Goal: Communication & Community: Connect with others

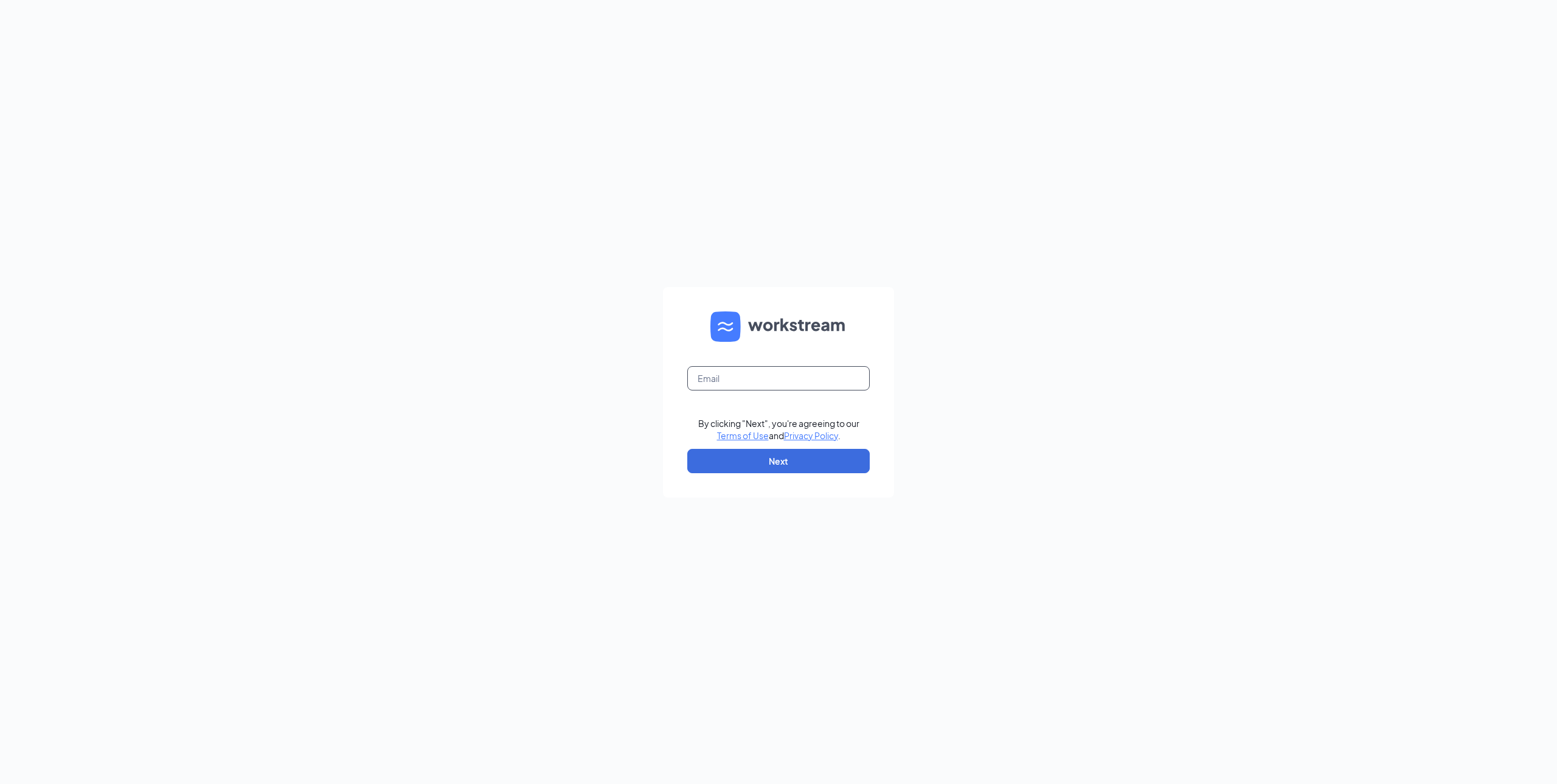
click at [733, 386] on input "text" at bounding box center [778, 378] width 183 height 24
type input "Tyler@nilsonculvers.com"
click at [754, 466] on button "Next" at bounding box center [778, 460] width 183 height 24
click at [688, 450] on button "Sign In" at bounding box center [778, 462] width 183 height 24
click at [558, 352] on div "Tyler@nilsonculvers.com By clicking "Next", you're agreeing to our Terms of Use…" at bounding box center [778, 392] width 1557 height 784
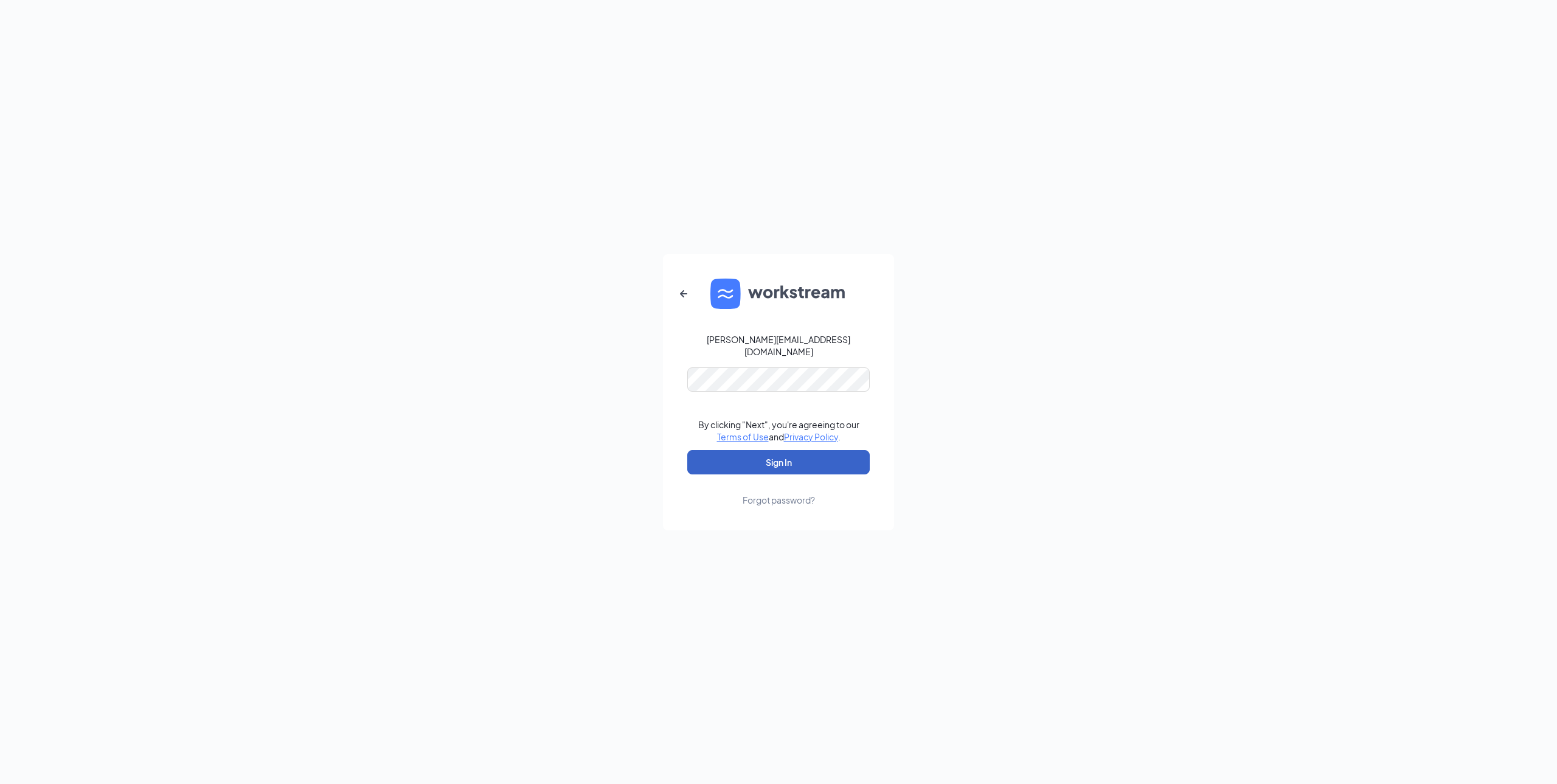
click at [764, 457] on button "Sign In" at bounding box center [778, 462] width 183 height 24
click at [535, 352] on div "Tyler@nilsonculvers.com Credential mismatches. By clicking "Next", you're agree…" at bounding box center [778, 392] width 1557 height 784
click at [688, 450] on button "Sign In" at bounding box center [778, 462] width 183 height 24
click at [512, 355] on div "Tyler@nilsonculvers.com Credential mismatches. By clicking "Next", you're agree…" at bounding box center [778, 392] width 1557 height 784
click at [776, 494] on div "Forgot password?" at bounding box center [779, 500] width 72 height 12
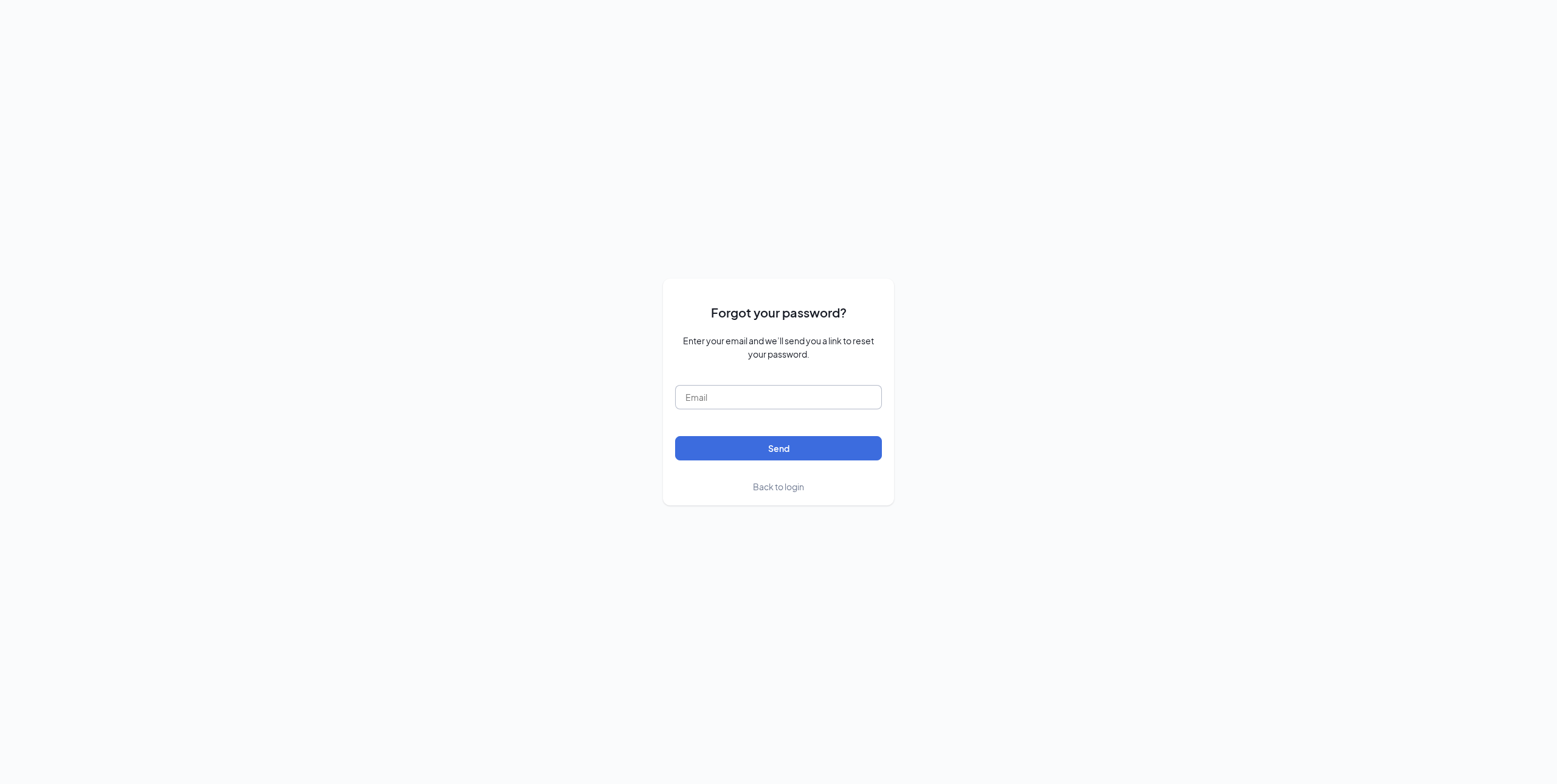
click at [730, 402] on input "text" at bounding box center [778, 397] width 207 height 24
type input "Tyler@nilsonculvers.com"
click at [754, 458] on button "Send" at bounding box center [778, 448] width 207 height 24
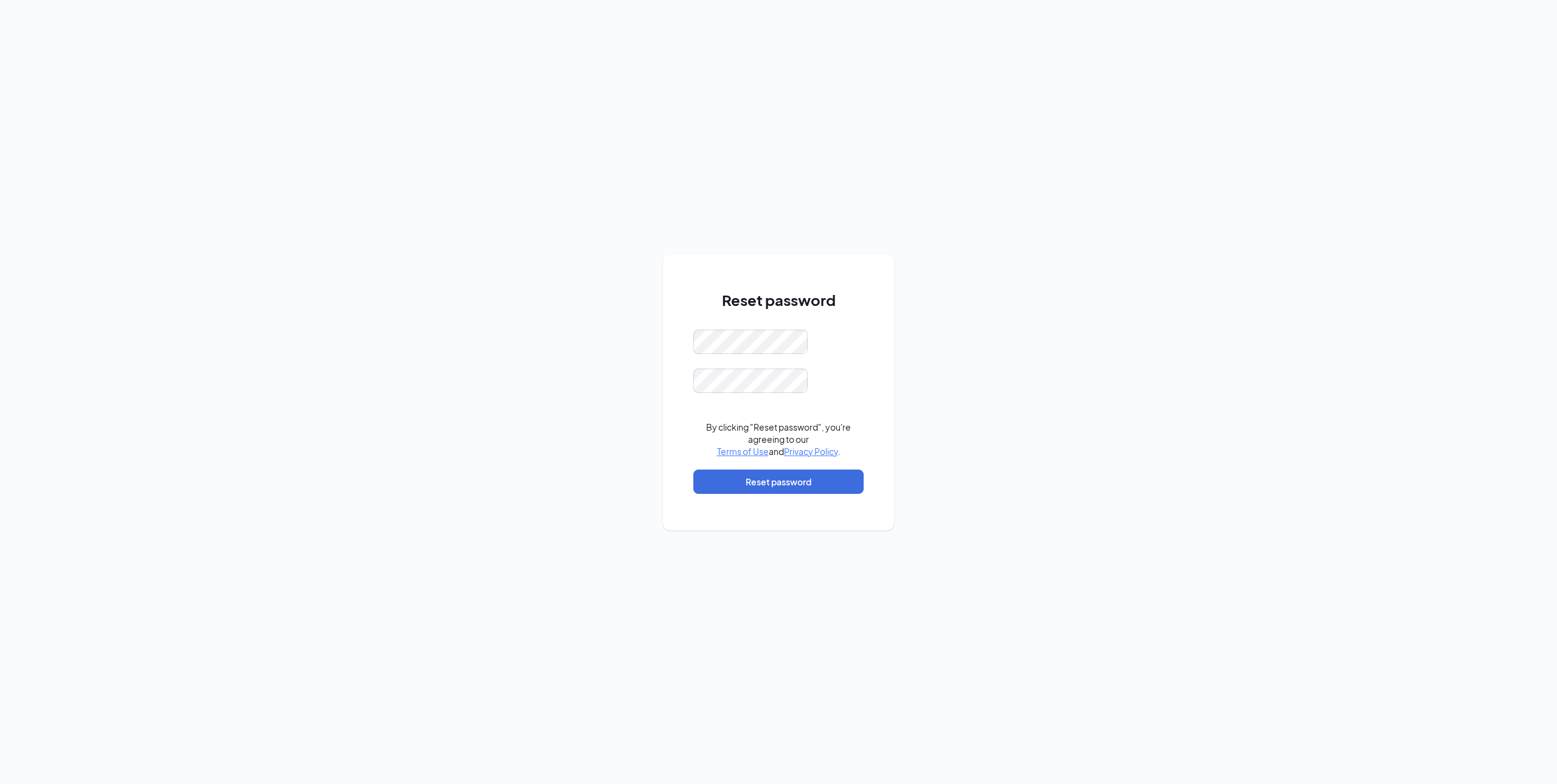
click at [740, 355] on form "By clicking "Reset password", you're agreeing to our Terms of Use and Privacy P…" at bounding box center [778, 417] width 170 height 177
click at [633, 392] on div "Reset password By clicking "Reset password", you're agreeing to our Terms of Us…" at bounding box center [778, 392] width 1557 height 784
click at [762, 482] on button "Reset password" at bounding box center [778, 481] width 170 height 24
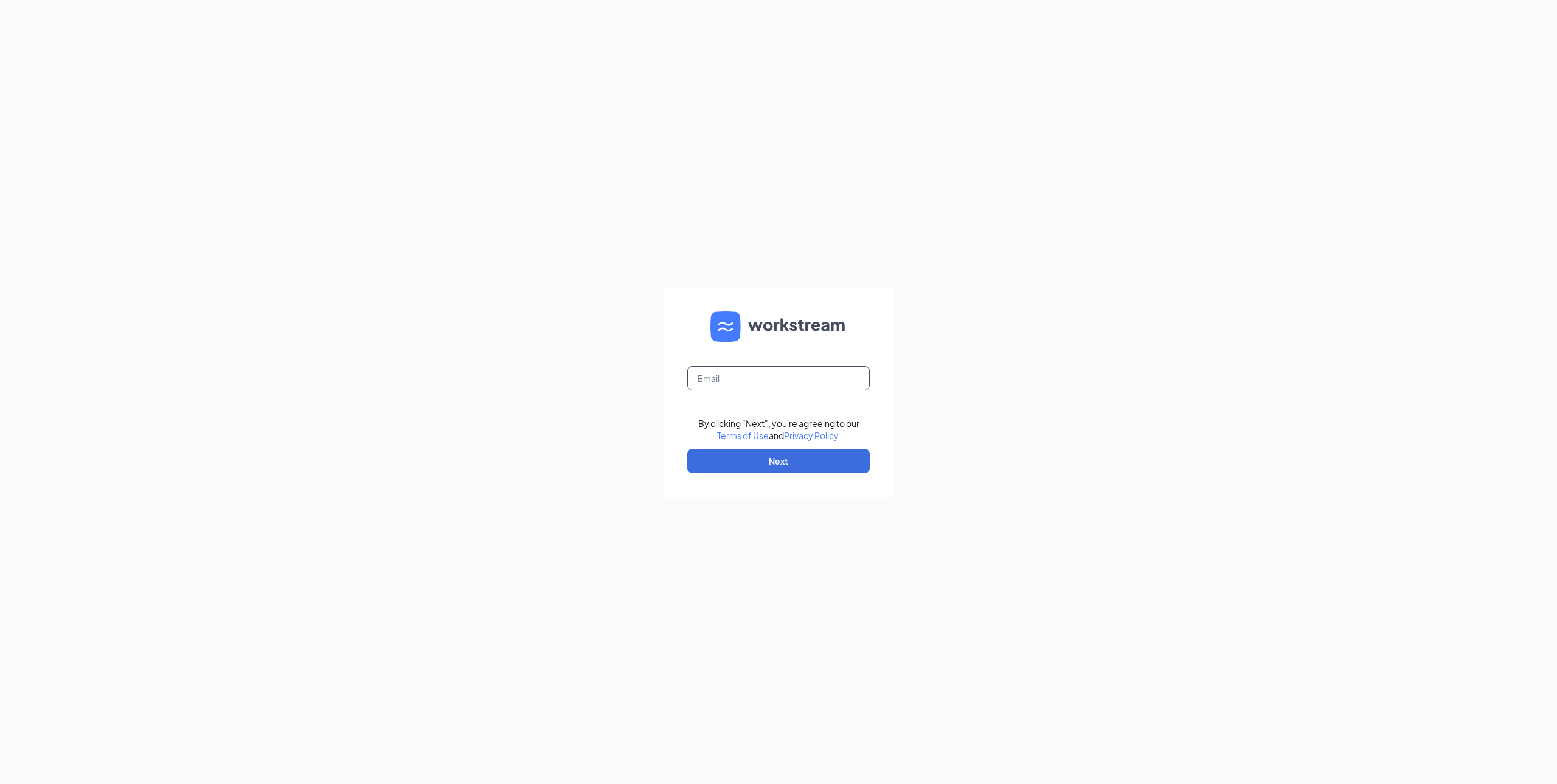
click at [750, 373] on input "text" at bounding box center [778, 378] width 183 height 24
type input "[PERSON_NAME][EMAIL_ADDRESS][DOMAIN_NAME]"
click at [746, 458] on button "Next" at bounding box center [778, 460] width 183 height 24
click at [760, 451] on button "Sign In" at bounding box center [778, 462] width 183 height 24
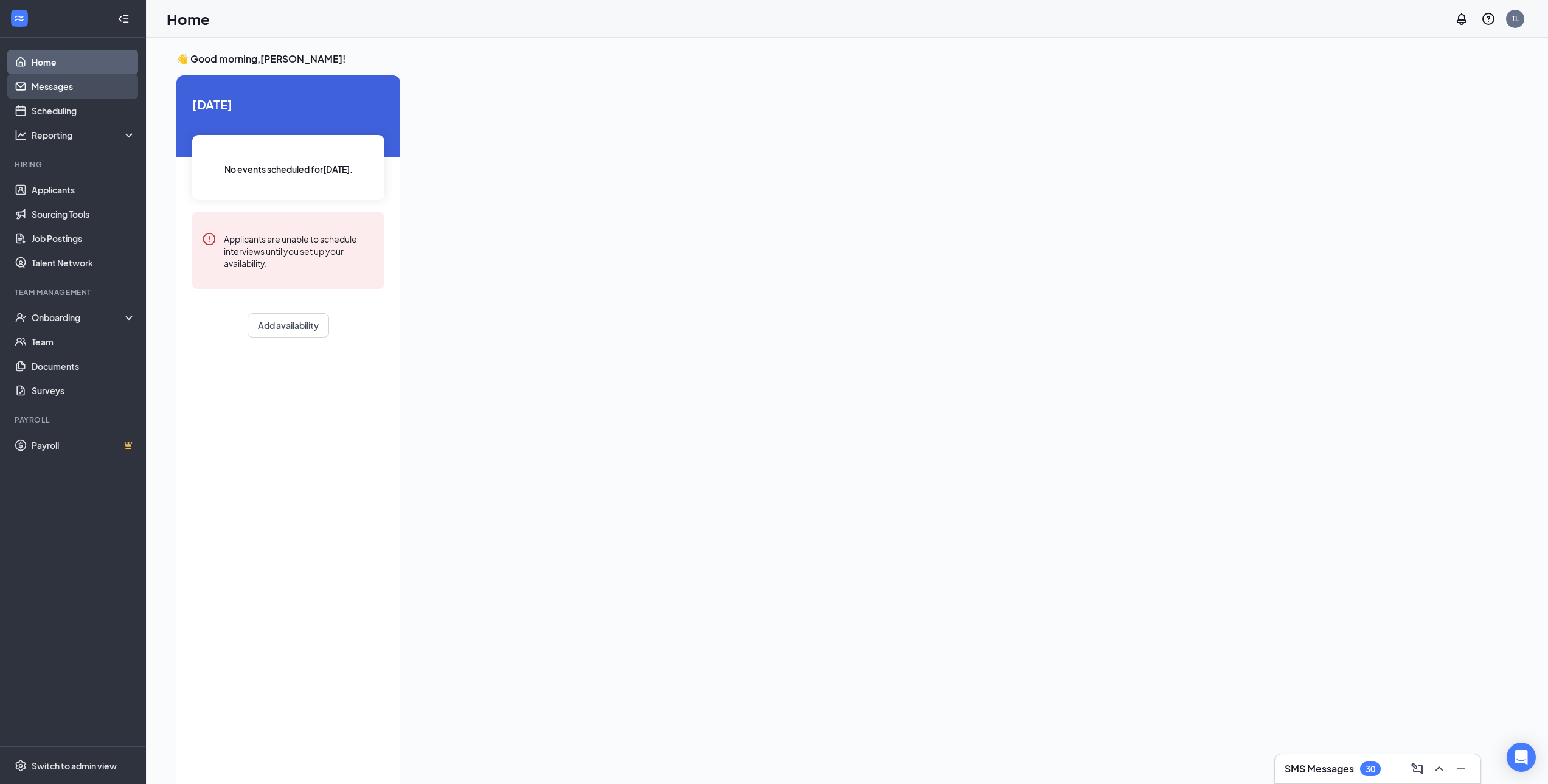
click at [43, 83] on link "Messages" at bounding box center [84, 86] width 104 height 24
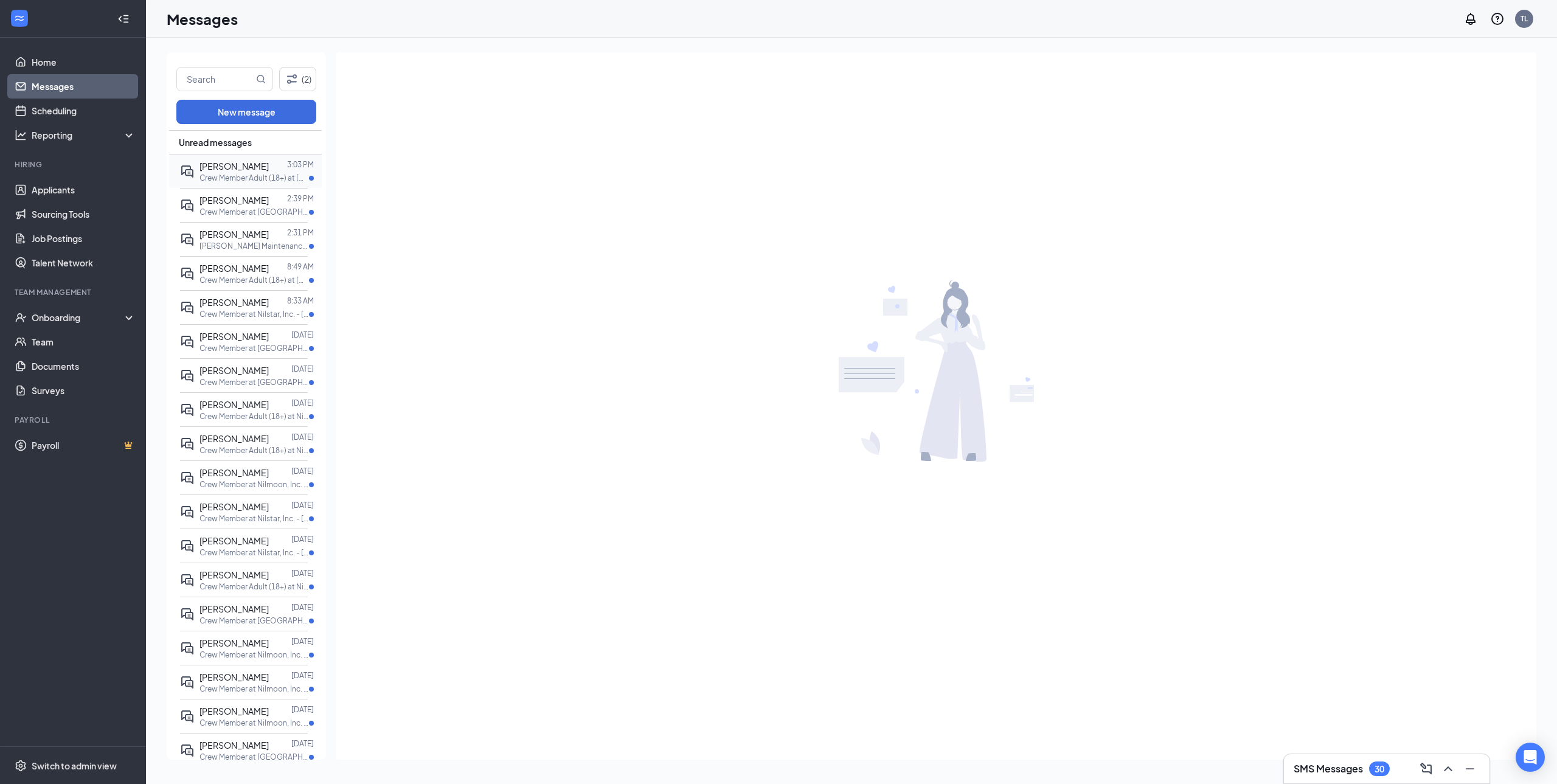
click at [221, 172] on div "Alejandro Najera Tirado" at bounding box center [234, 166] width 69 height 13
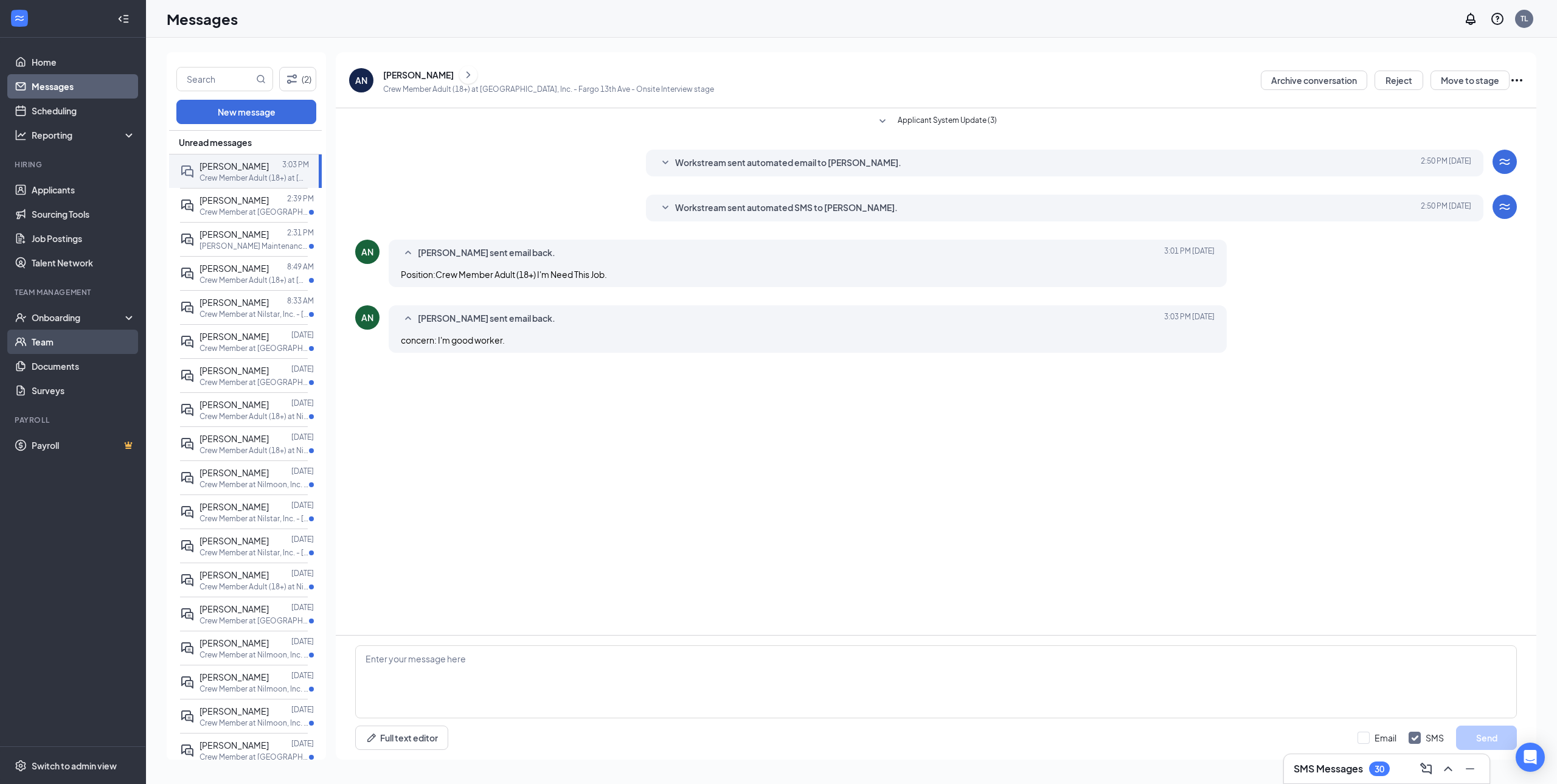
click at [52, 344] on link "Team" at bounding box center [84, 341] width 104 height 24
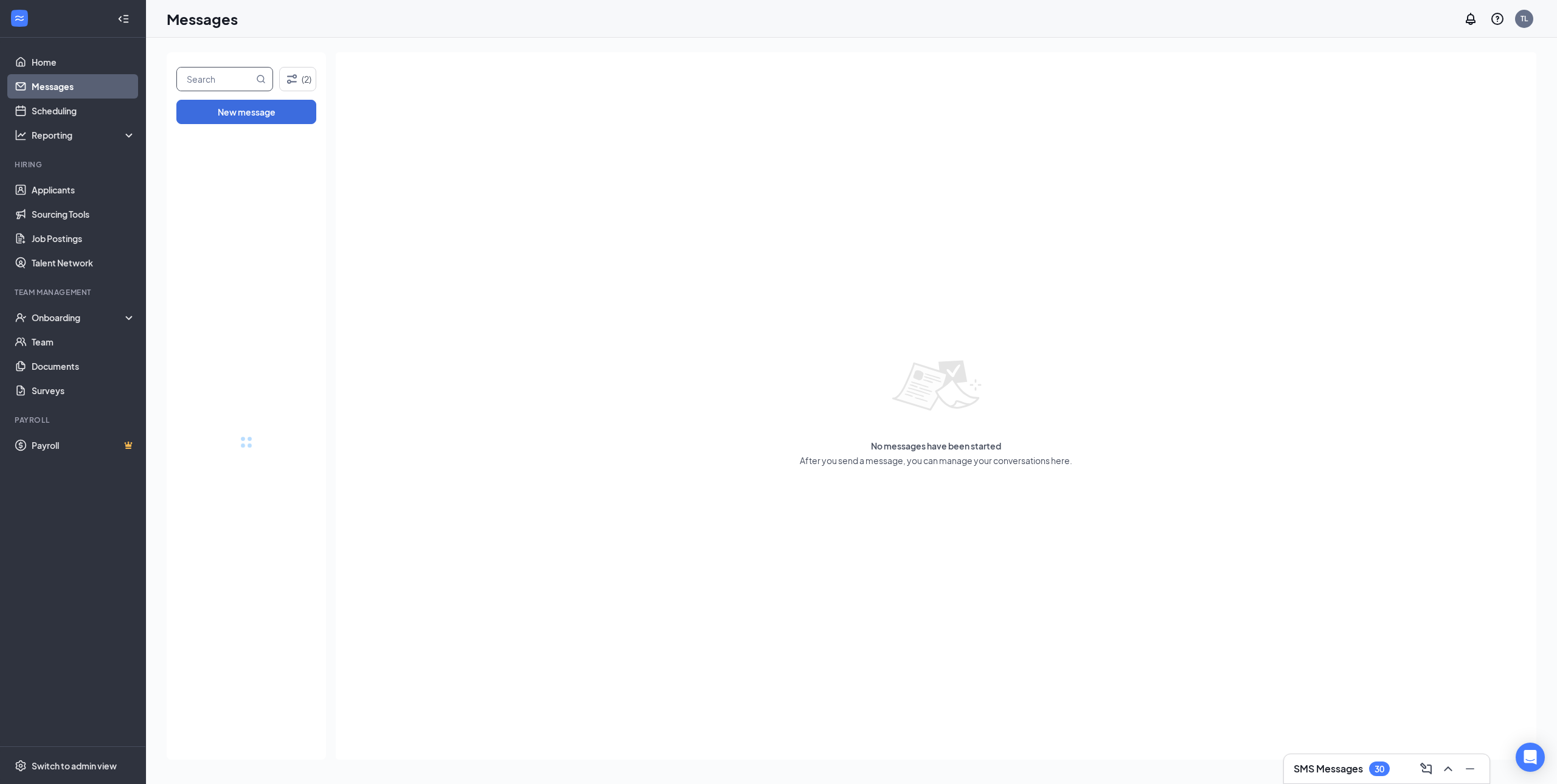
click at [211, 83] on input "text" at bounding box center [215, 78] width 77 height 23
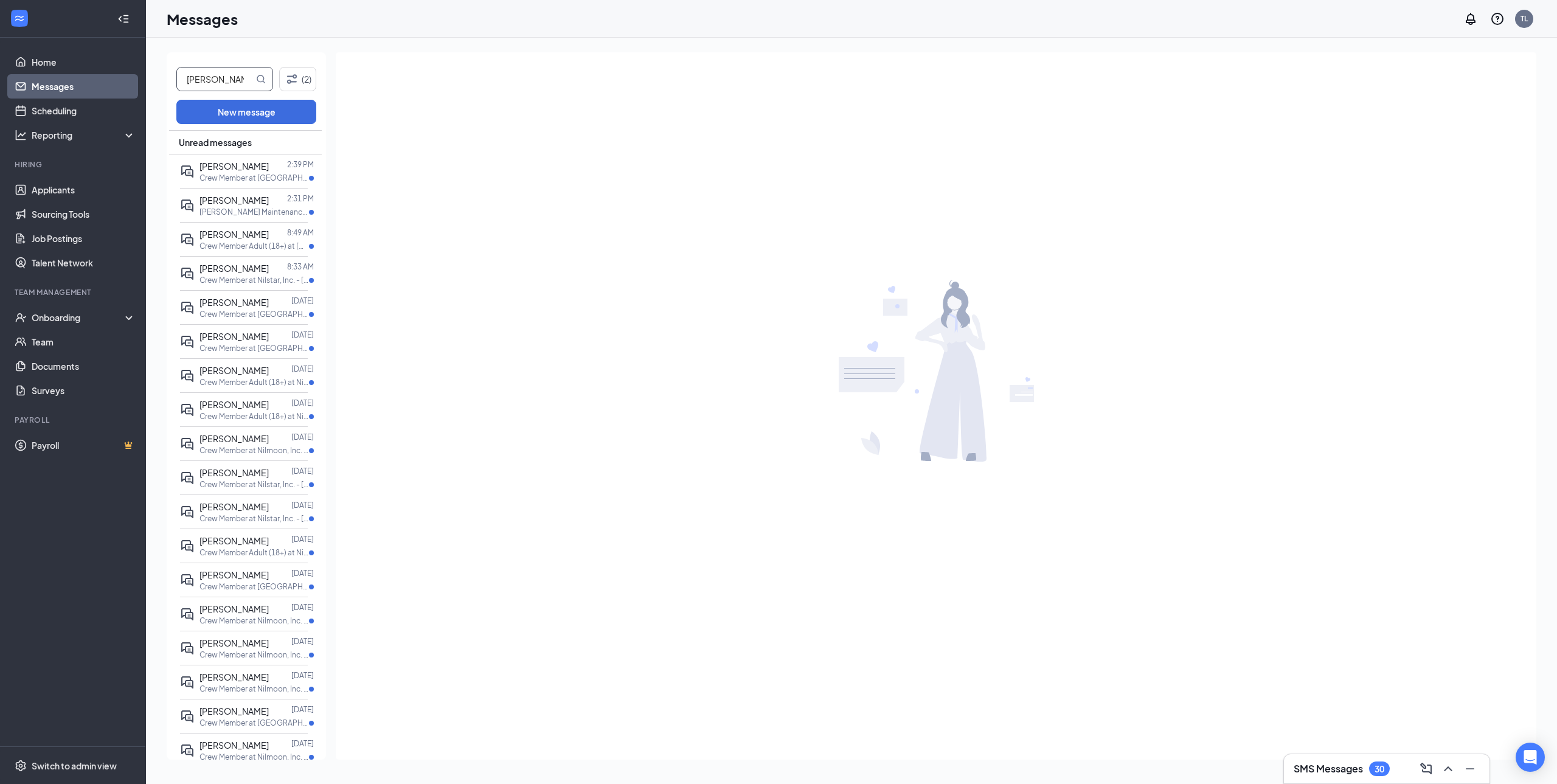
type input "Jennifer"
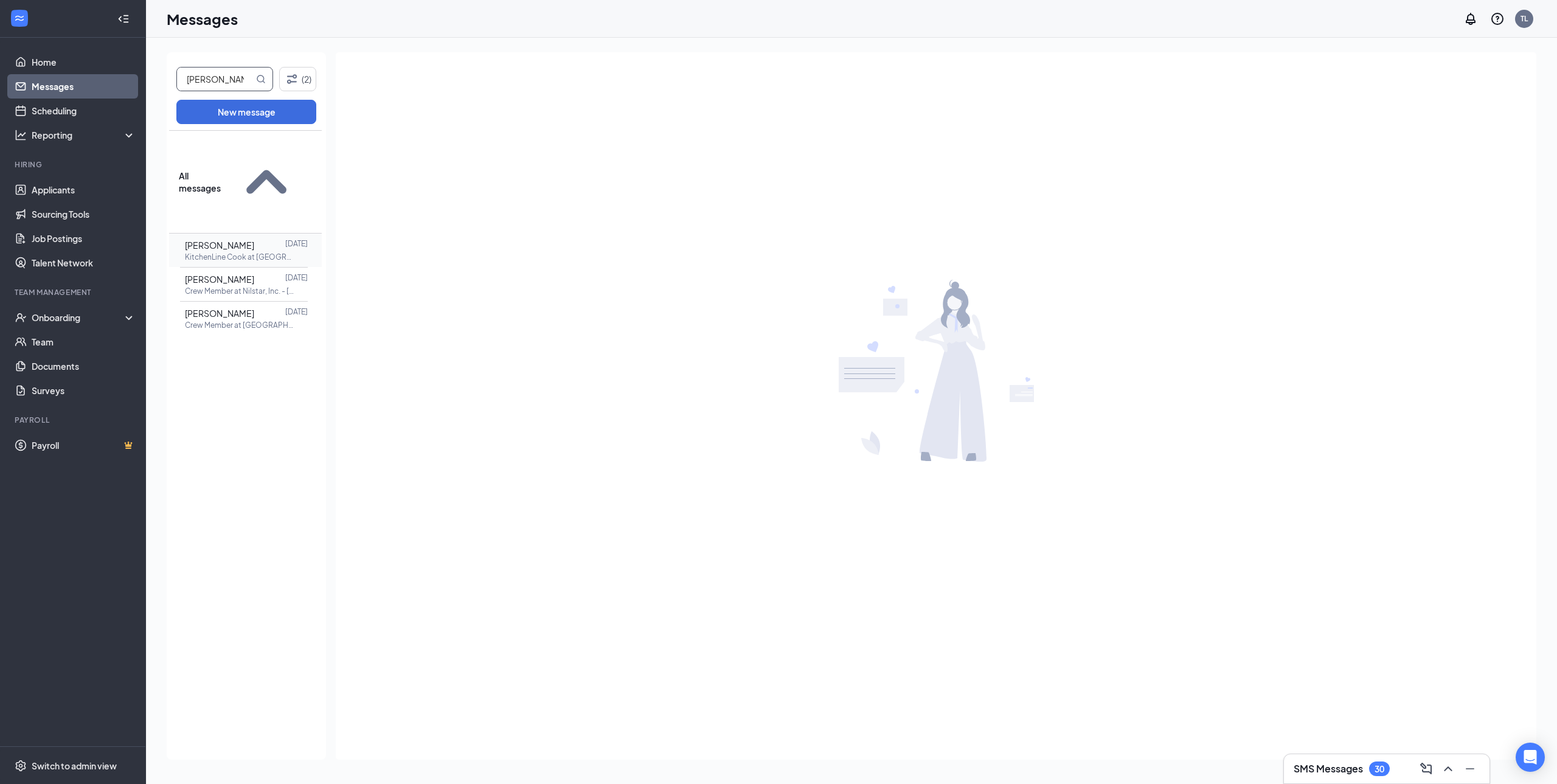
click at [231, 234] on div "Jennifer Sayers Sep 8 KitchenLine Cook at Springrose, Inc. - Fargo 13th Ave" at bounding box center [244, 250] width 128 height 33
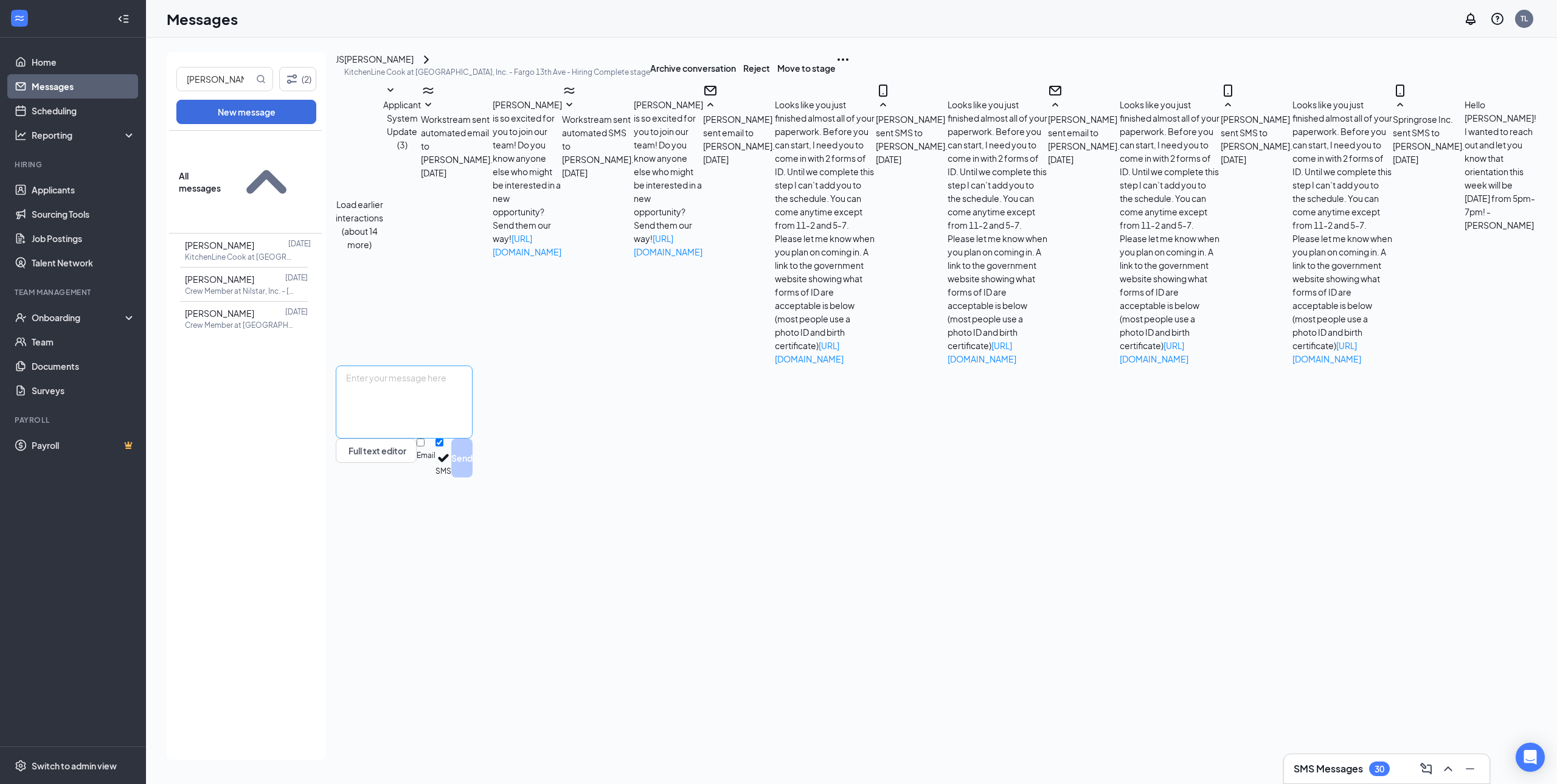
scroll to position [234, 0]
click at [472, 438] on textarea at bounding box center [404, 401] width 137 height 73
click at [70, 338] on link "Team" at bounding box center [84, 341] width 104 height 24
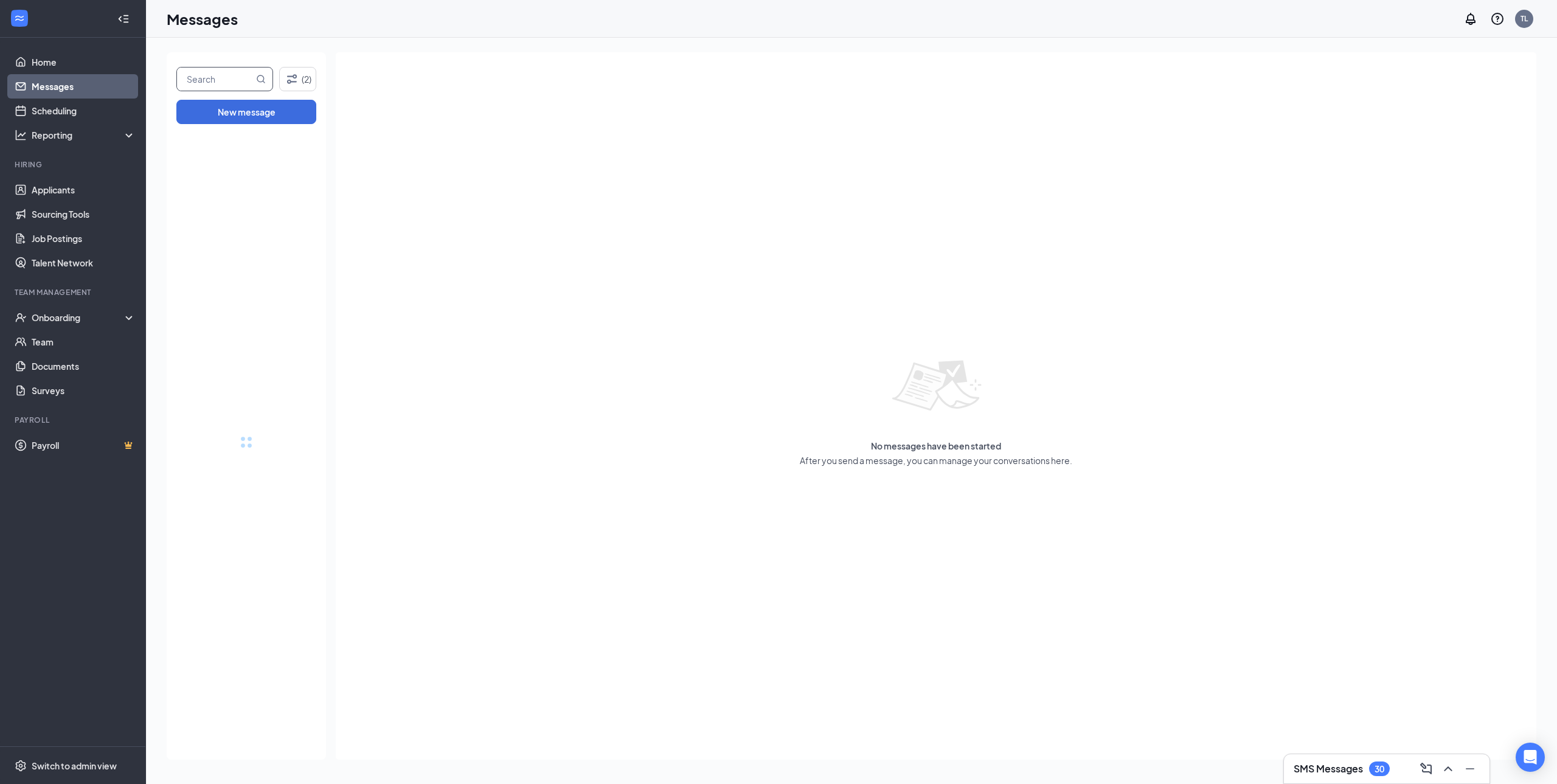
click at [225, 74] on input "text" at bounding box center [215, 78] width 77 height 23
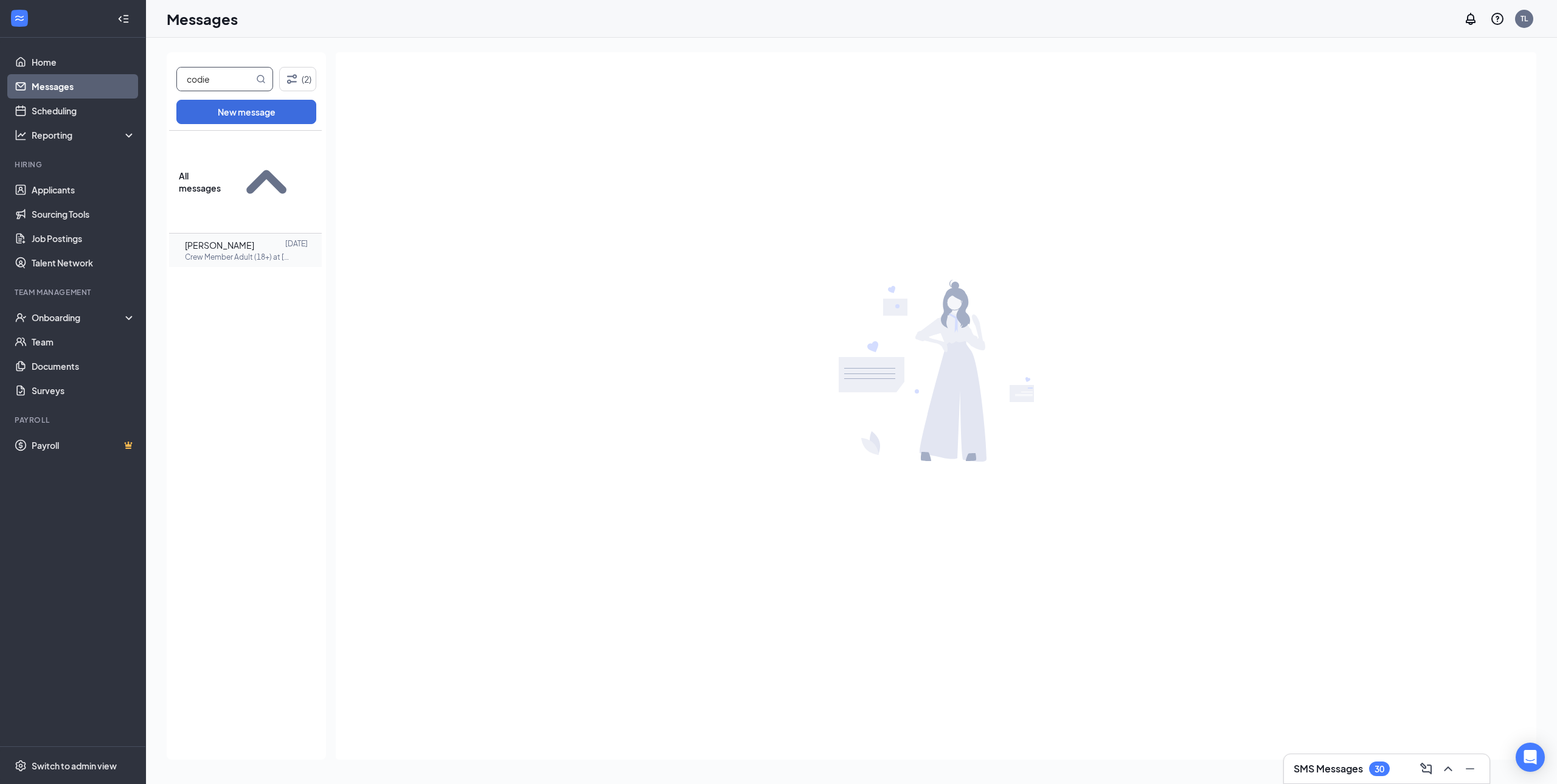
click at [252, 239] on span "Codie Haasch" at bounding box center [220, 245] width 69 height 11
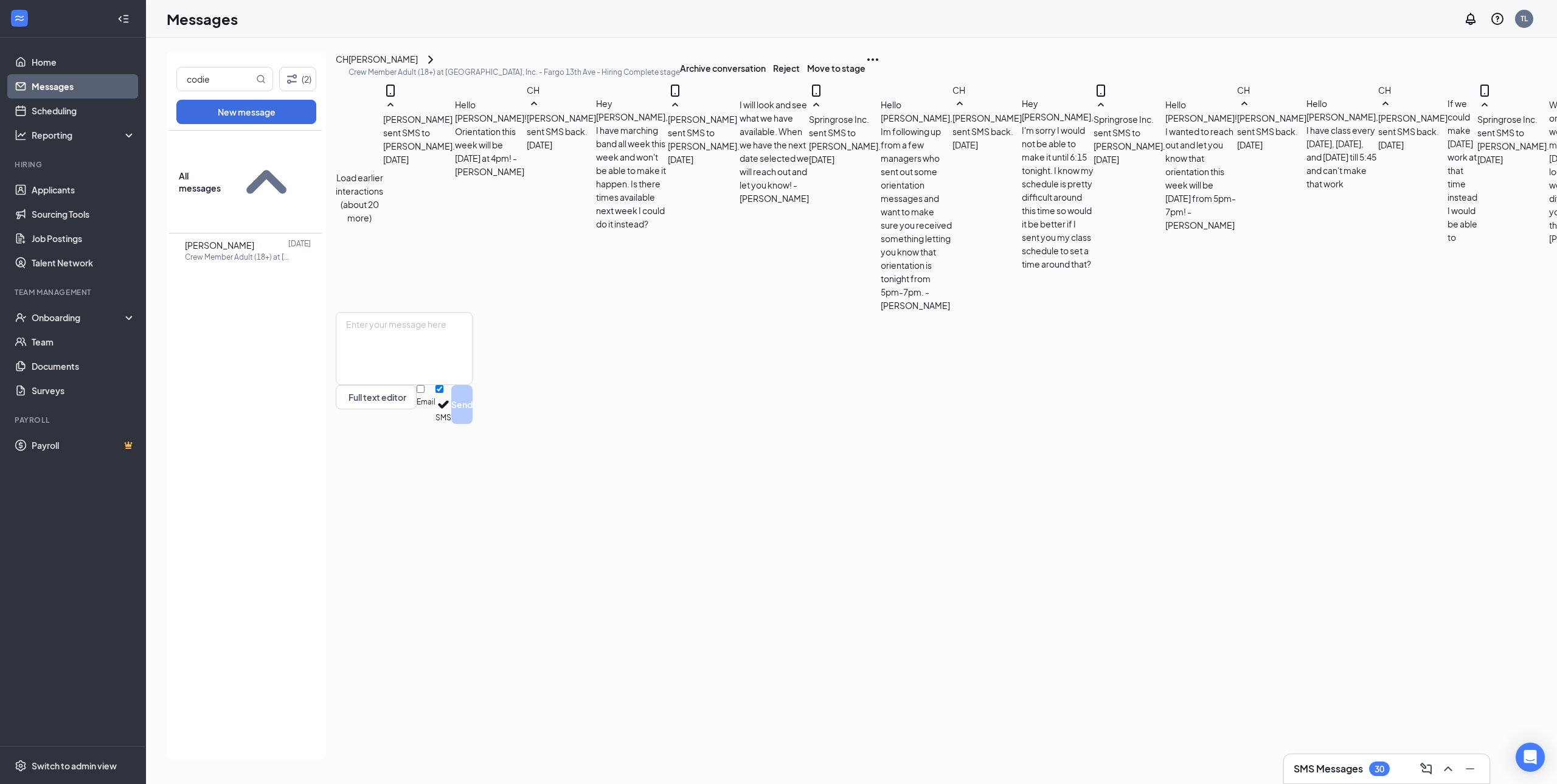
scroll to position [383, 0]
drag, startPoint x: 208, startPoint y: 78, endPoint x: 151, endPoint y: 81, distance: 57.1
click at [152, 81] on div "codie (2) New message All messages Codie Haasch Sep 8 Crew Member Adult (18+) a…" at bounding box center [949, 411] width 1608 height 746
type input "philip"
click at [240, 239] on span "Philip Adam" at bounding box center [220, 245] width 69 height 11
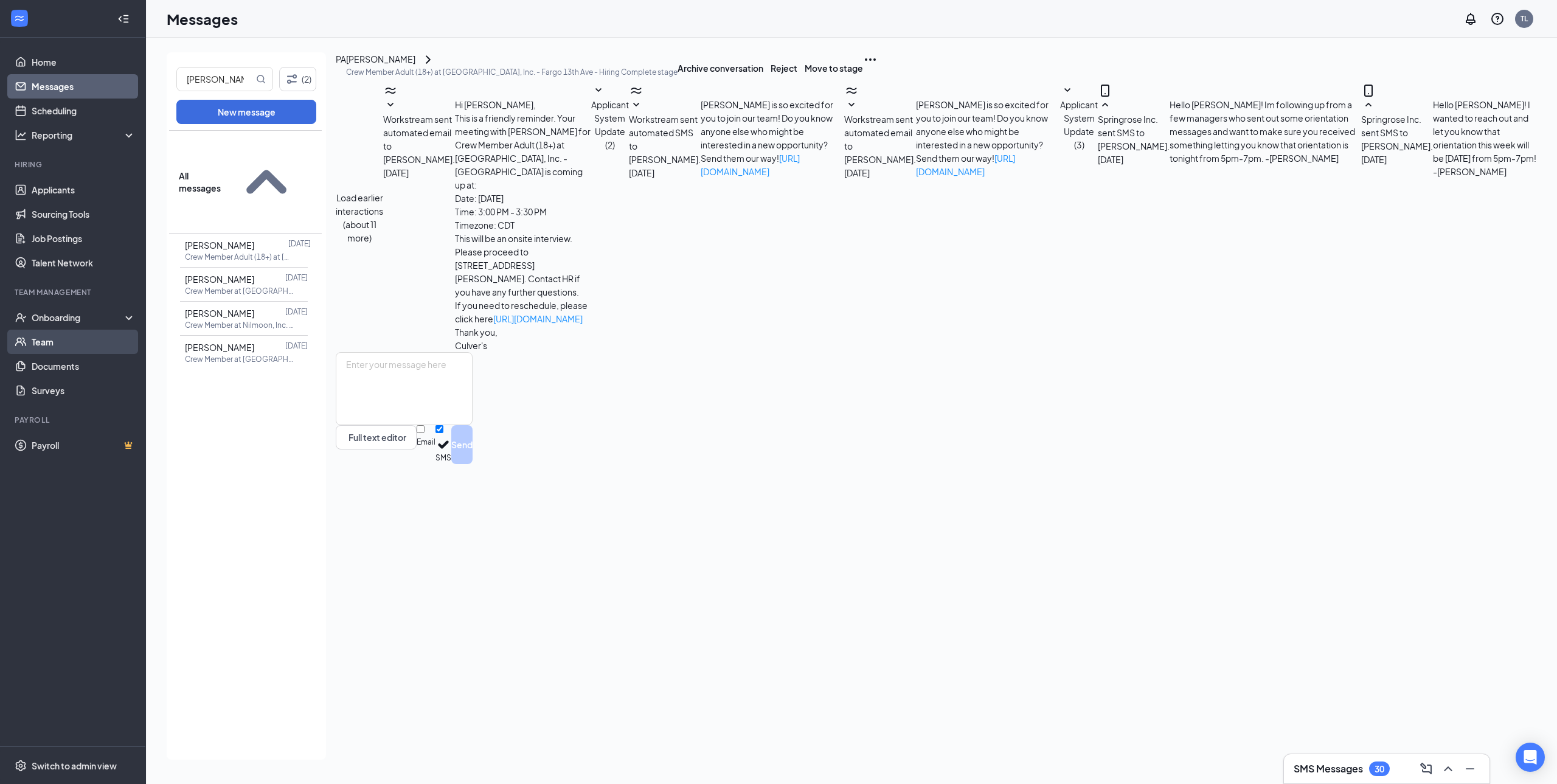
click at [64, 336] on link "Team" at bounding box center [84, 341] width 104 height 24
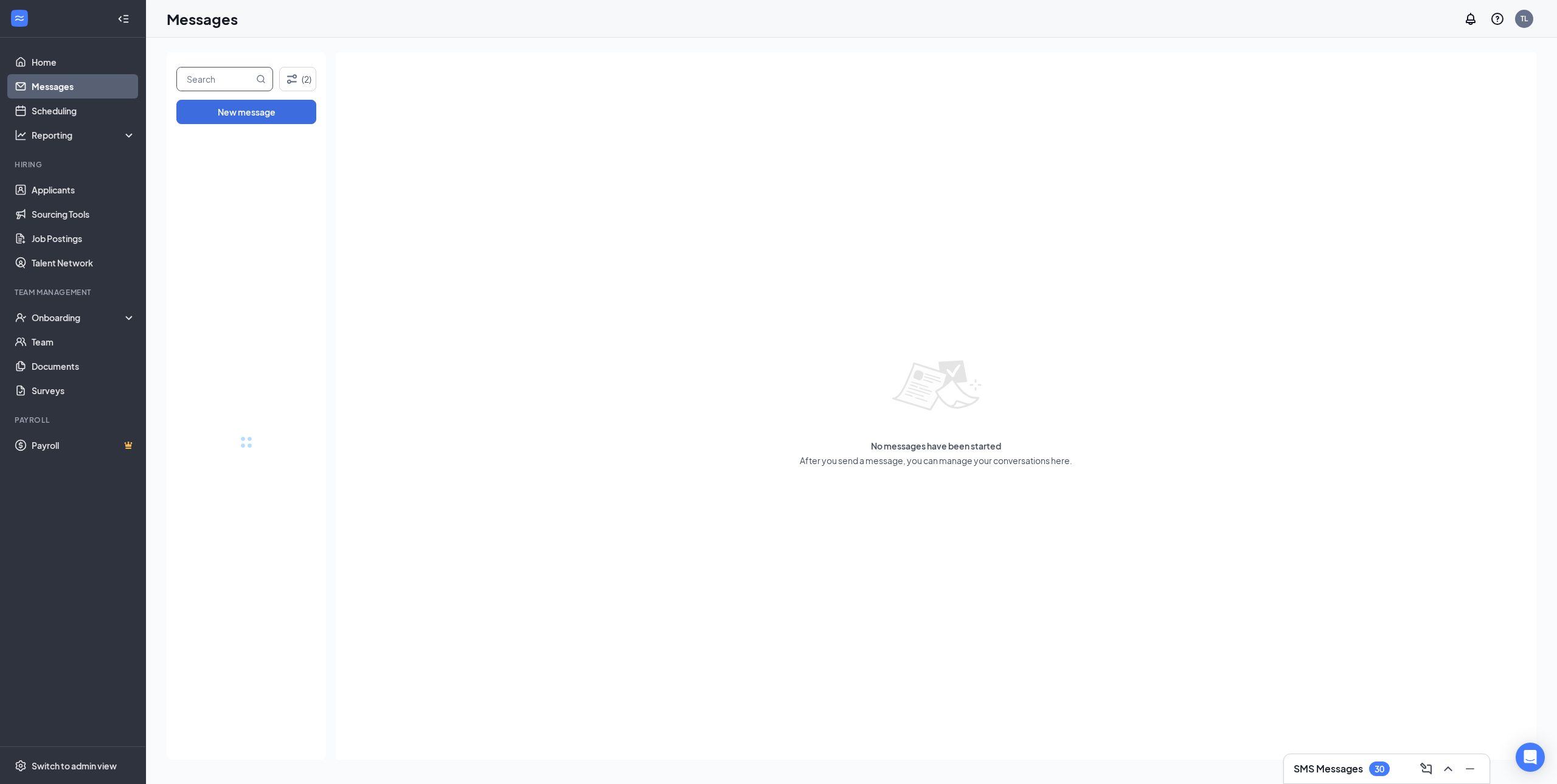
click at [241, 81] on input "text" at bounding box center [215, 78] width 77 height 23
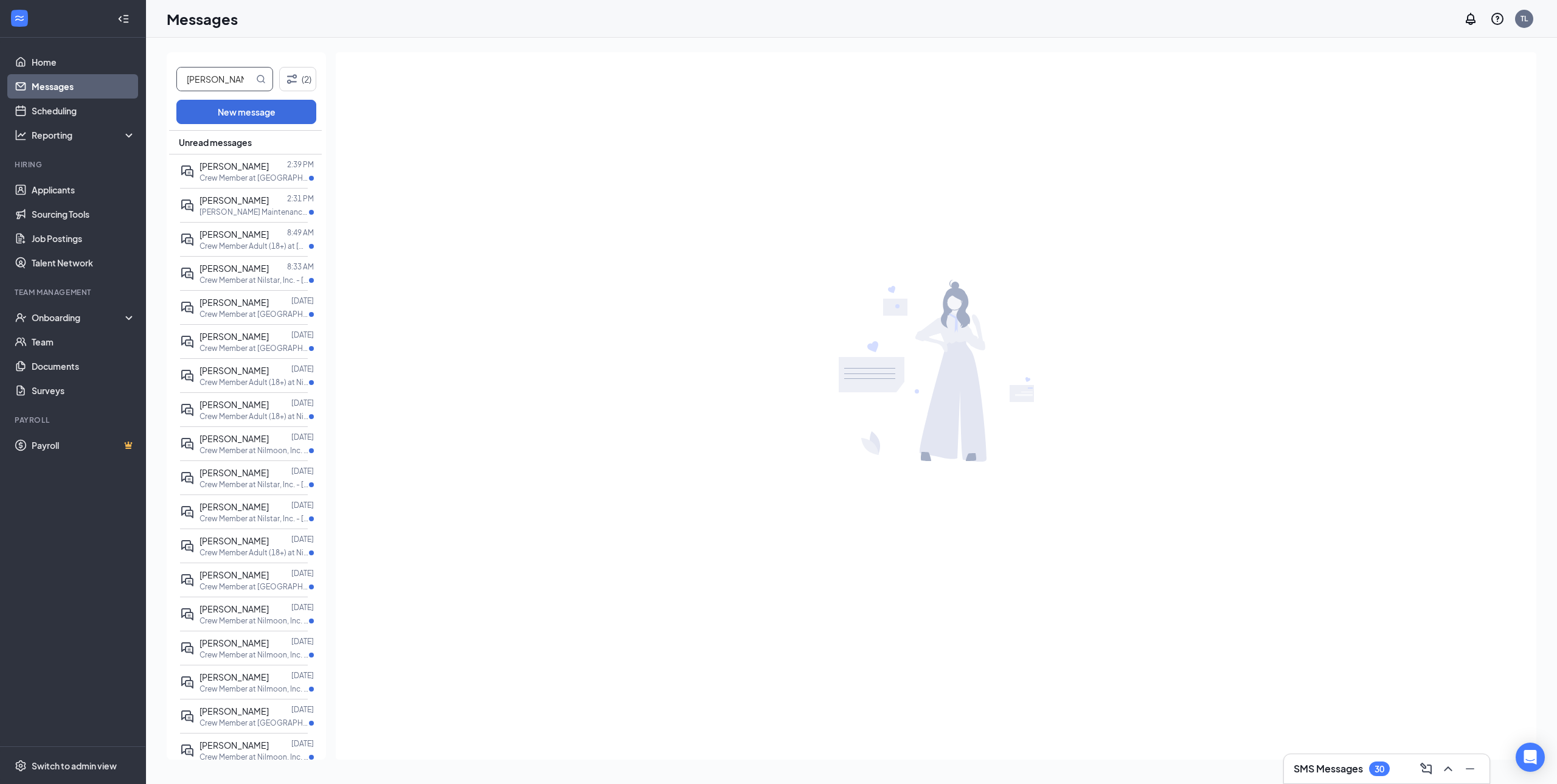
type input "[PERSON_NAME]"
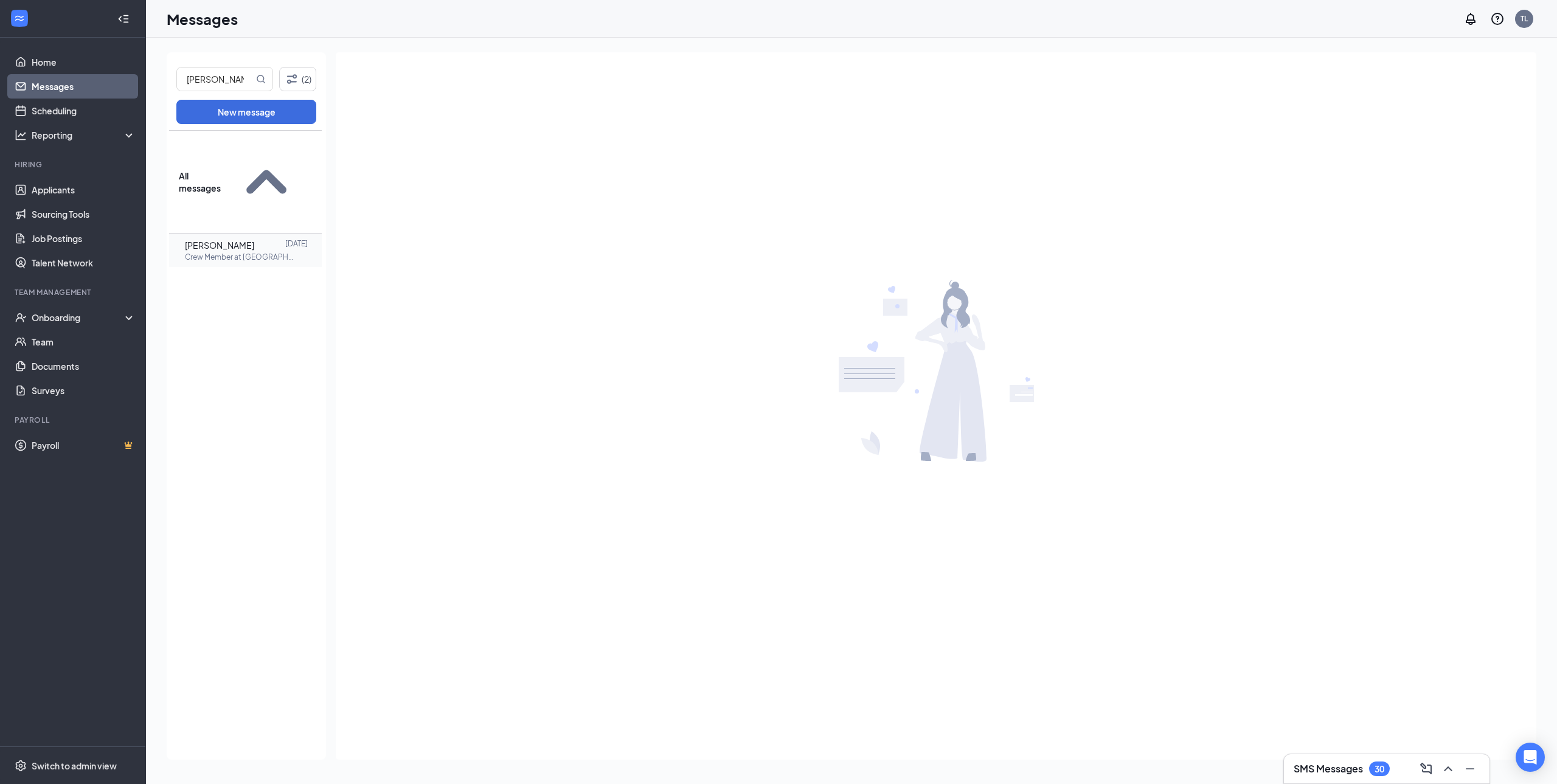
click at [223, 234] on div "[PERSON_NAME] [DATE] Crew Member at [GEOGRAPHIC_DATA], Inc. - [GEOGRAPHIC_DATA]" at bounding box center [244, 250] width 128 height 33
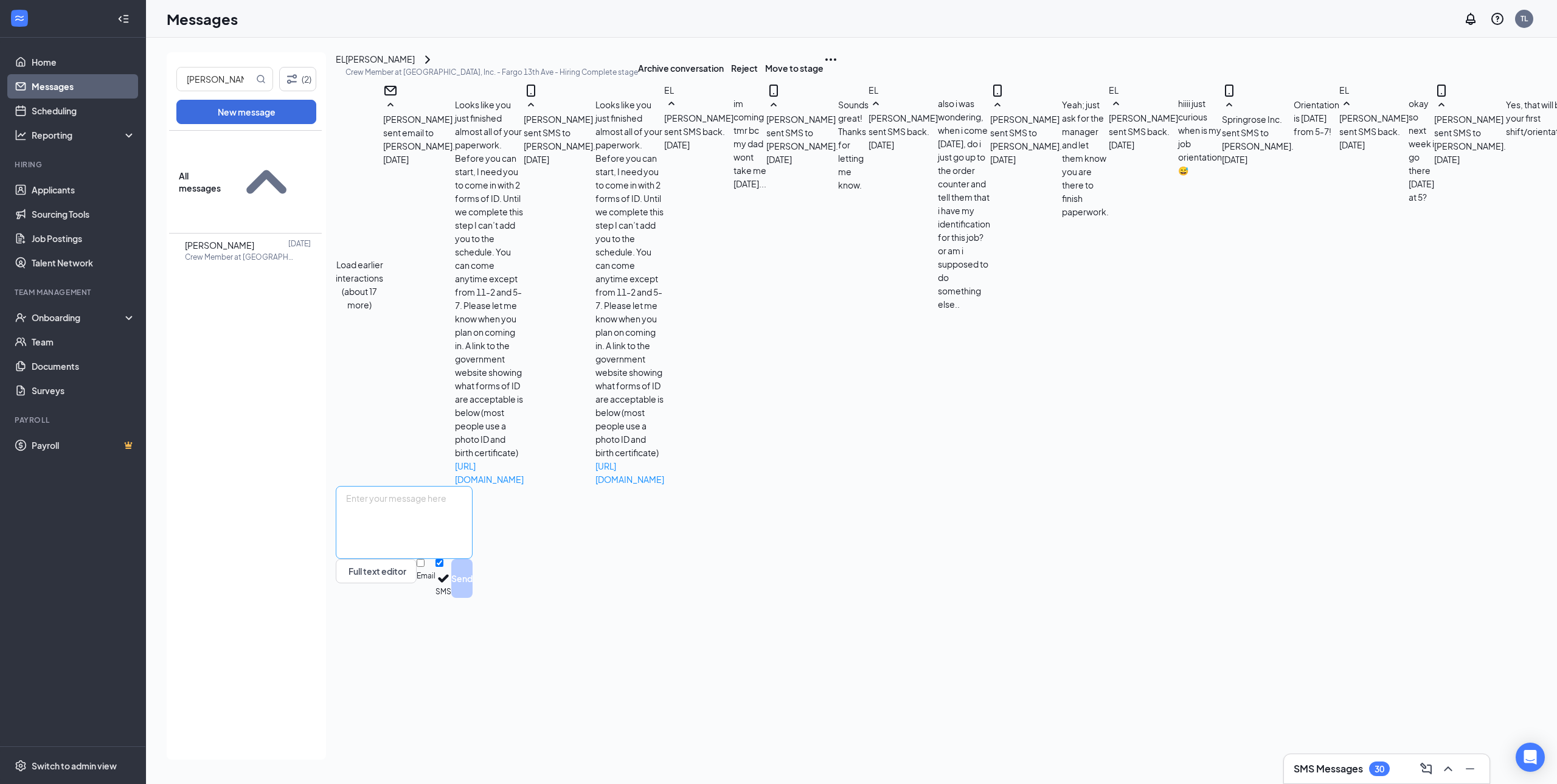
scroll to position [276, 0]
click at [472, 559] on textarea at bounding box center [404, 522] width 137 height 73
type textarea "Hello [PERSON_NAME]! I just wanted to reach out and let you know that orientati…"
click at [472, 598] on button "Send" at bounding box center [462, 578] width 21 height 39
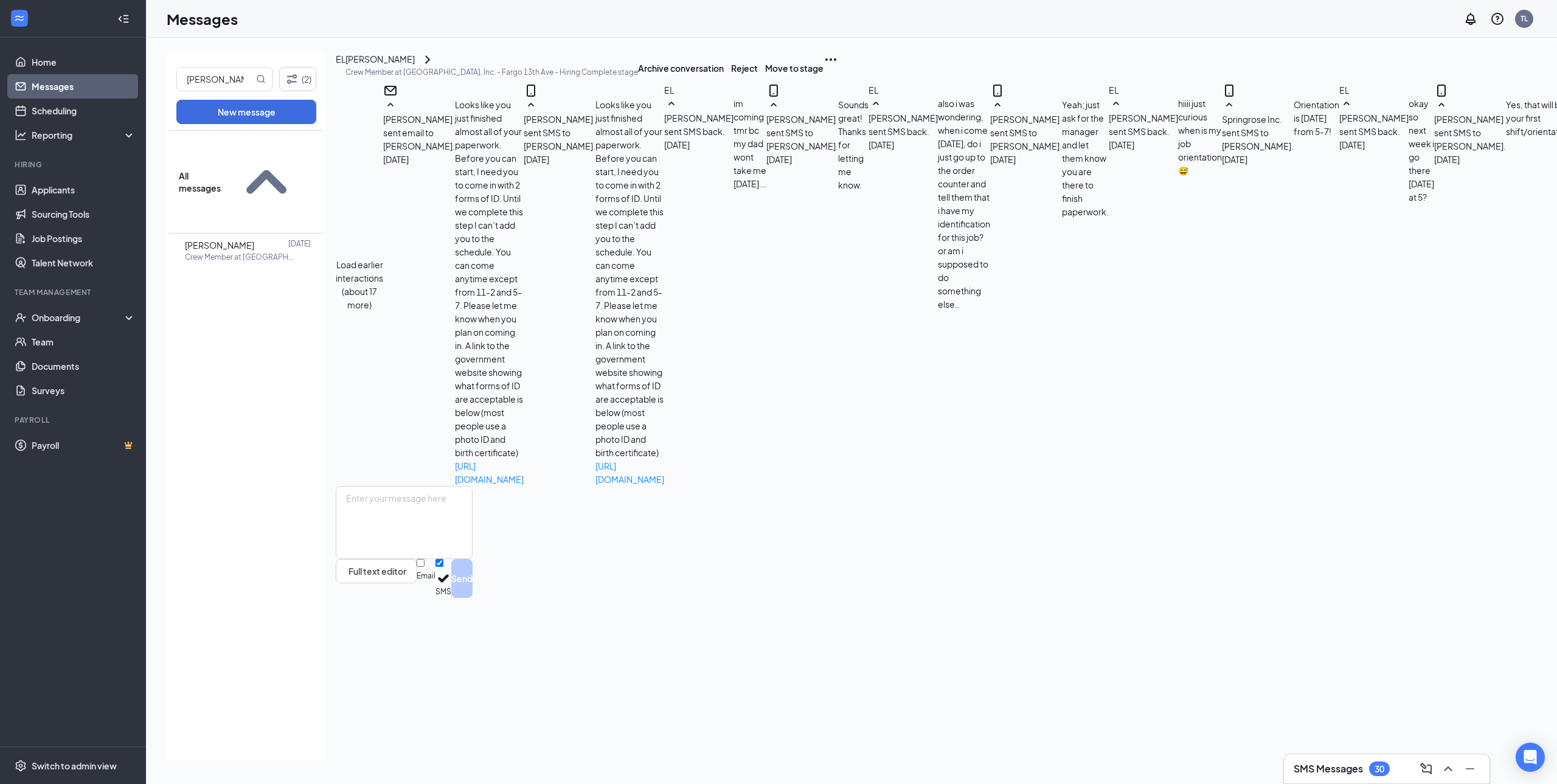
scroll to position [409, 0]
click at [211, 76] on input "[PERSON_NAME]" at bounding box center [215, 78] width 77 height 23
drag, startPoint x: 220, startPoint y: 77, endPoint x: 121, endPoint y: 78, distance: 99.0
click at [125, 75] on div "Home Messages Scheduling Reporting Hiring Applicants Sourcing Tools Job Posting…" at bounding box center [778, 392] width 1557 height 784
type input "bertolin"
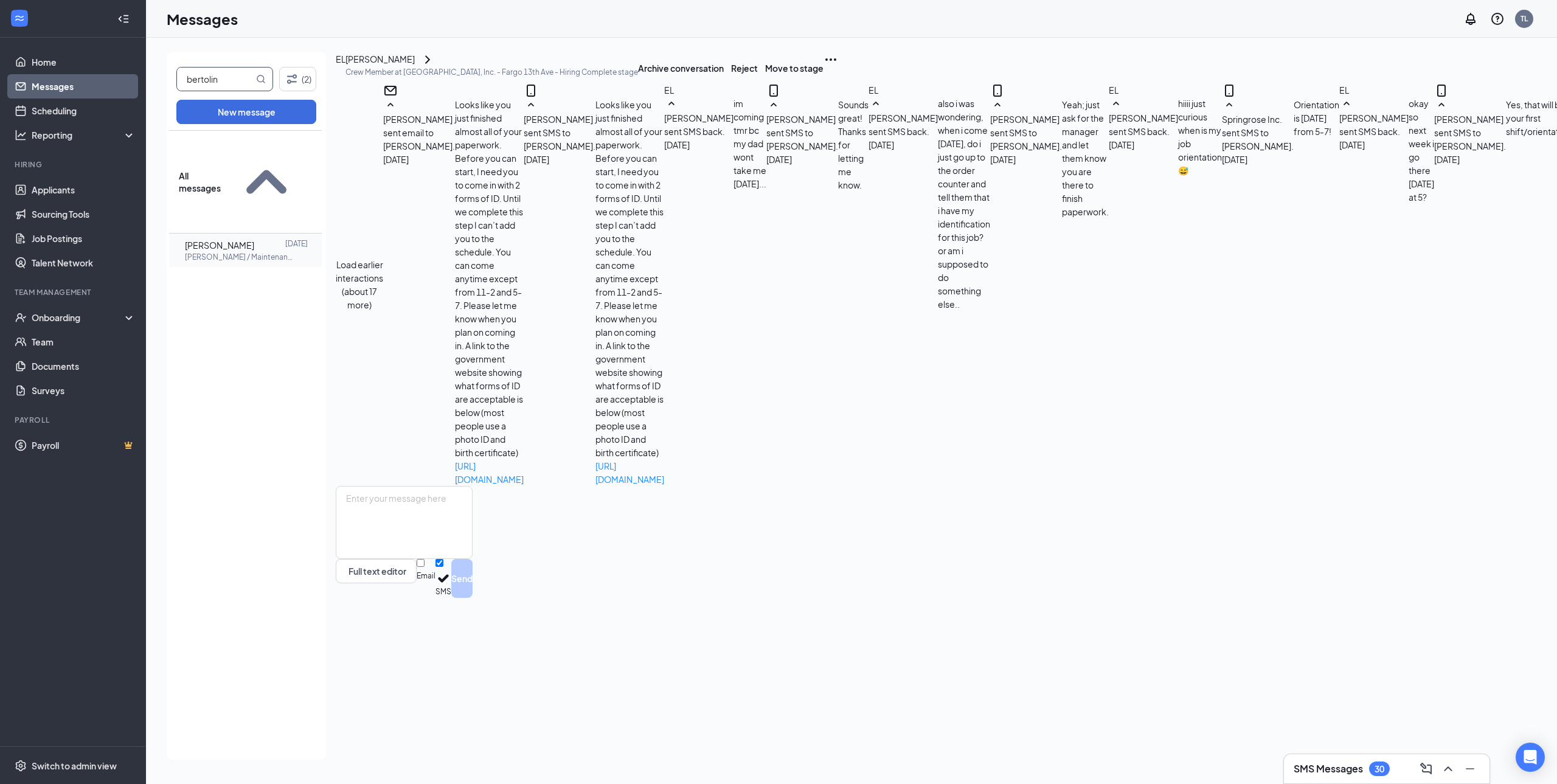
click at [271, 252] on p "[PERSON_NAME] / Maintenance at [GEOGRAPHIC_DATA], Inc. - [GEOGRAPHIC_DATA]" at bounding box center [240, 257] width 109 height 10
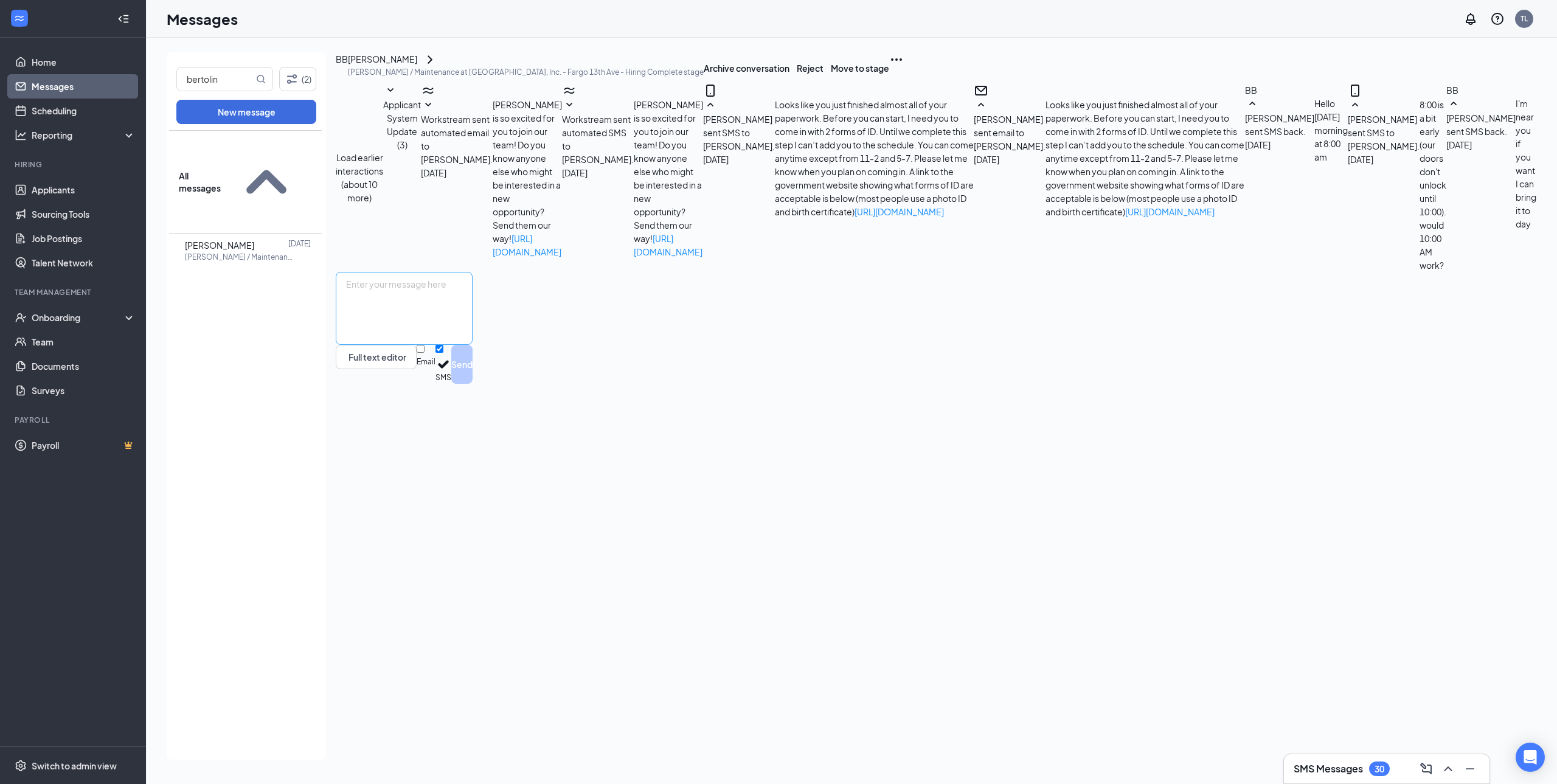
scroll to position [73, 0]
click at [472, 345] on textarea at bounding box center [404, 308] width 137 height 73
type textarea "Hello [PERSON_NAME]! I wanted to reach out and let you know that orientation is…"
click at [472, 384] on button "Send" at bounding box center [462, 364] width 21 height 39
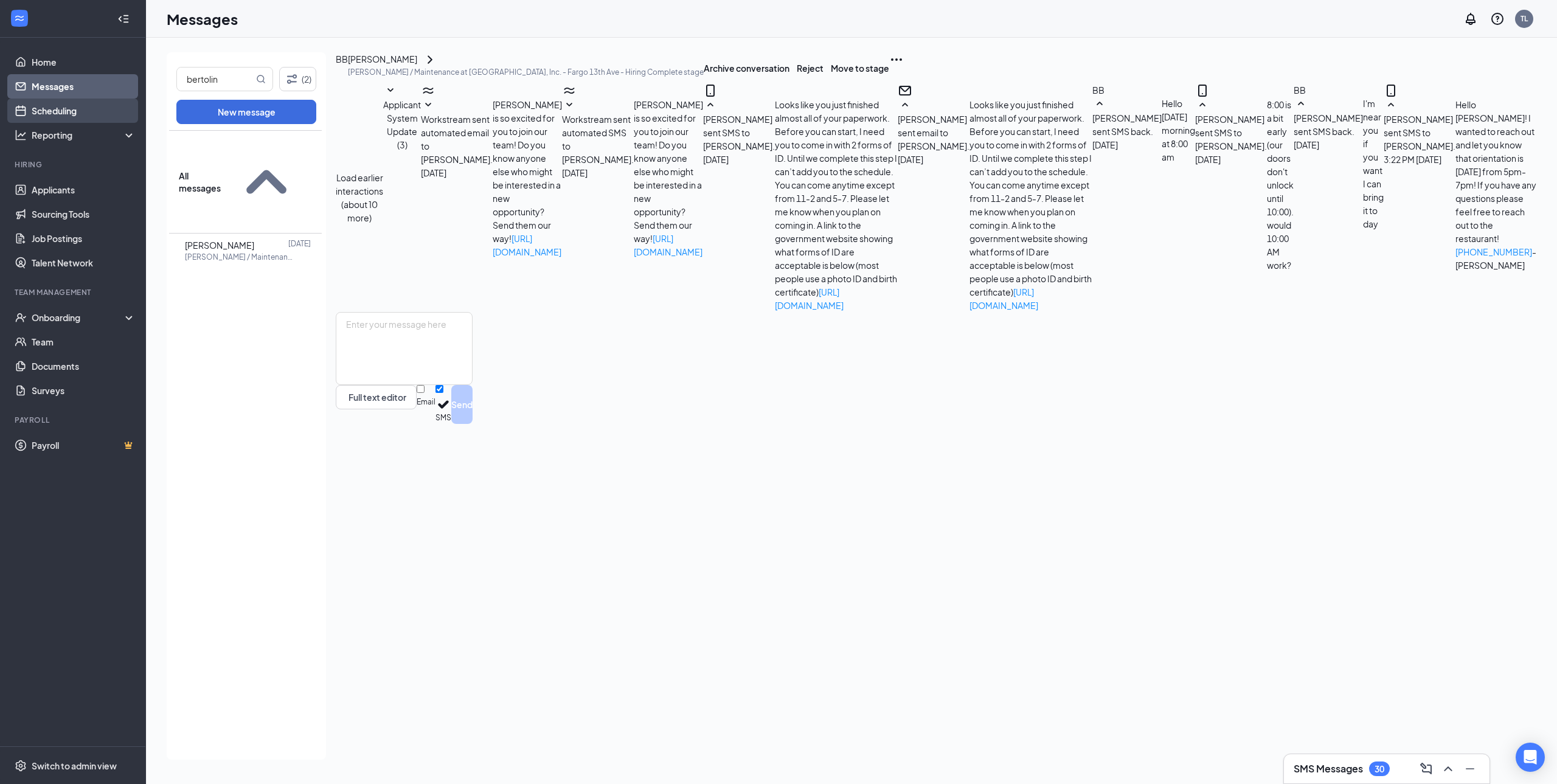
scroll to position [205, 0]
click at [39, 63] on link "Home" at bounding box center [84, 61] width 104 height 24
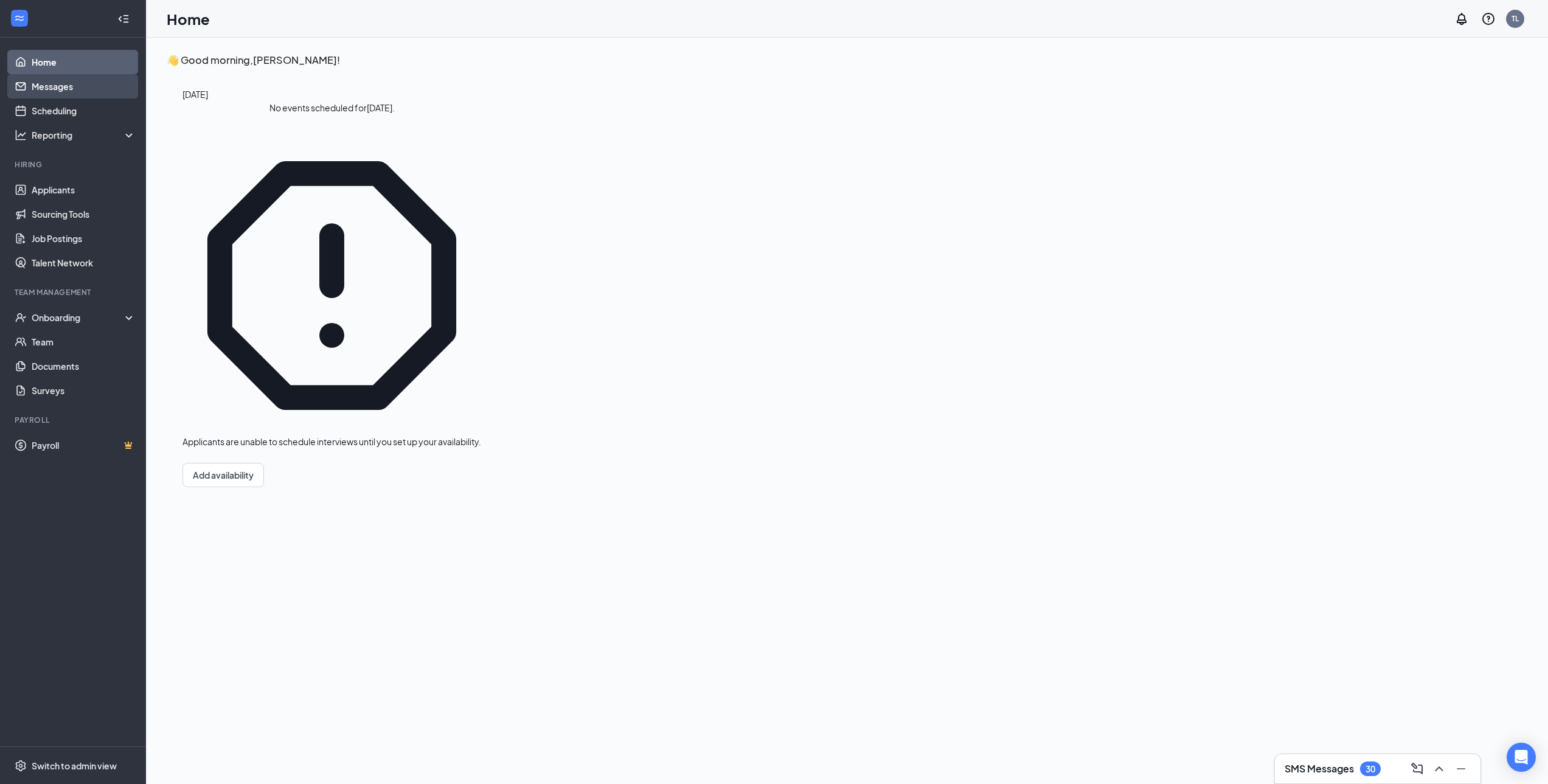
click at [64, 81] on link "Messages" at bounding box center [84, 86] width 104 height 24
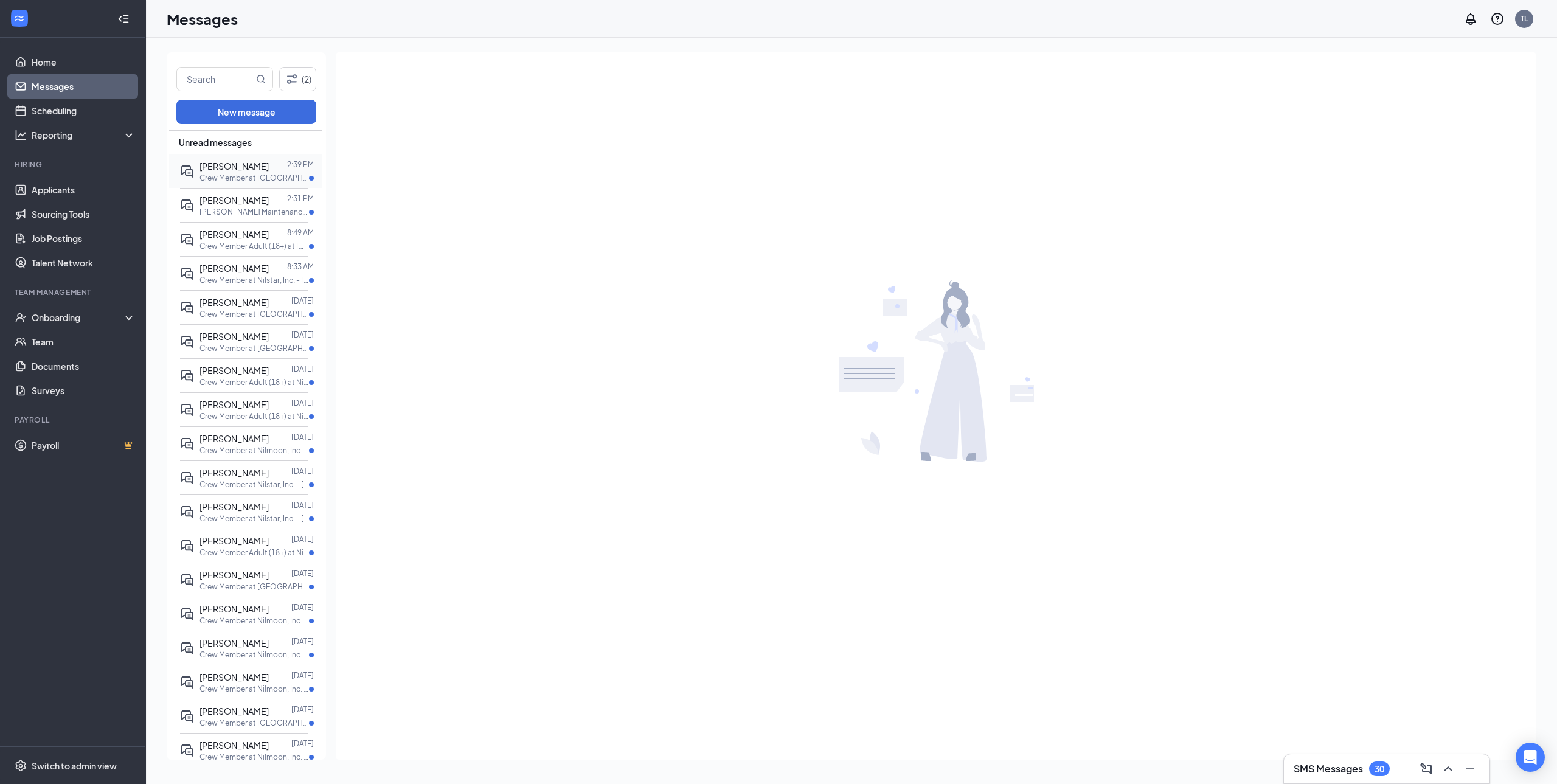
click at [236, 180] on p "Crew Member at [GEOGRAPHIC_DATA], Inc. - [GEOGRAPHIC_DATA]" at bounding box center [254, 178] width 109 height 10
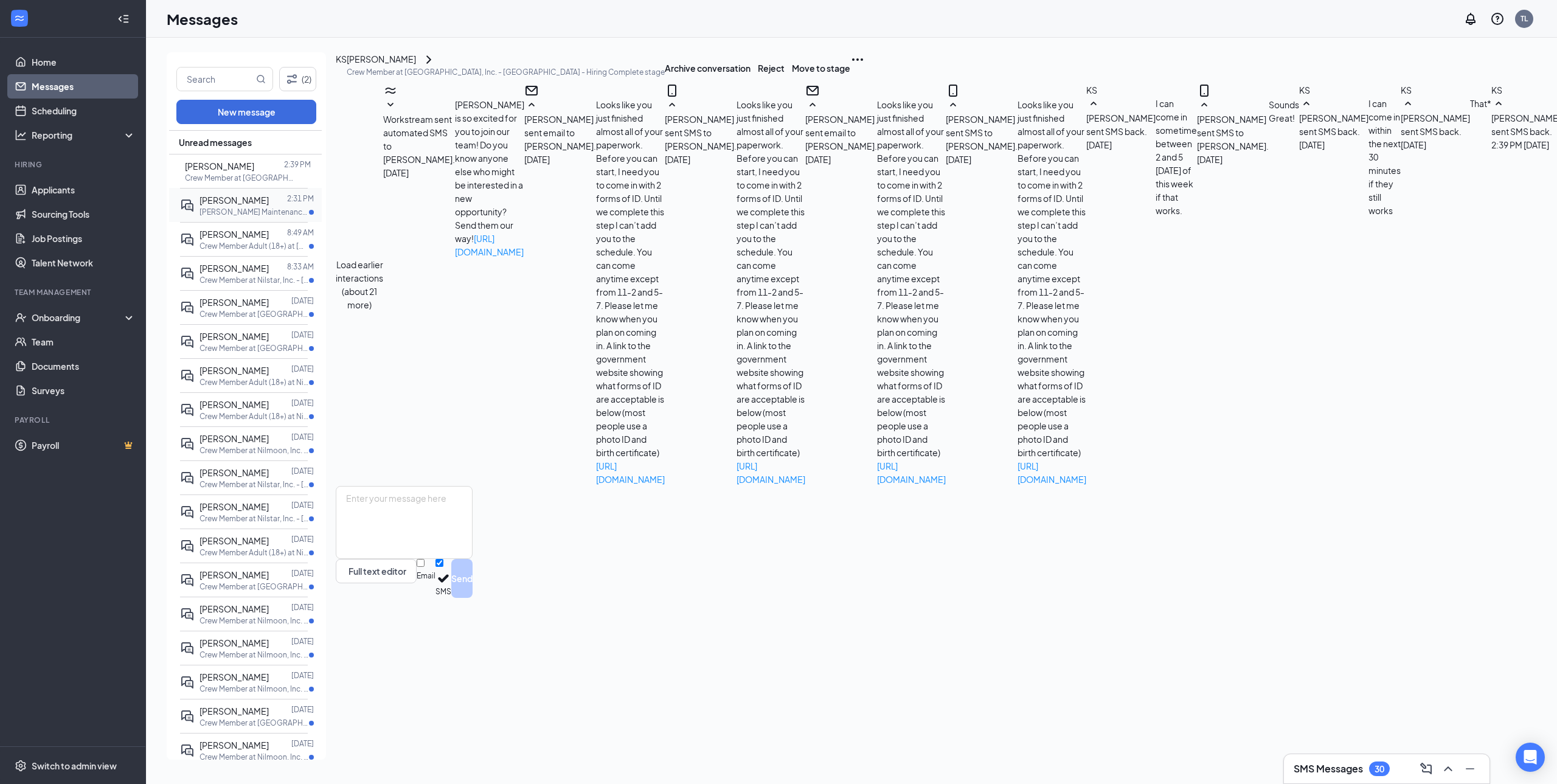
click at [239, 200] on span "[PERSON_NAME]" at bounding box center [234, 200] width 69 height 11
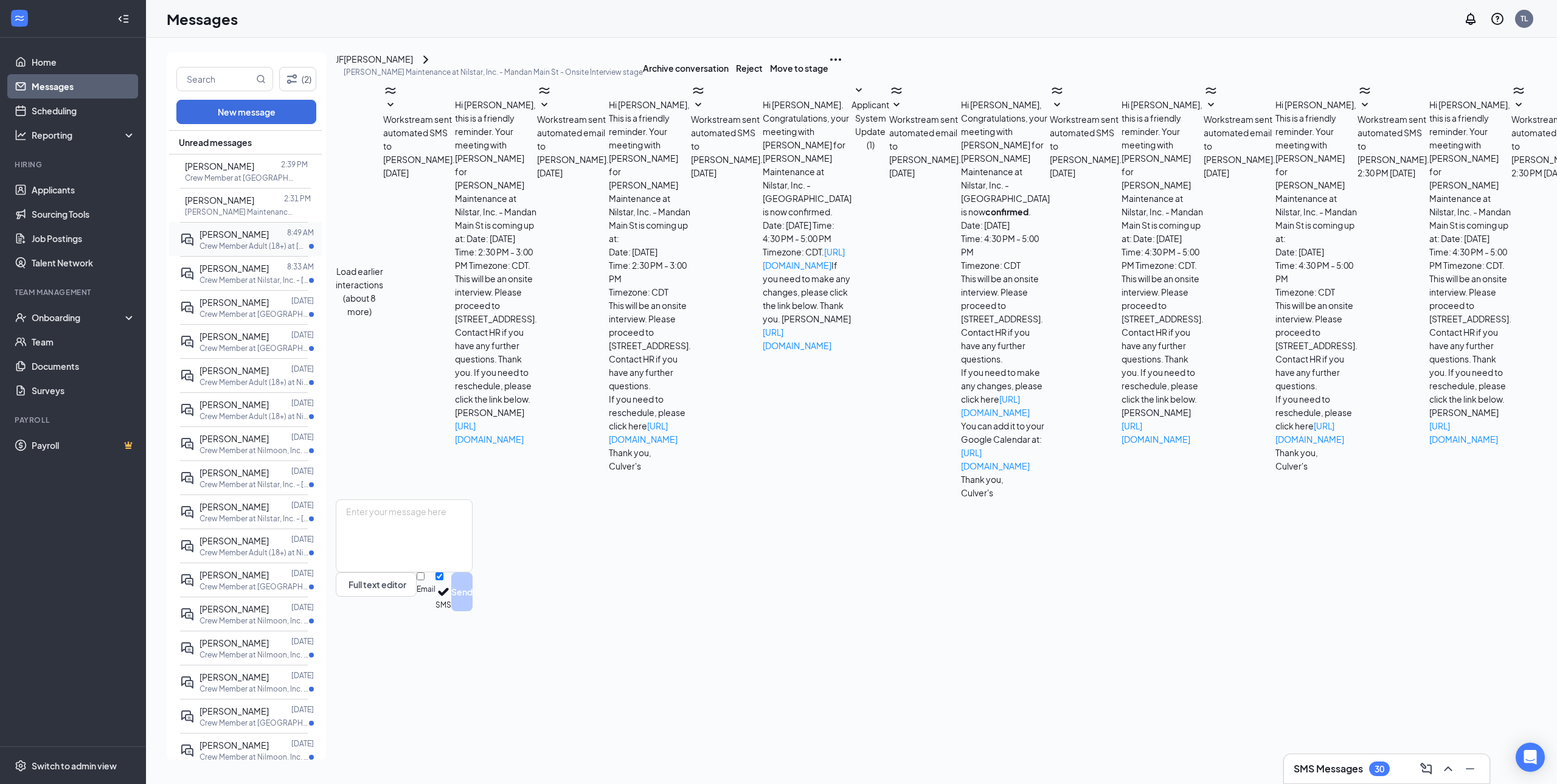
click at [241, 230] on span "[PERSON_NAME]" at bounding box center [234, 234] width 69 height 11
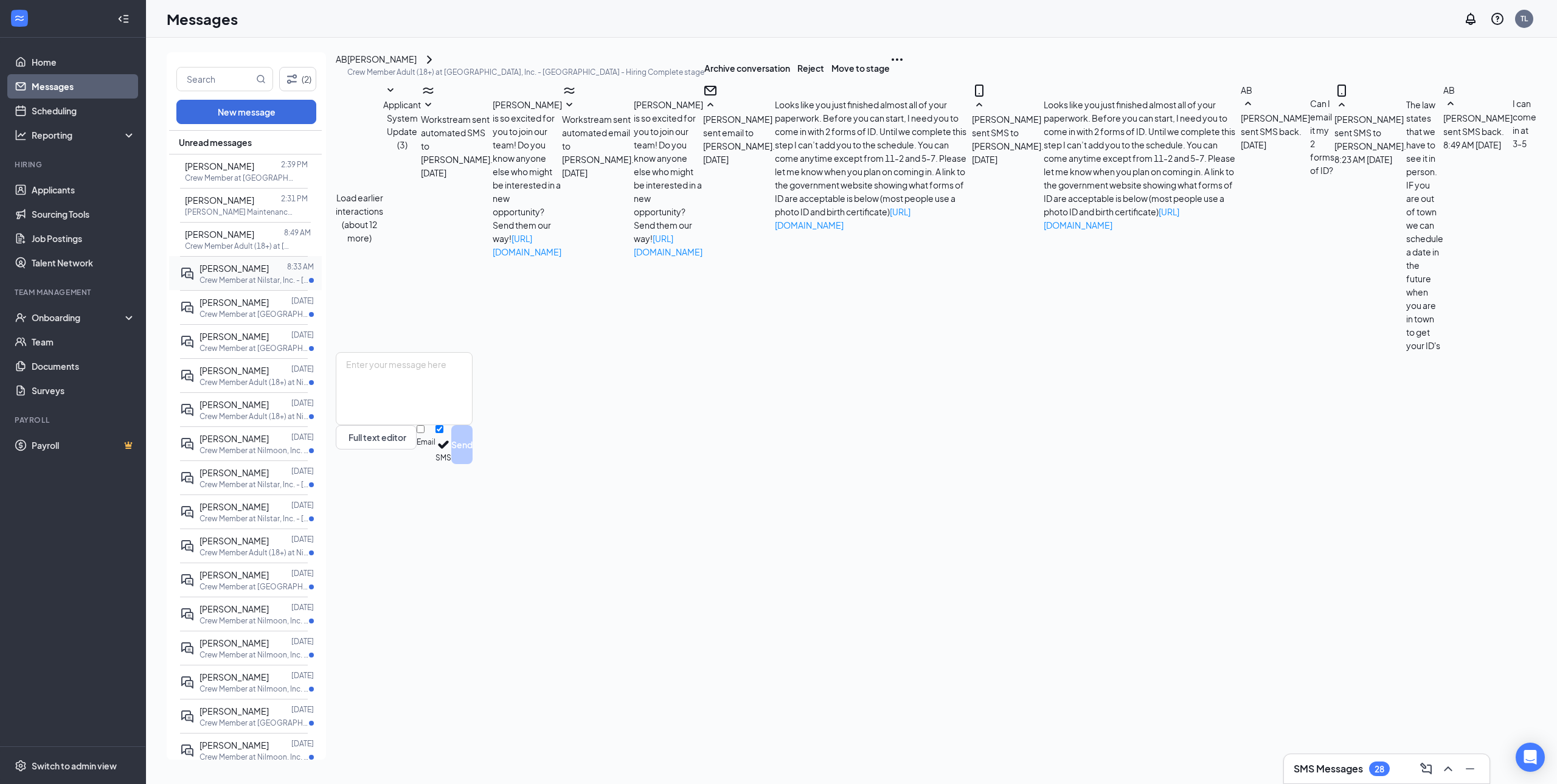
scroll to position [73, 0]
click at [242, 272] on span "[PERSON_NAME]" at bounding box center [234, 267] width 69 height 11
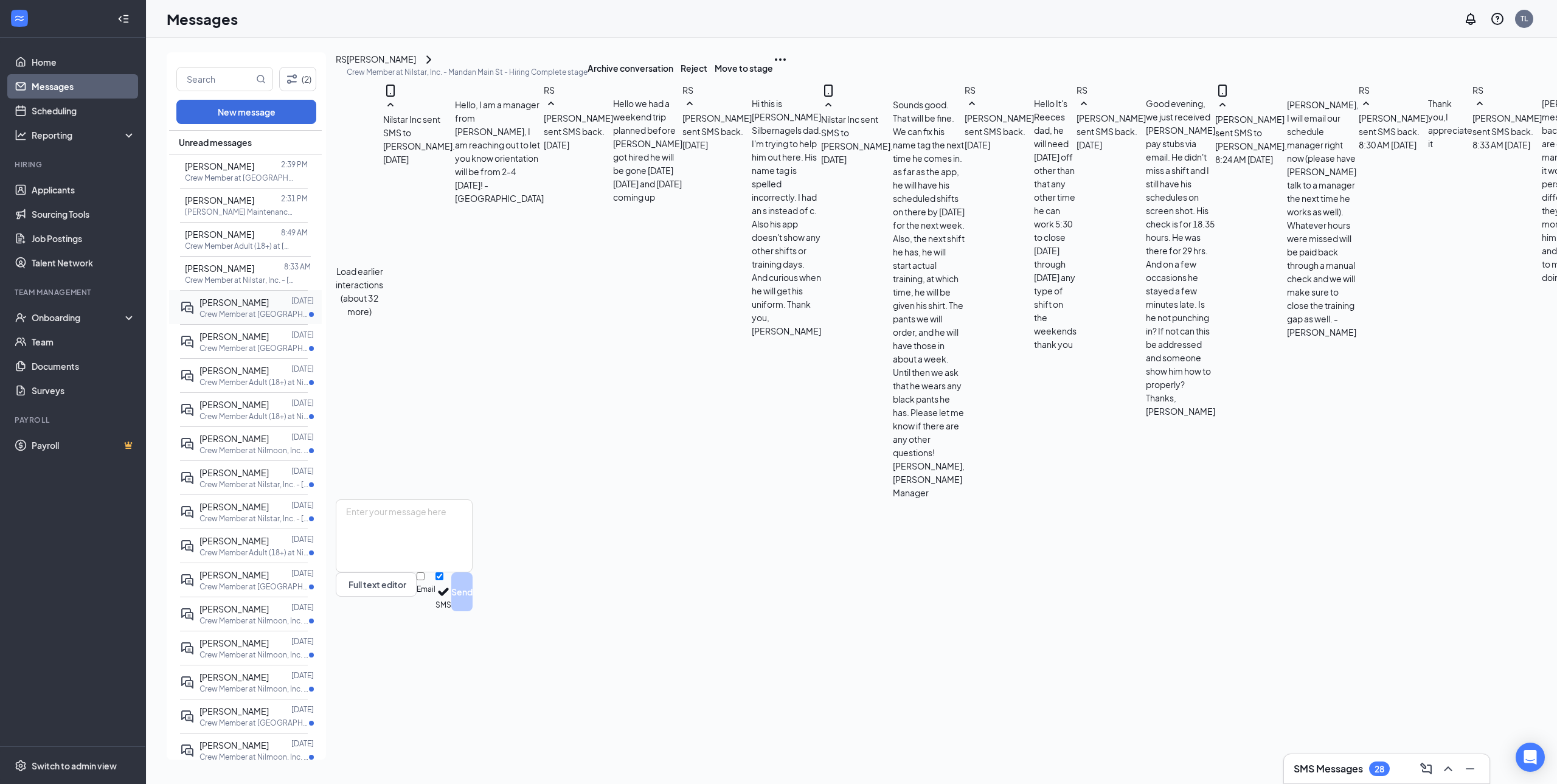
click at [248, 307] on span "[PERSON_NAME]" at bounding box center [234, 302] width 69 height 11
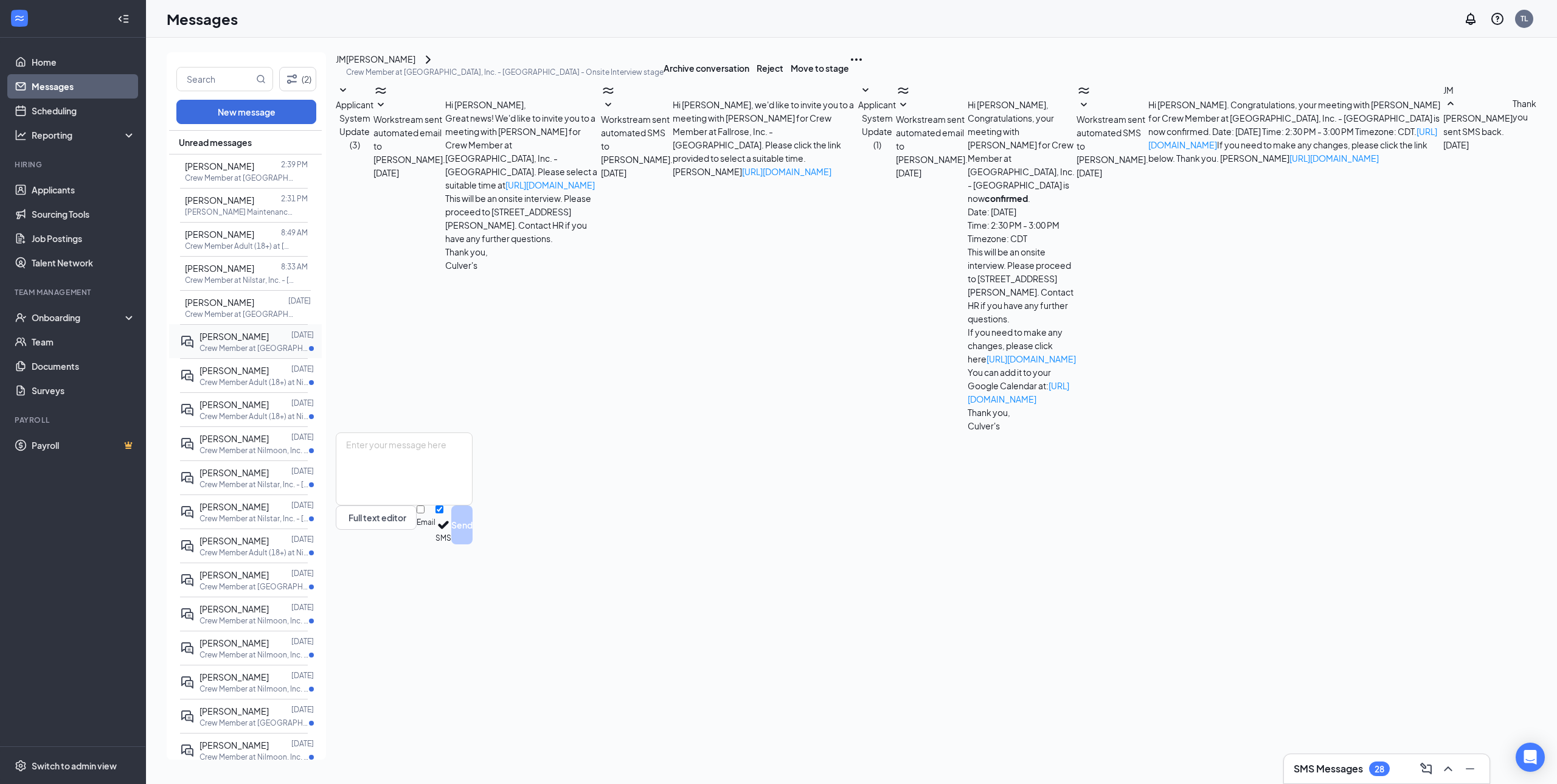
click at [251, 350] on p "Crew Member at [GEOGRAPHIC_DATA], Inc. - [GEOGRAPHIC_DATA]" at bounding box center [254, 348] width 109 height 10
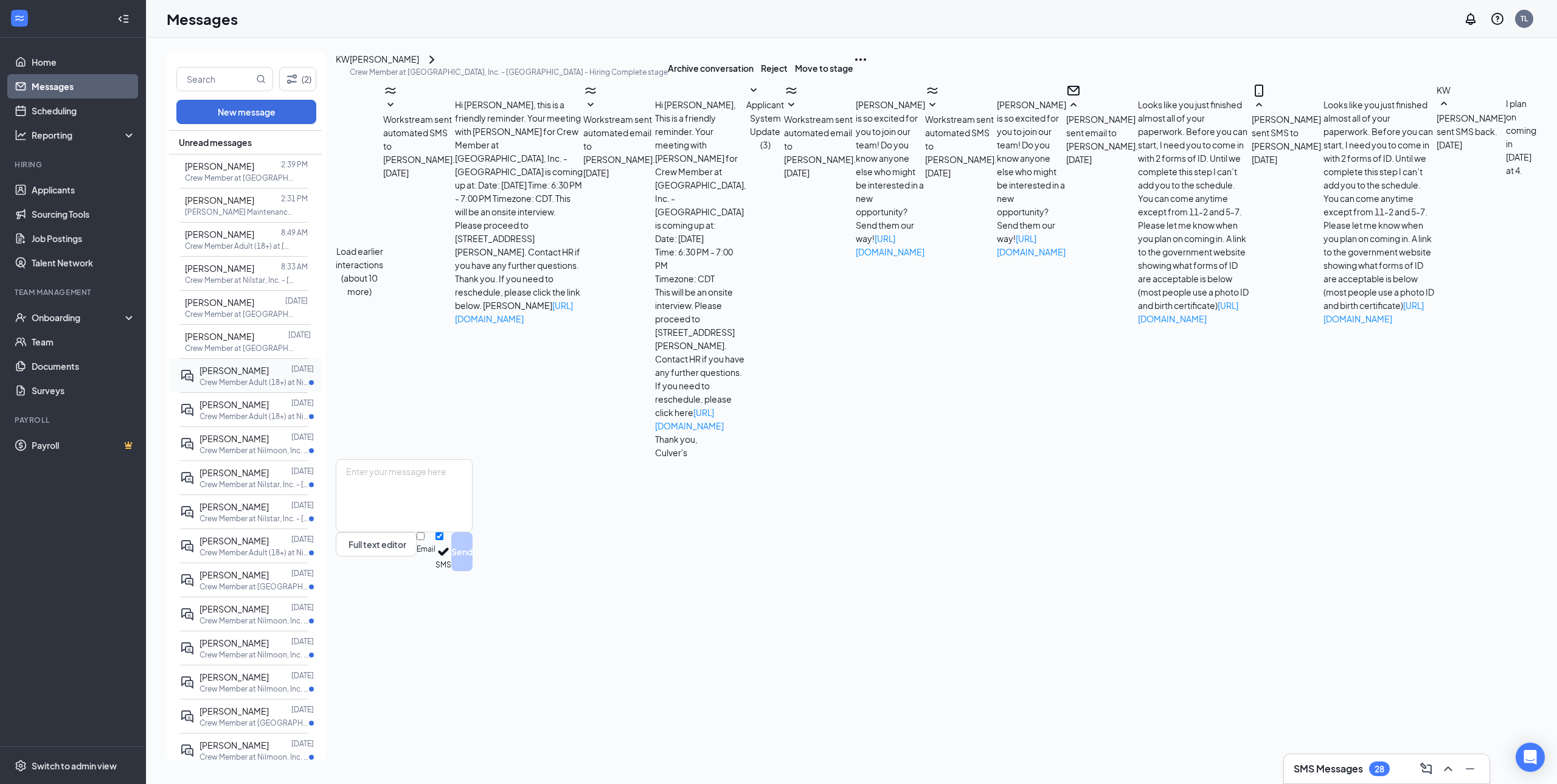
scroll to position [32, 0]
click at [248, 381] on p "Crew Member Adult (18+) at Nilmoon, Inc. - Bismarck Skyline Xing" at bounding box center [254, 382] width 109 height 10
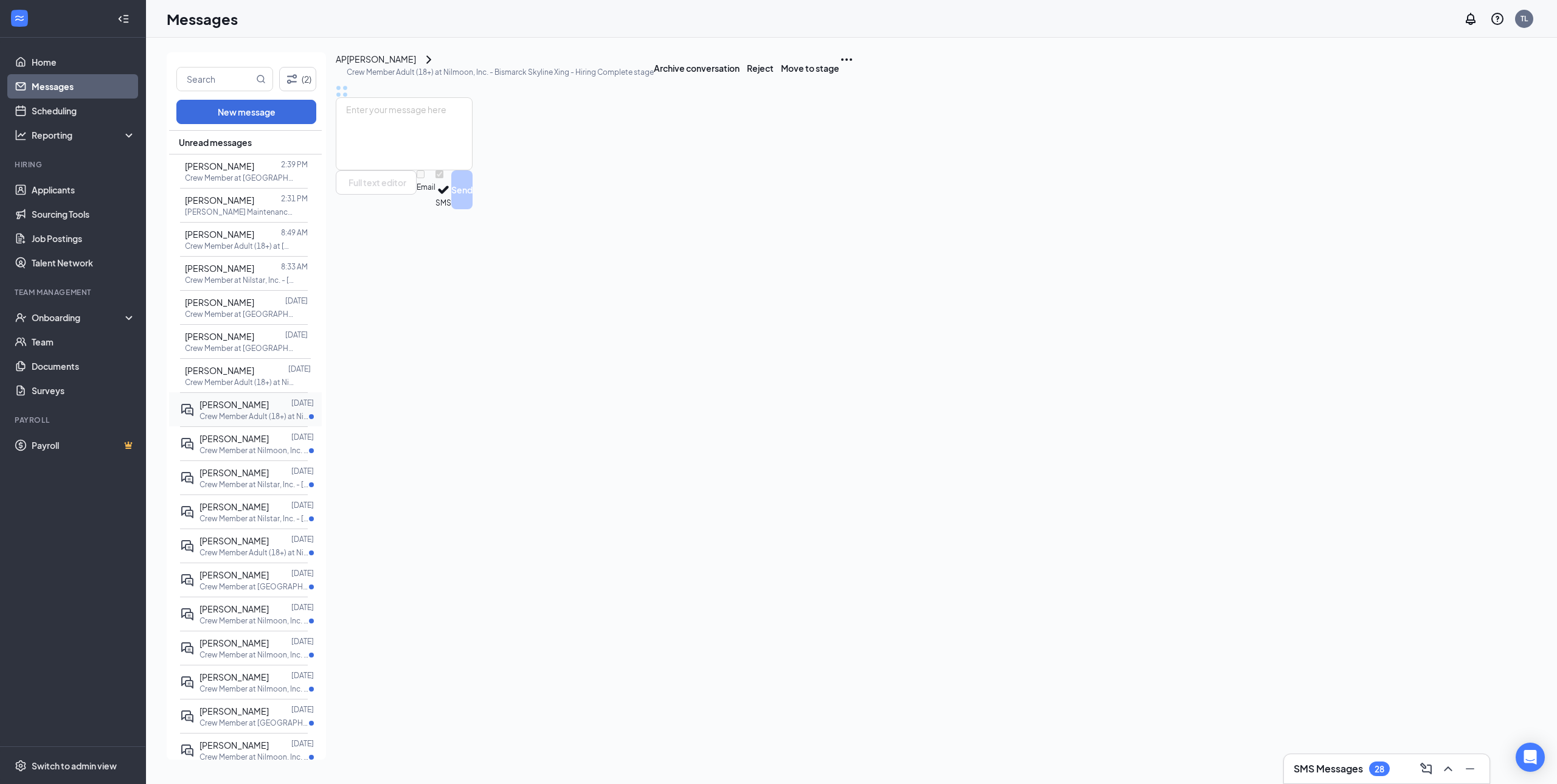
click at [249, 409] on span "[PERSON_NAME]" at bounding box center [234, 404] width 69 height 11
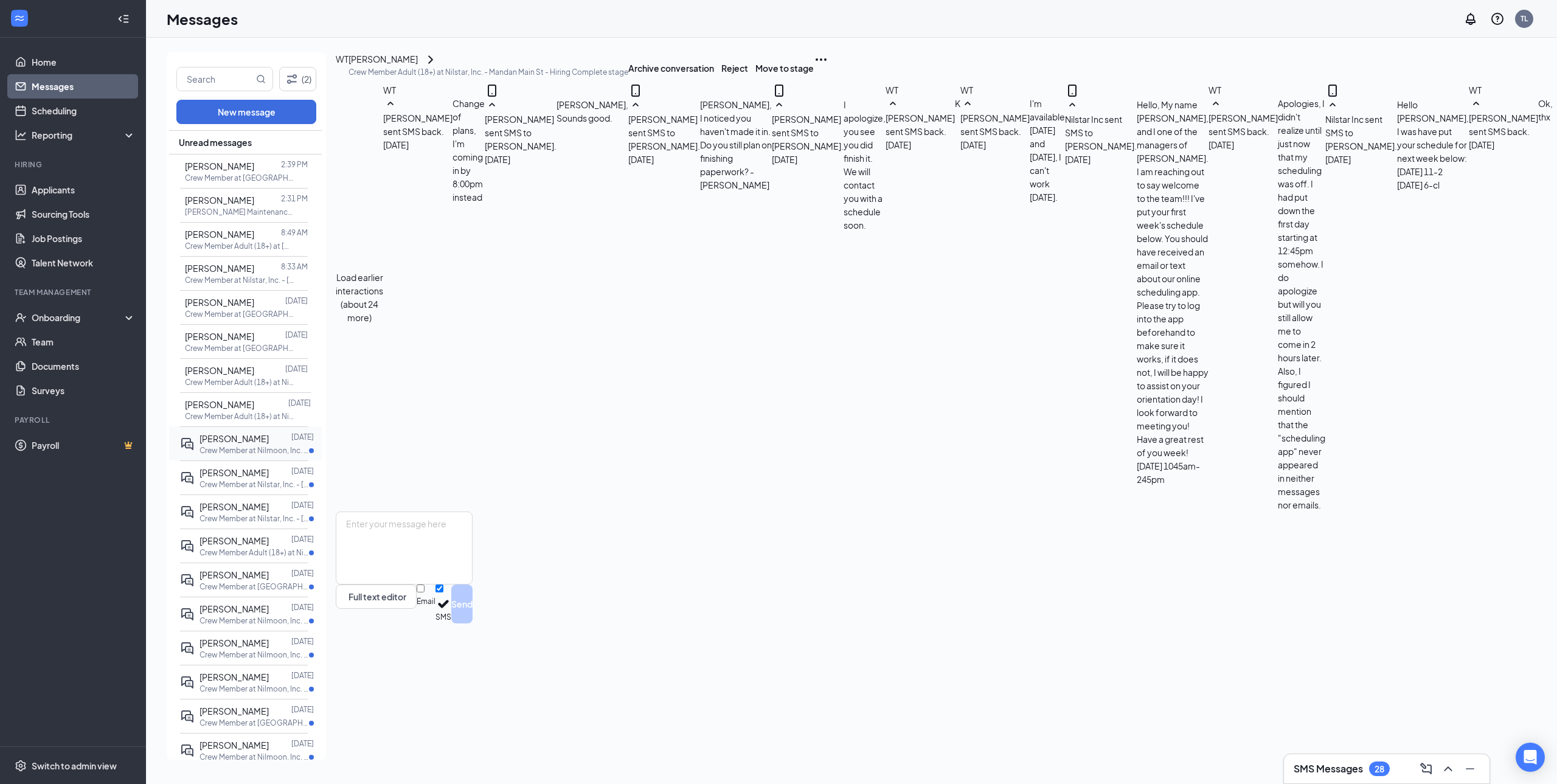
scroll to position [62, 0]
click at [248, 447] on p "Crew Member at Nilmoon, Inc. - Bismarck Skyline Xing" at bounding box center [254, 450] width 109 height 10
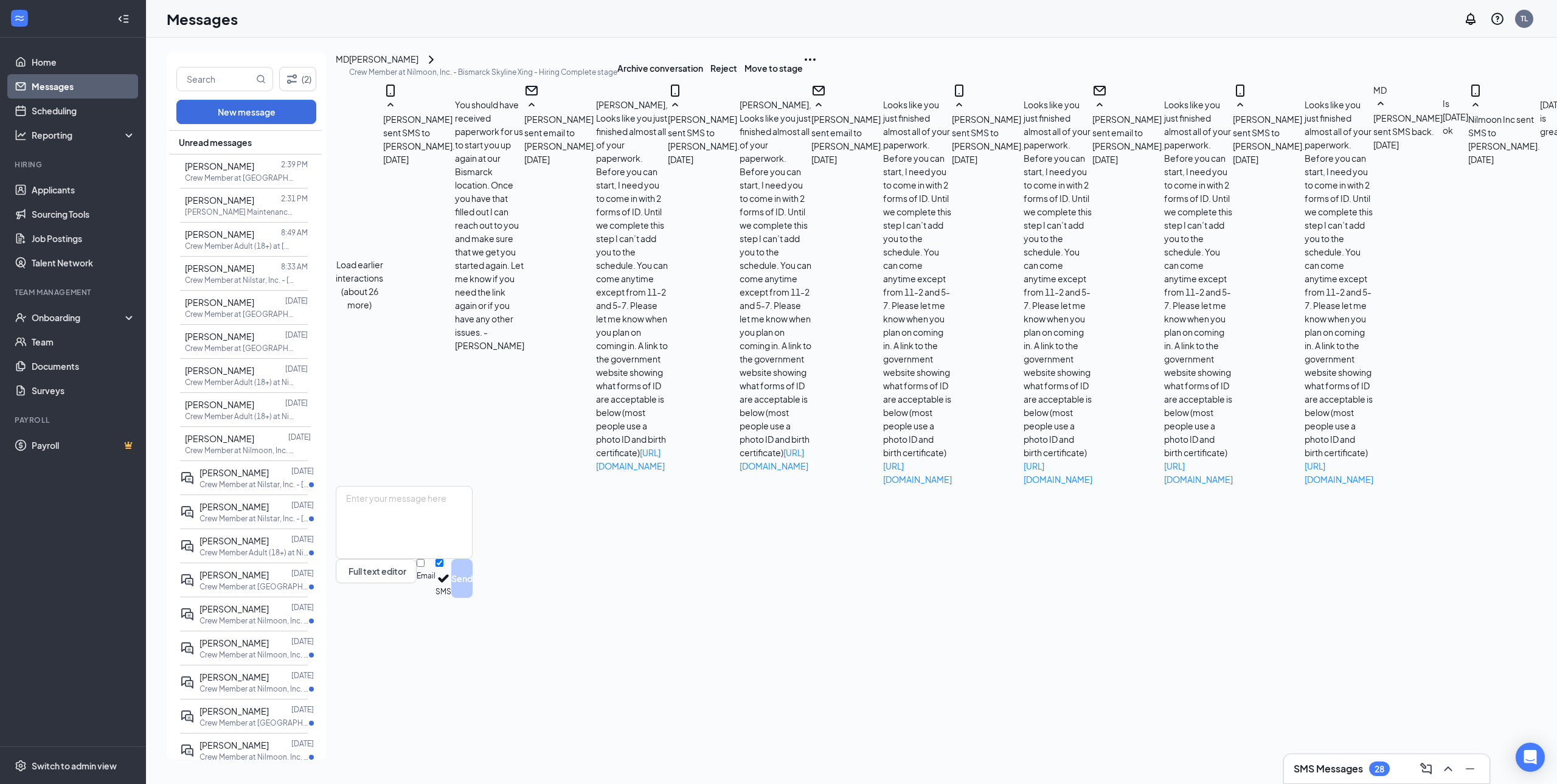
scroll to position [584, 0]
click at [236, 471] on span "[PERSON_NAME]" at bounding box center [234, 472] width 69 height 11
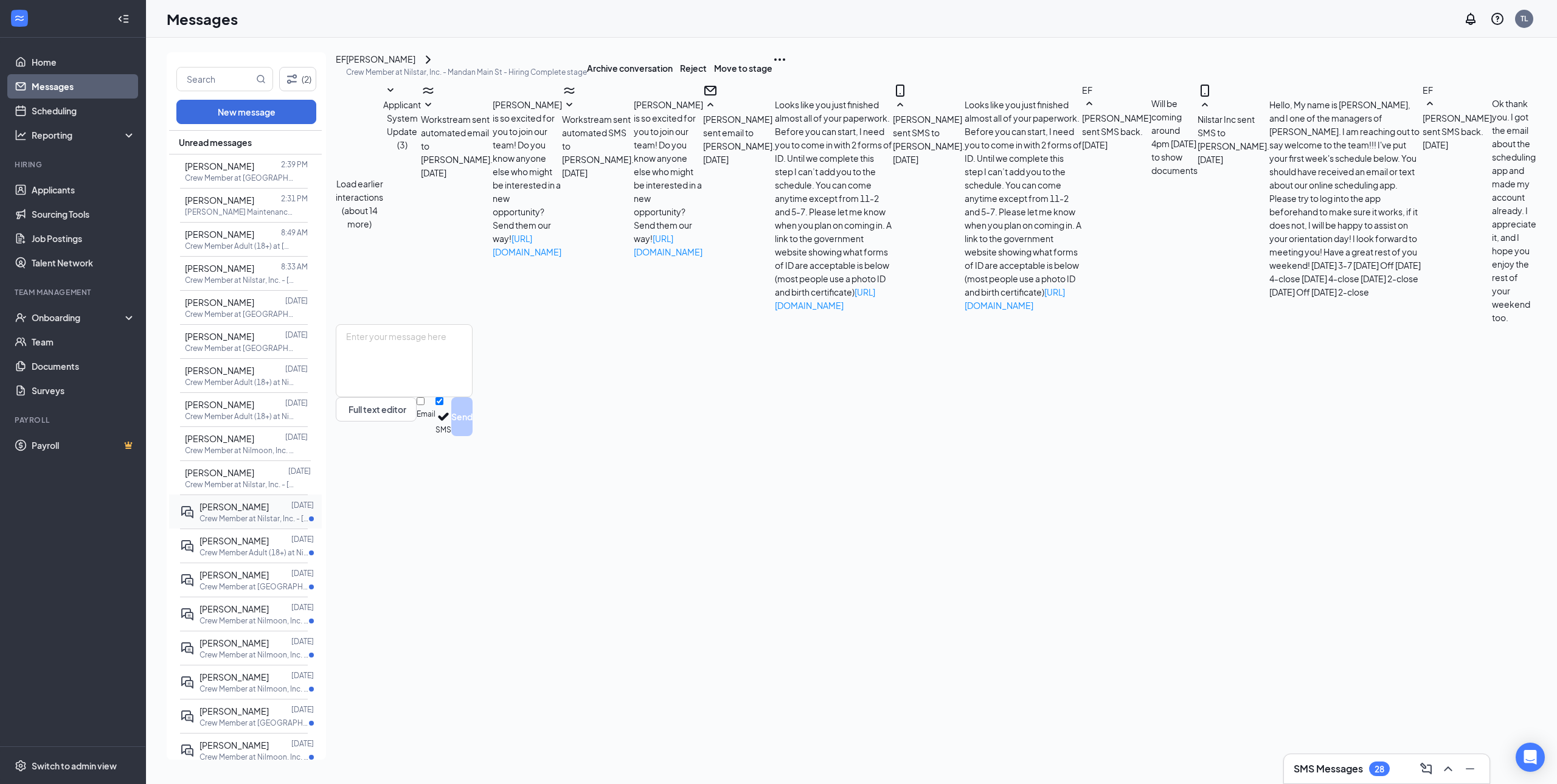
scroll to position [164, 0]
click at [269, 512] on div at bounding box center [280, 506] width 22 height 13
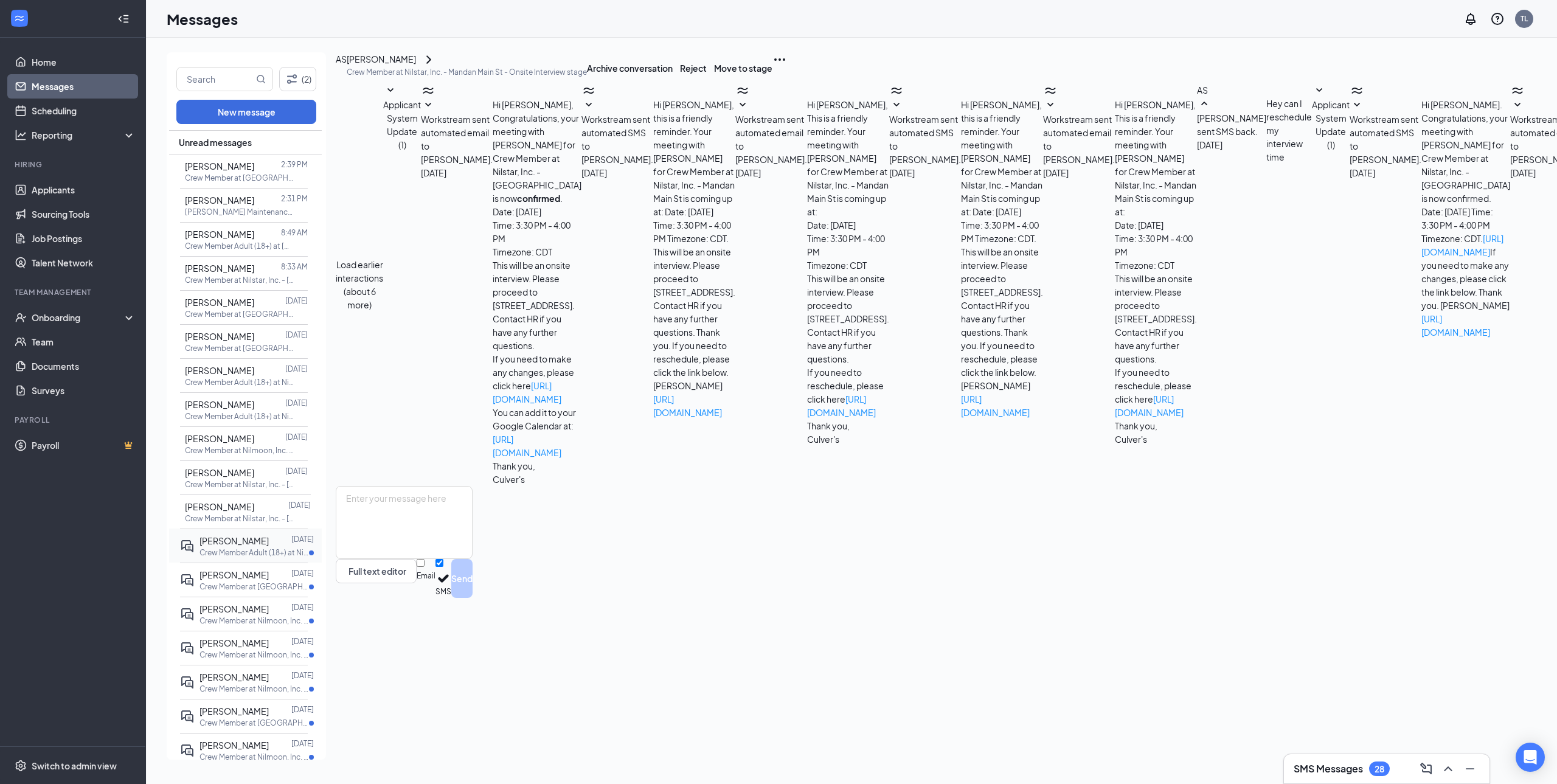
click at [269, 545] on div at bounding box center [280, 540] width 22 height 13
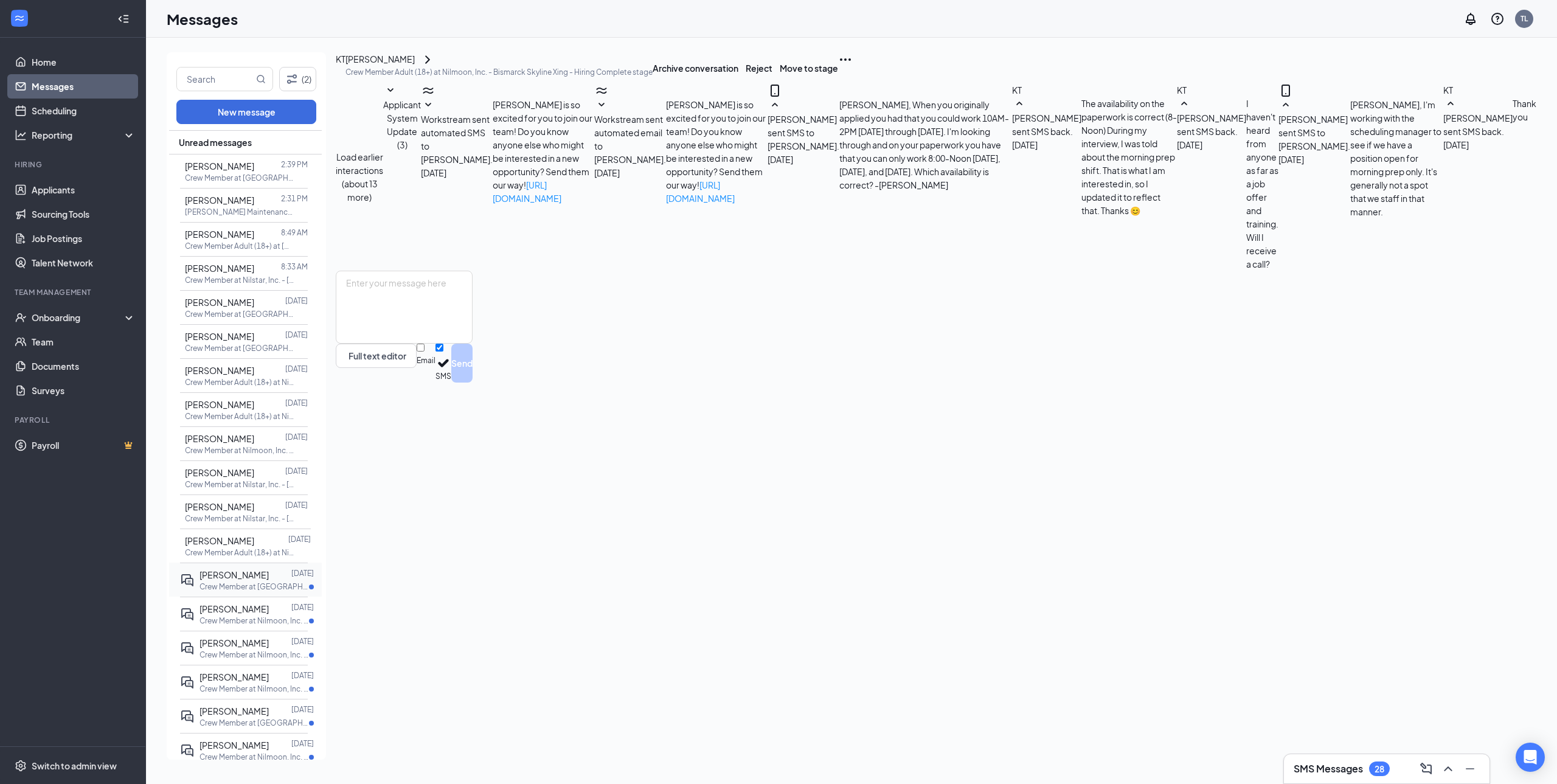
scroll to position [86, 0]
click at [240, 574] on span "[PERSON_NAME]" at bounding box center [234, 574] width 69 height 11
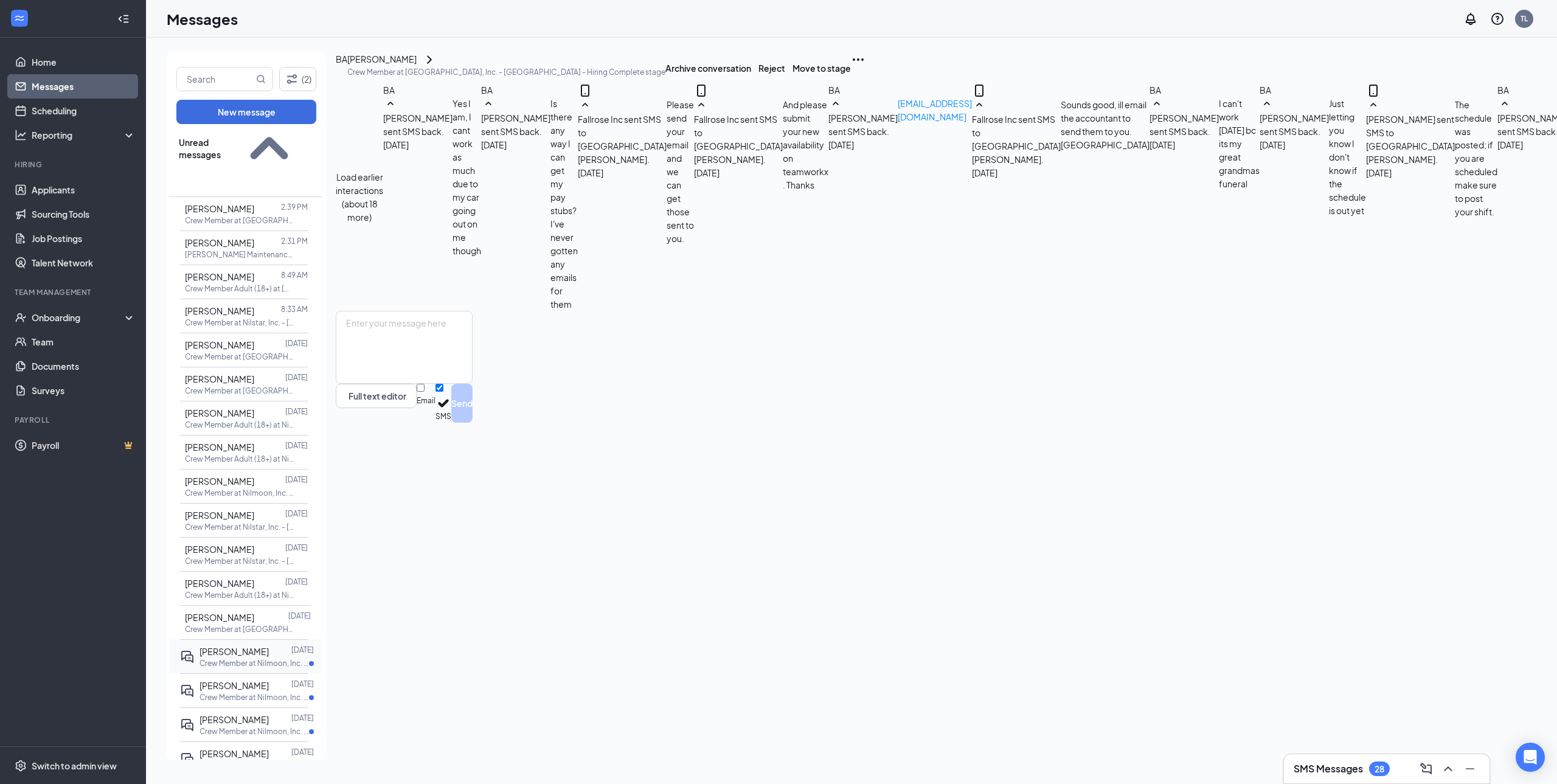
scroll to position [122, 0]
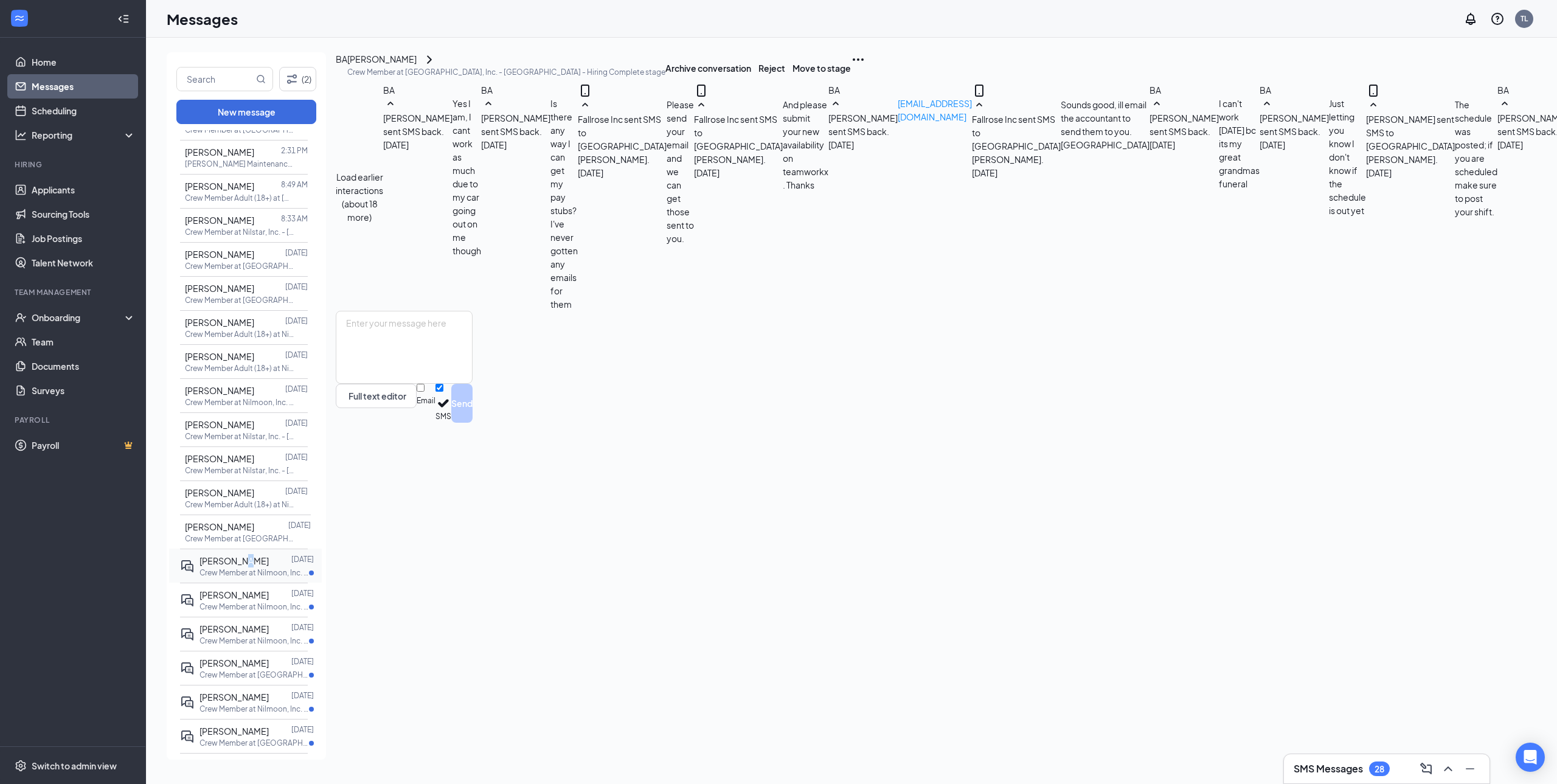
click at [242, 555] on span "[PERSON_NAME]" at bounding box center [234, 560] width 69 height 11
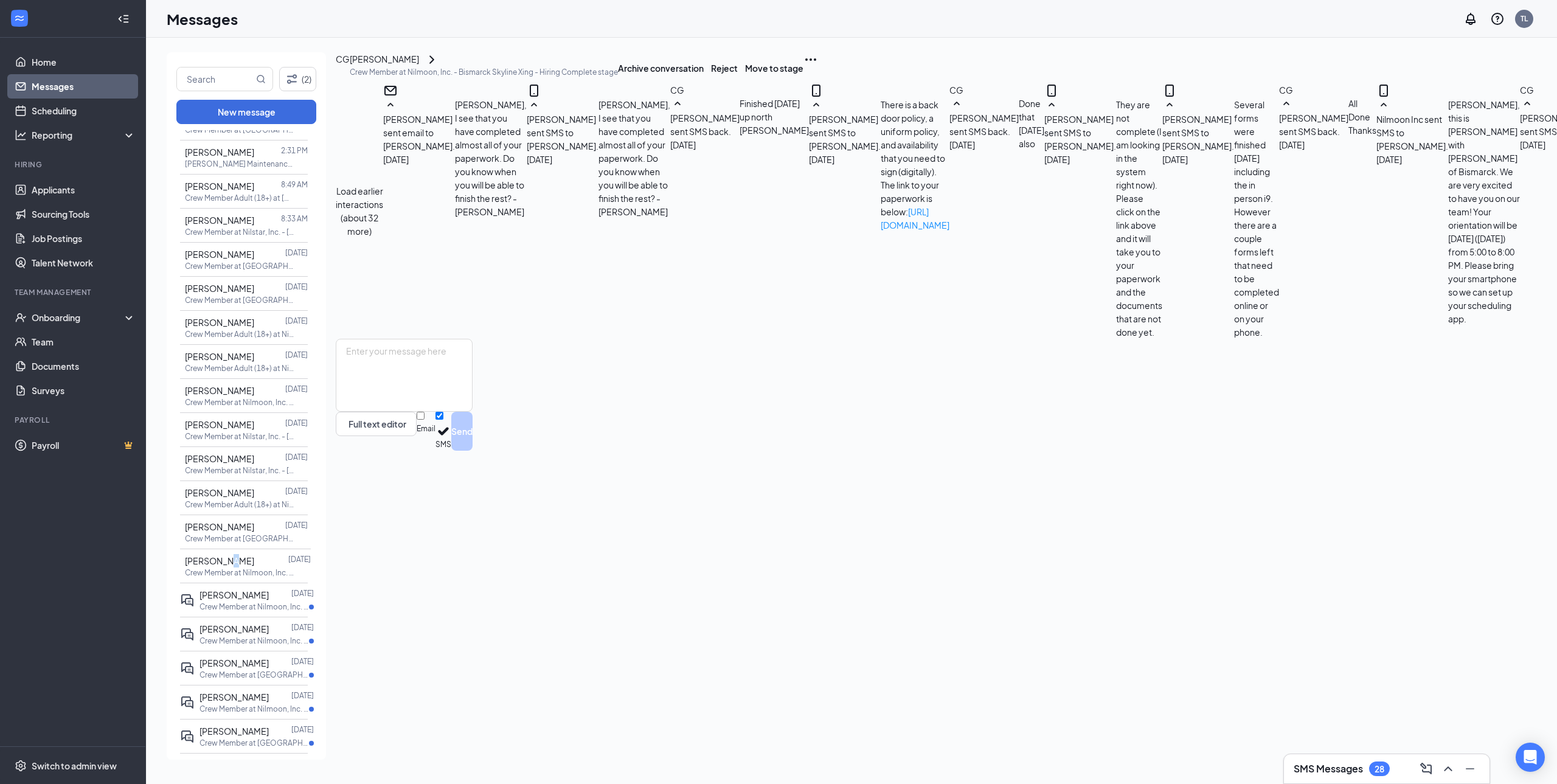
scroll to position [316, 0]
drag, startPoint x: 241, startPoint y: 485, endPoint x: 252, endPoint y: 528, distance: 44.4
click at [252, 589] on span "[PERSON_NAME]" at bounding box center [234, 594] width 69 height 11
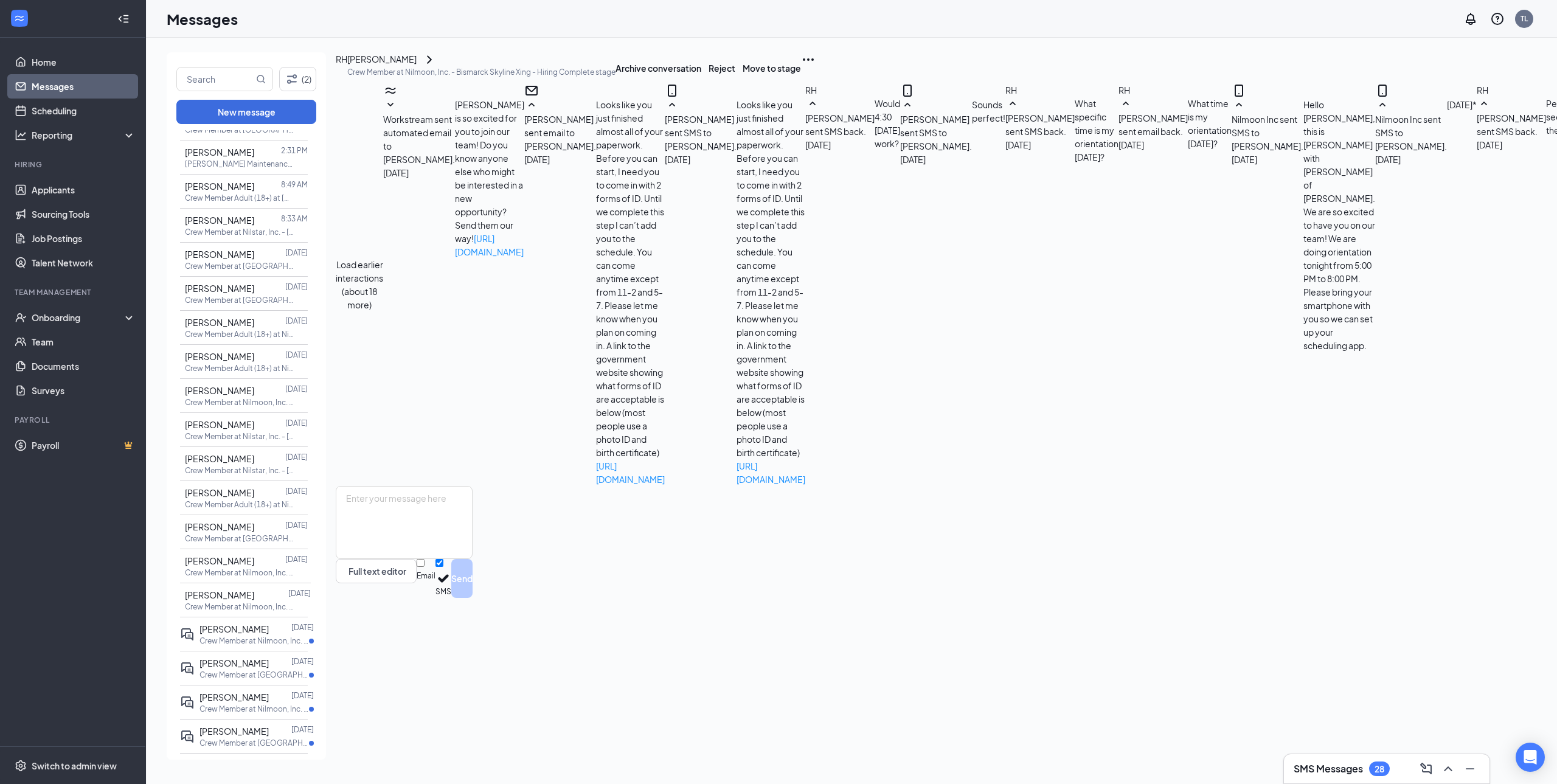
scroll to position [269, 0]
click at [252, 635] on p "Crew Member at Nilmoon, Inc. - Bismarck Skyline Xing" at bounding box center [254, 641] width 109 height 10
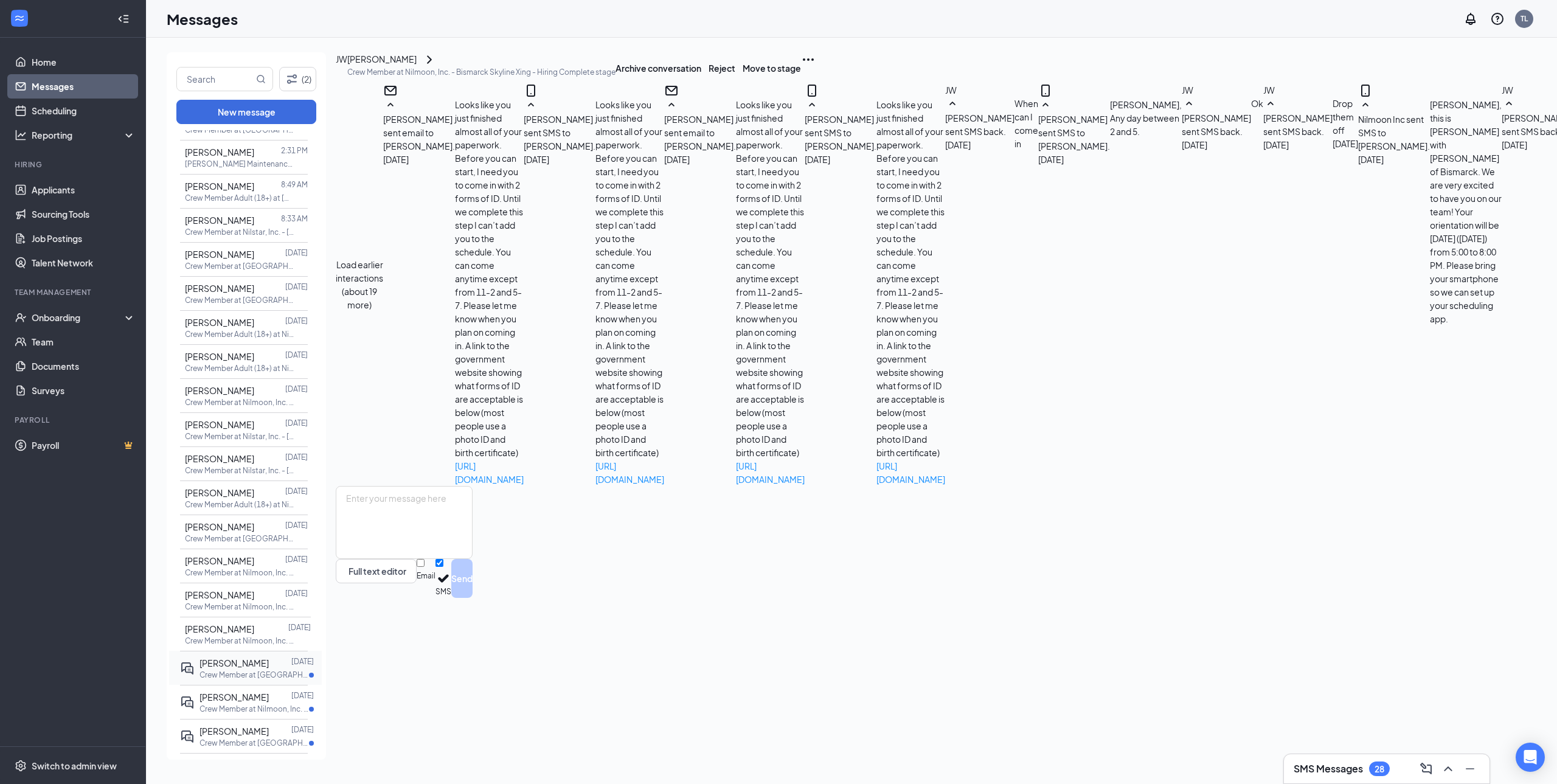
click at [251, 657] on span "[PERSON_NAME]" at bounding box center [234, 662] width 69 height 11
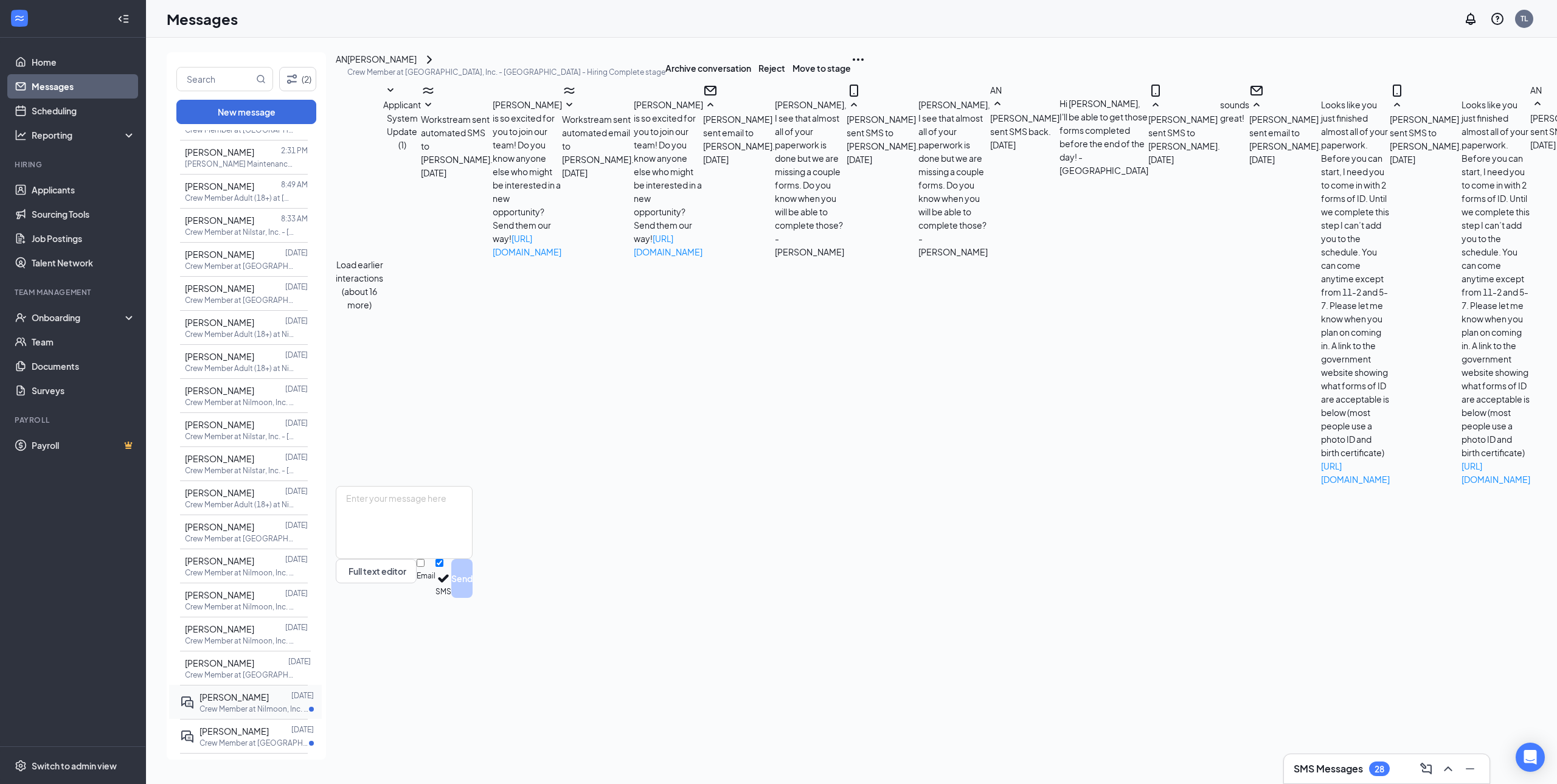
scroll to position [350, 0]
click at [269, 690] on div at bounding box center [280, 697] width 22 height 13
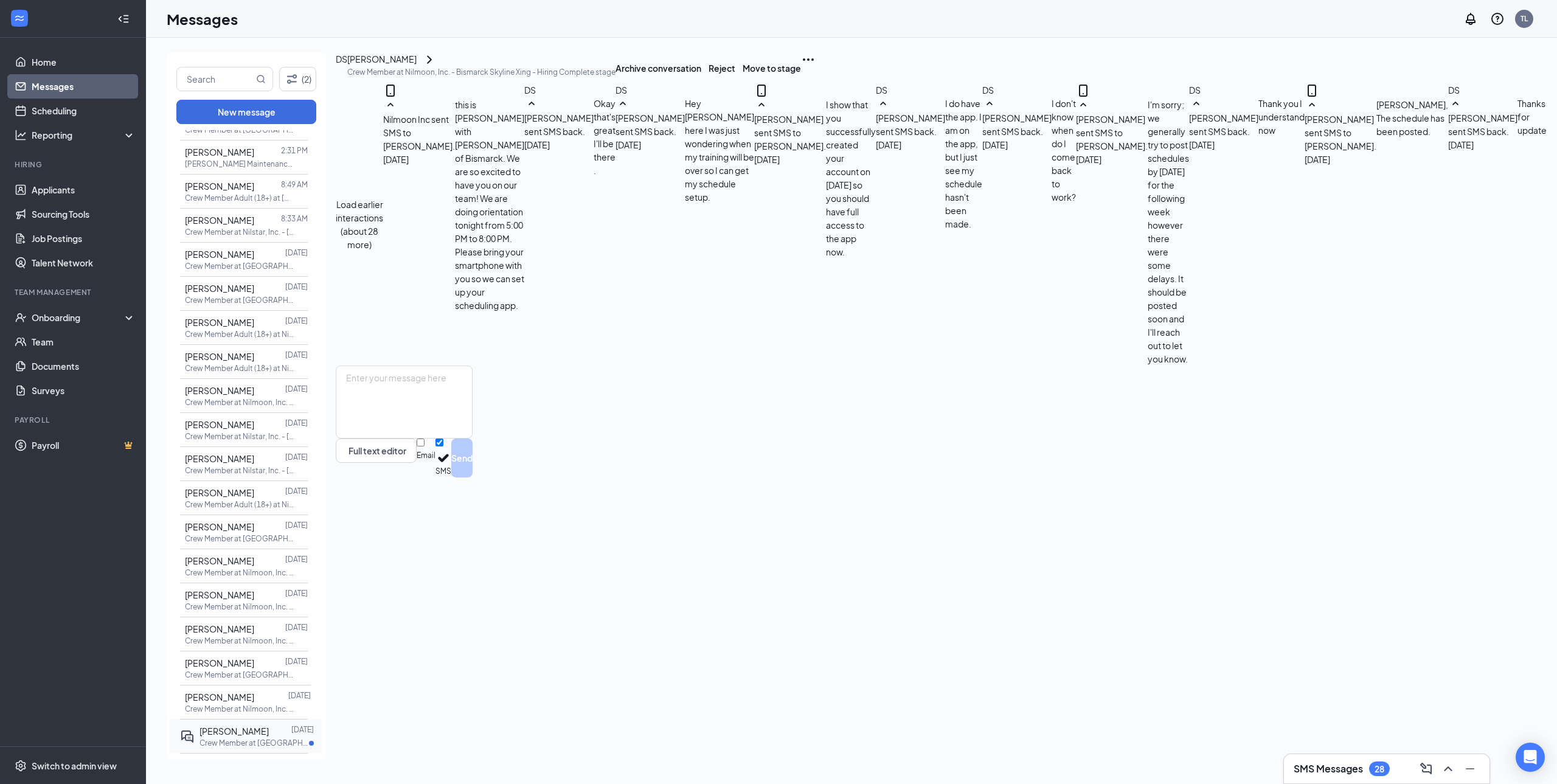
scroll to position [183, 0]
click at [269, 724] on div at bounding box center [280, 731] width 22 height 13
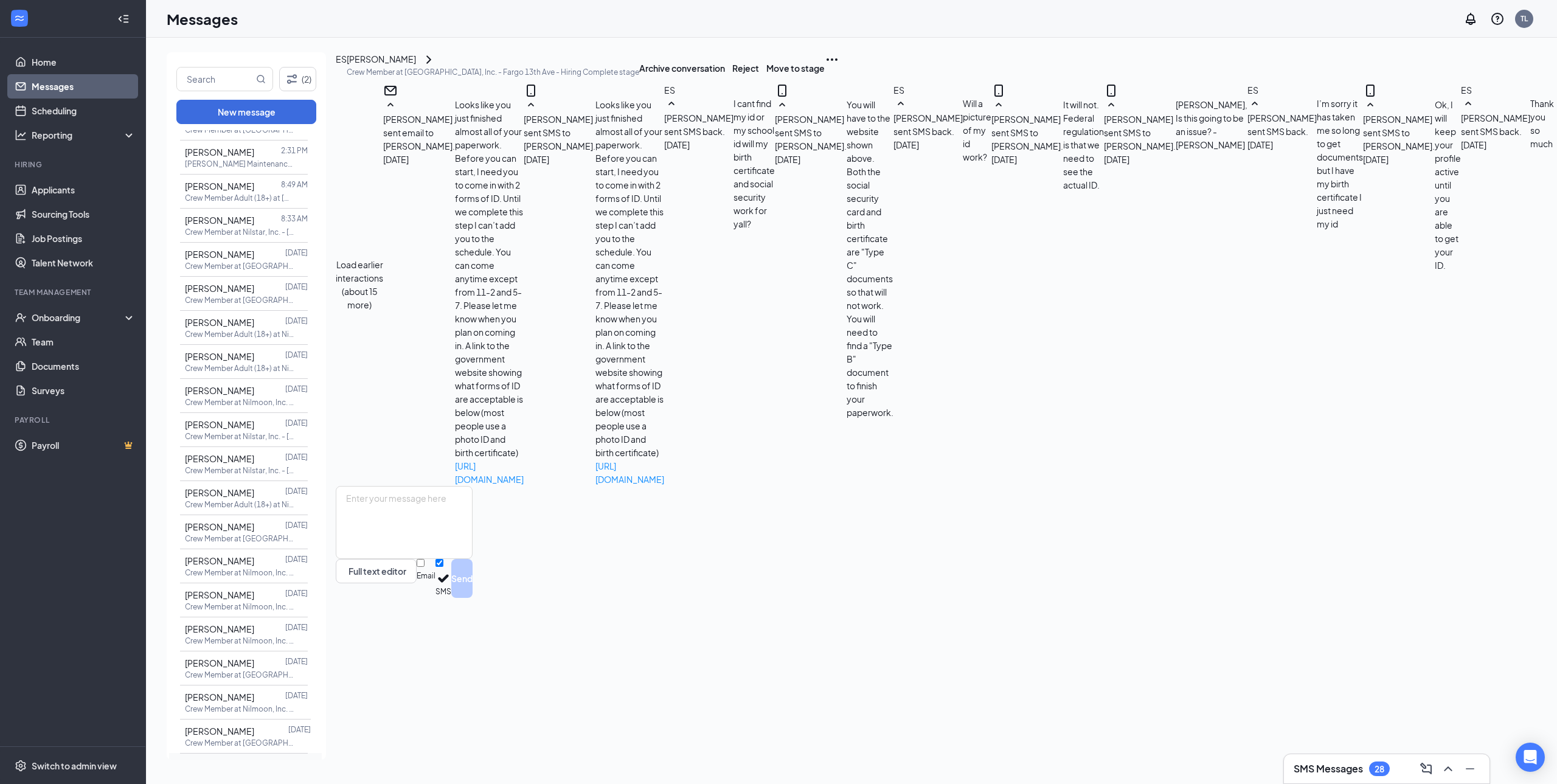
scroll to position [221, 0]
click at [248, 771] on p "Crew Member at [GEOGRAPHIC_DATA], Inc. - [GEOGRAPHIC_DATA]" at bounding box center [254, 777] width 109 height 10
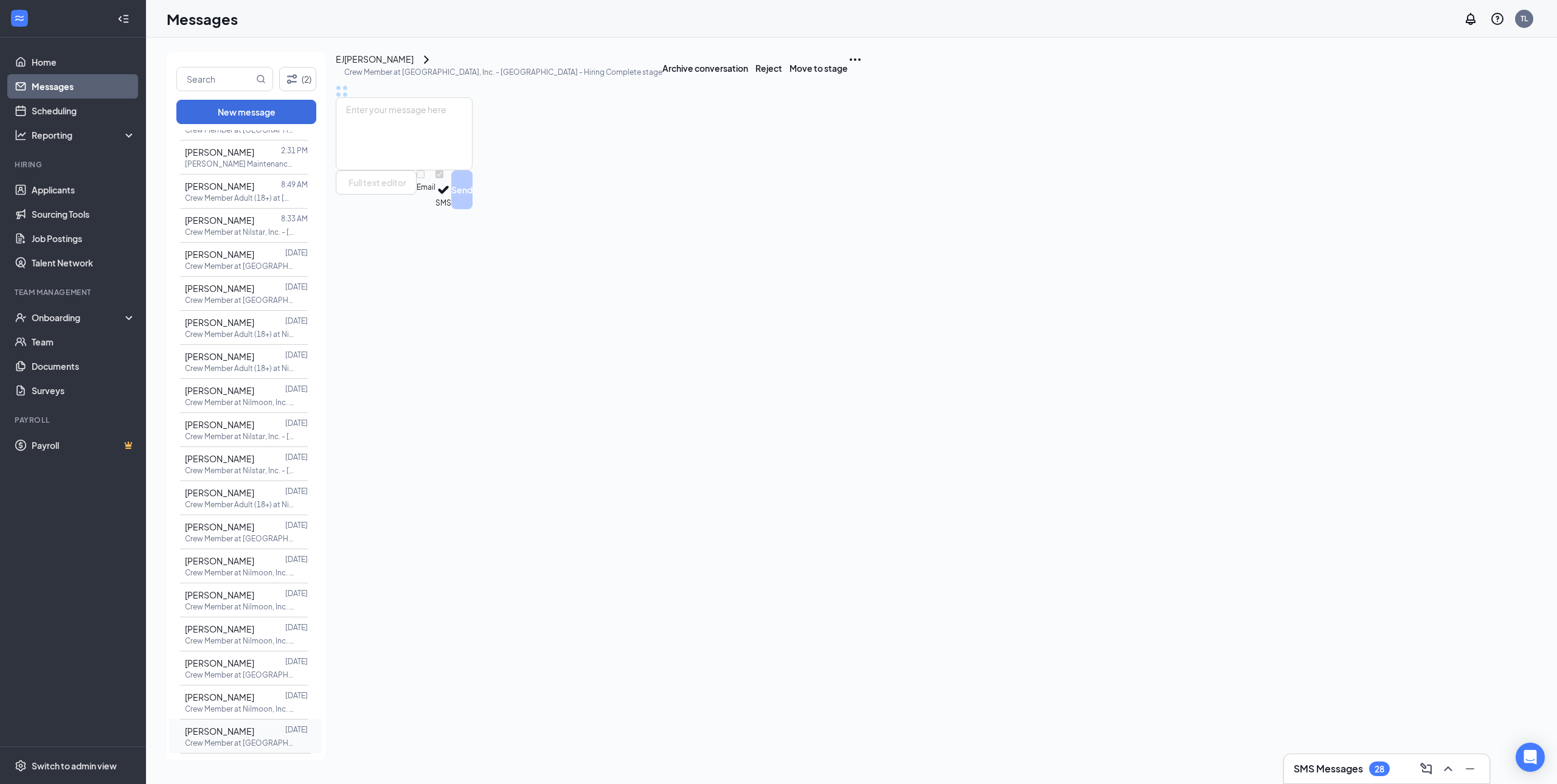
click at [254, 724] on div at bounding box center [270, 731] width 31 height 13
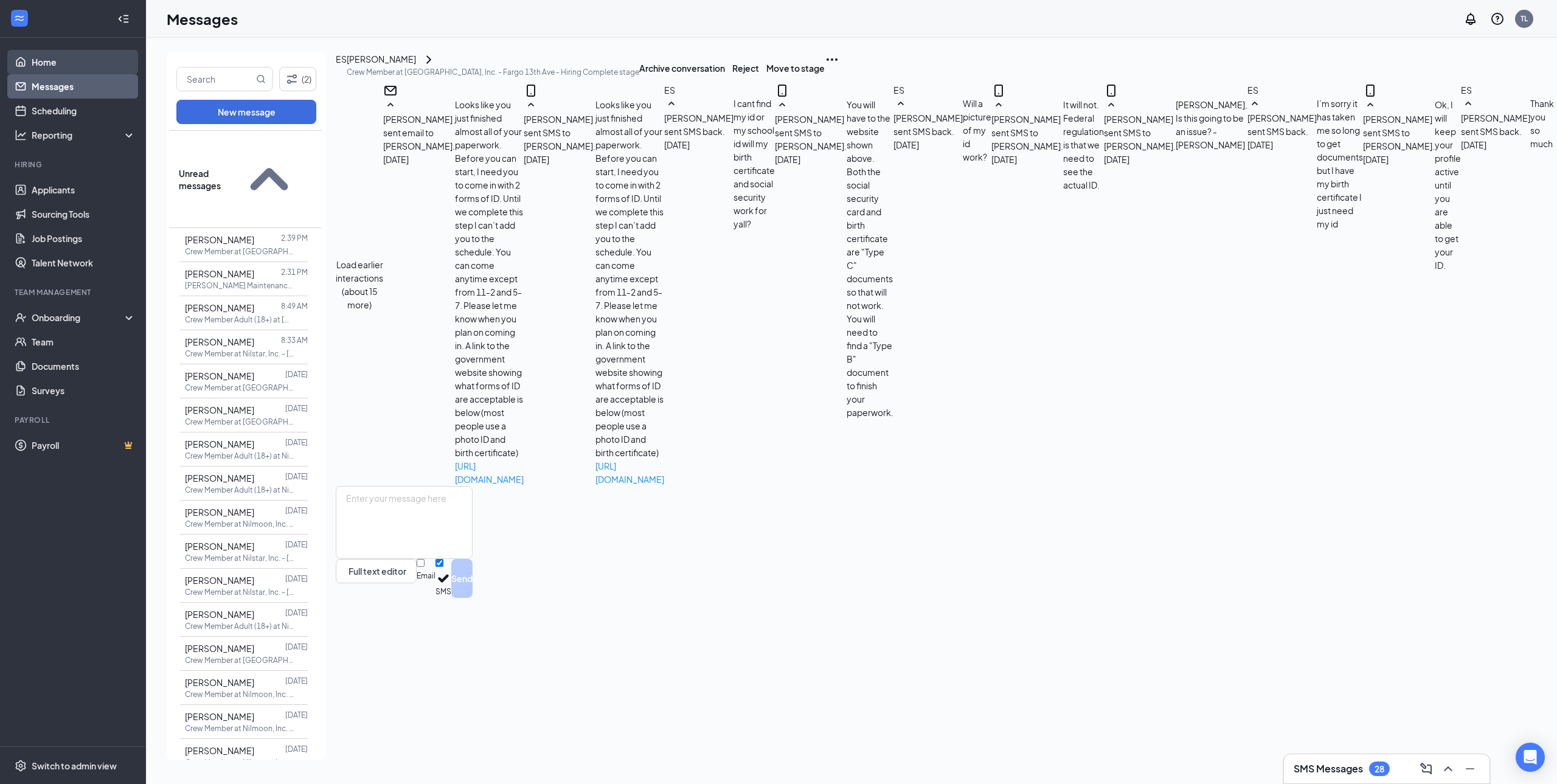
click at [58, 60] on link "Home" at bounding box center [84, 61] width 104 height 24
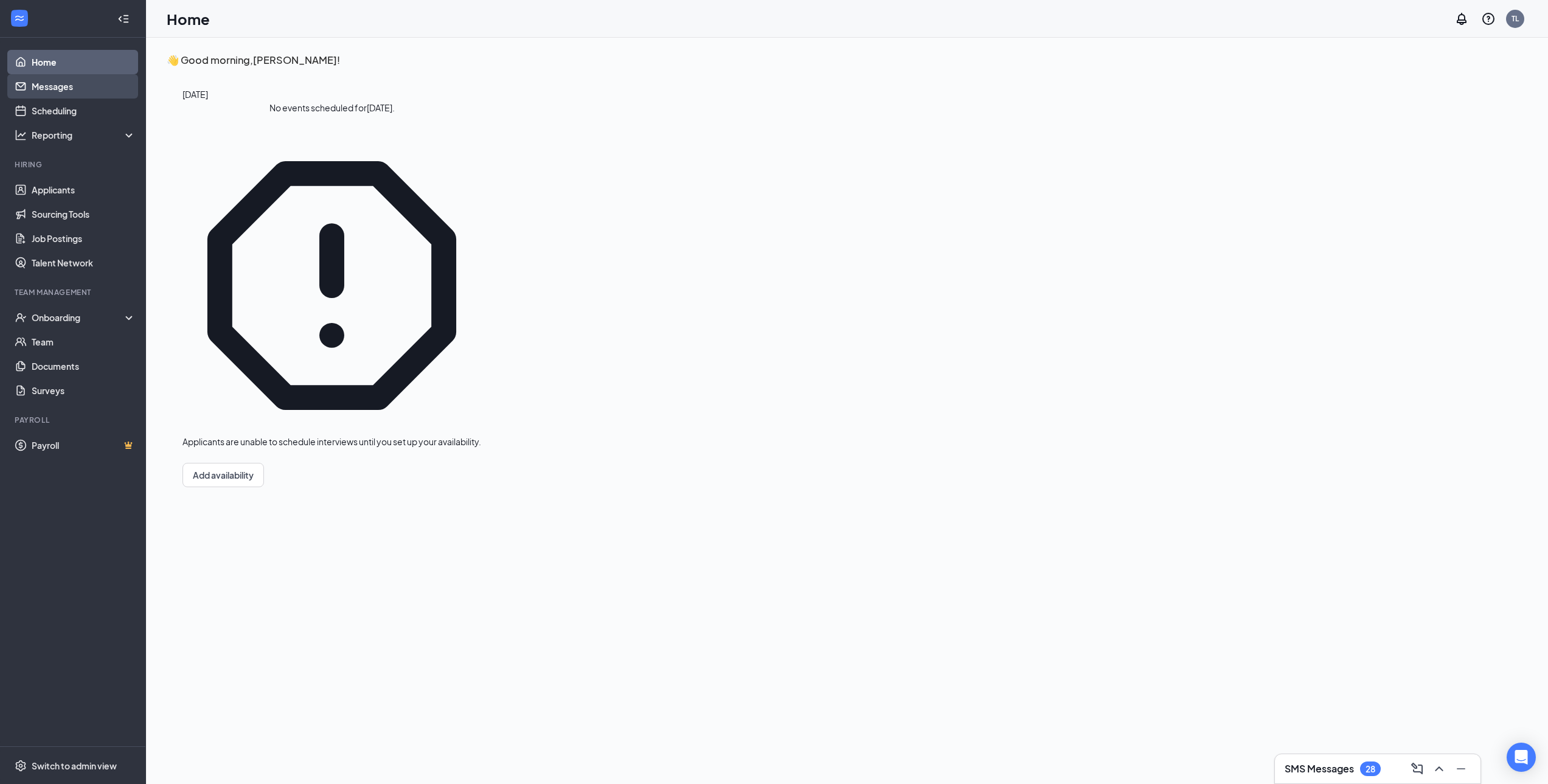
click at [63, 88] on link "Messages" at bounding box center [84, 86] width 104 height 24
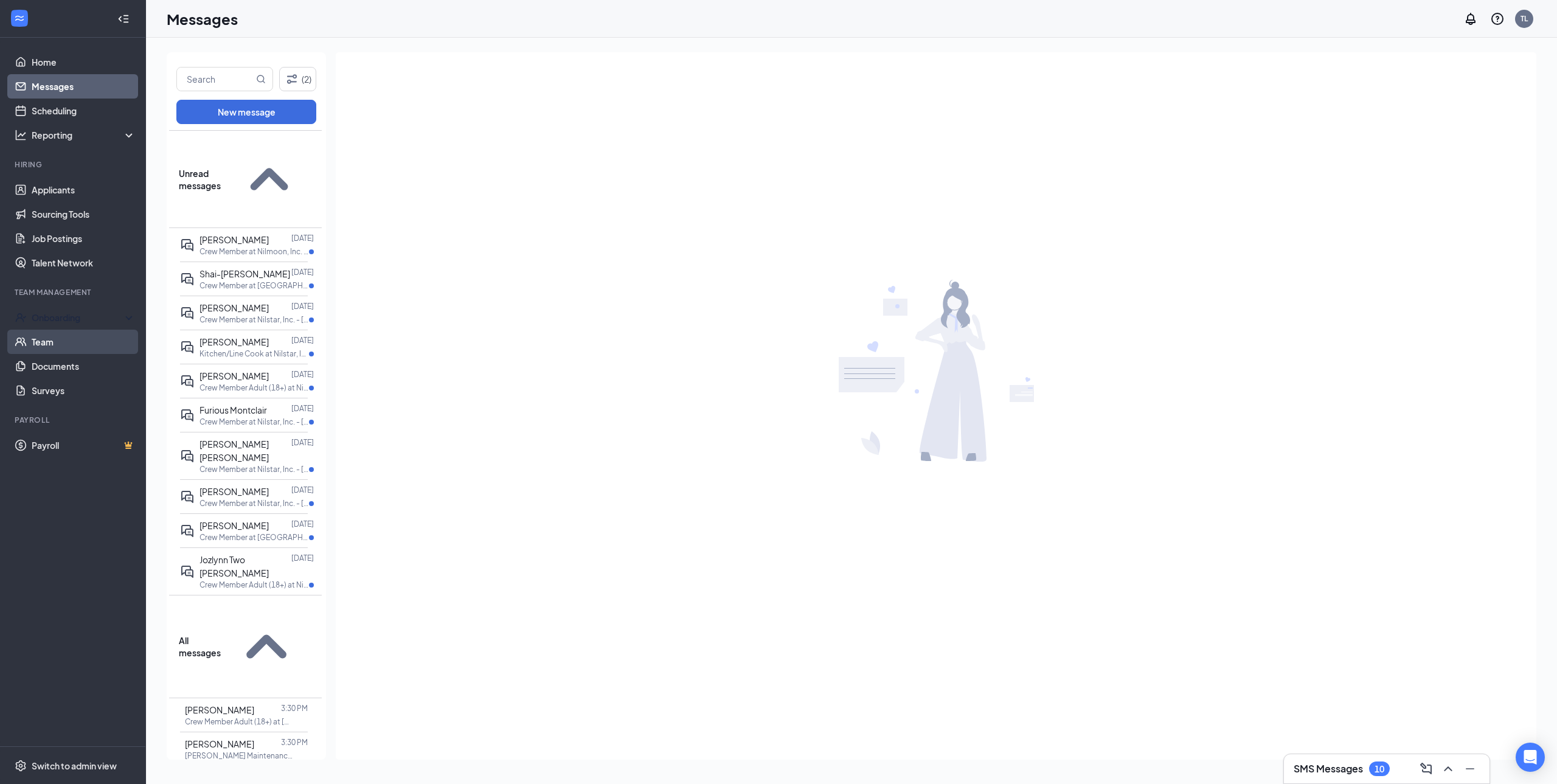
click at [57, 330] on link "Team" at bounding box center [84, 341] width 104 height 24
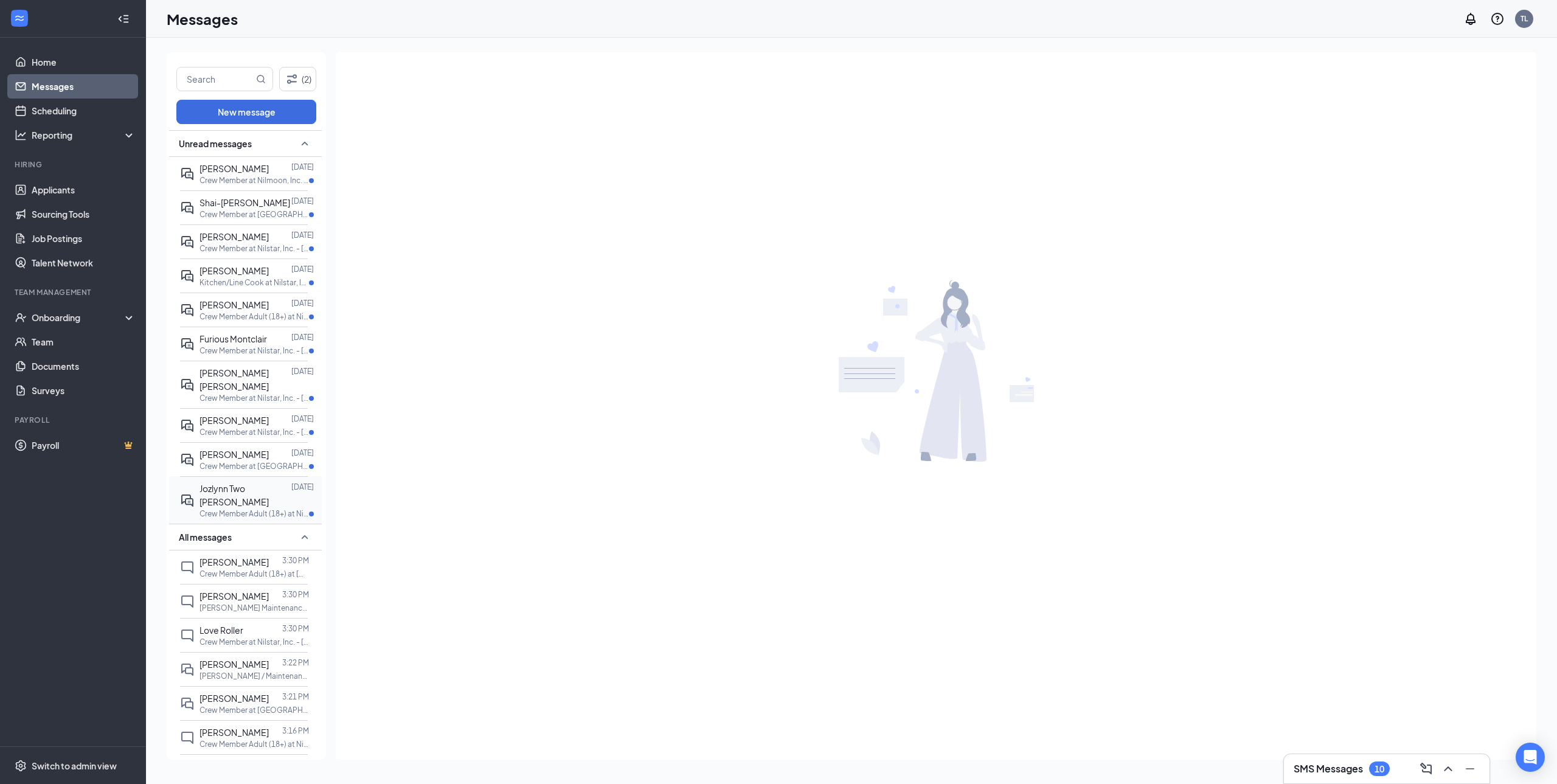
click at [270, 508] on p "Crew Member Adult (18+) at Nilstar, Inc. - [GEOGRAPHIC_DATA]" at bounding box center [254, 514] width 109 height 10
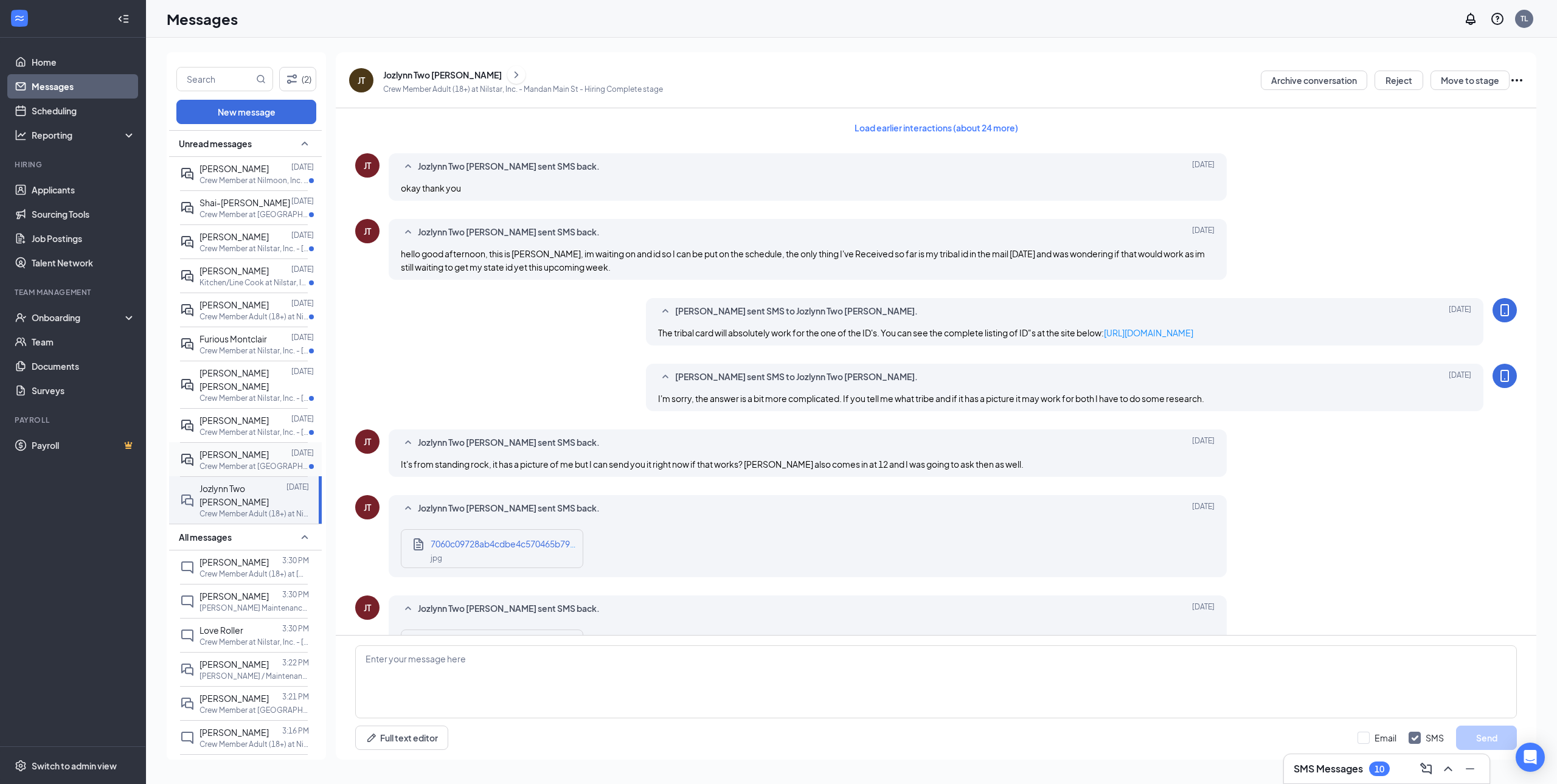
scroll to position [62, 0]
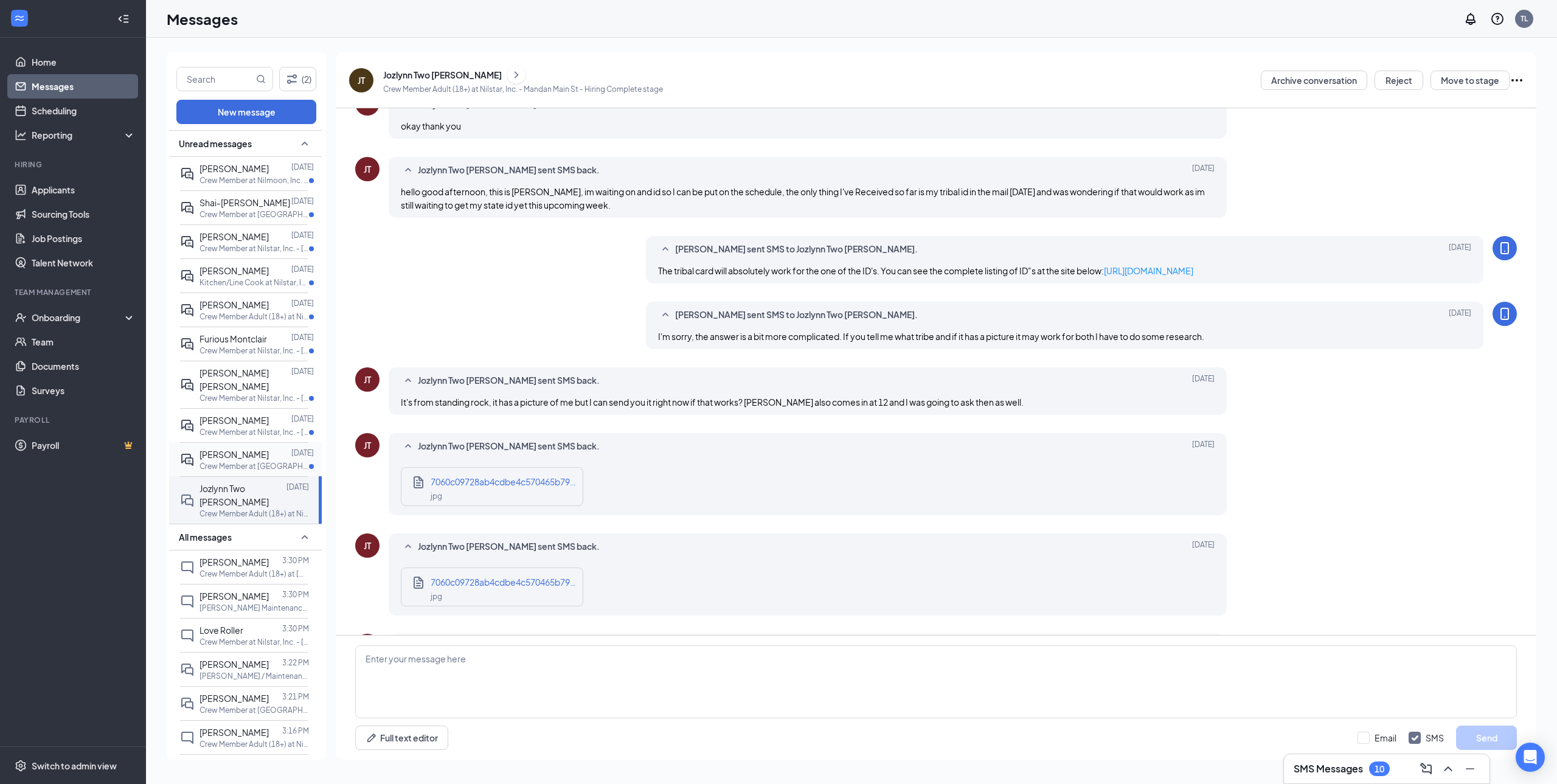
click at [242, 466] on p "Crew Member at [GEOGRAPHIC_DATA], Inc. - [GEOGRAPHIC_DATA]" at bounding box center [254, 466] width 109 height 10
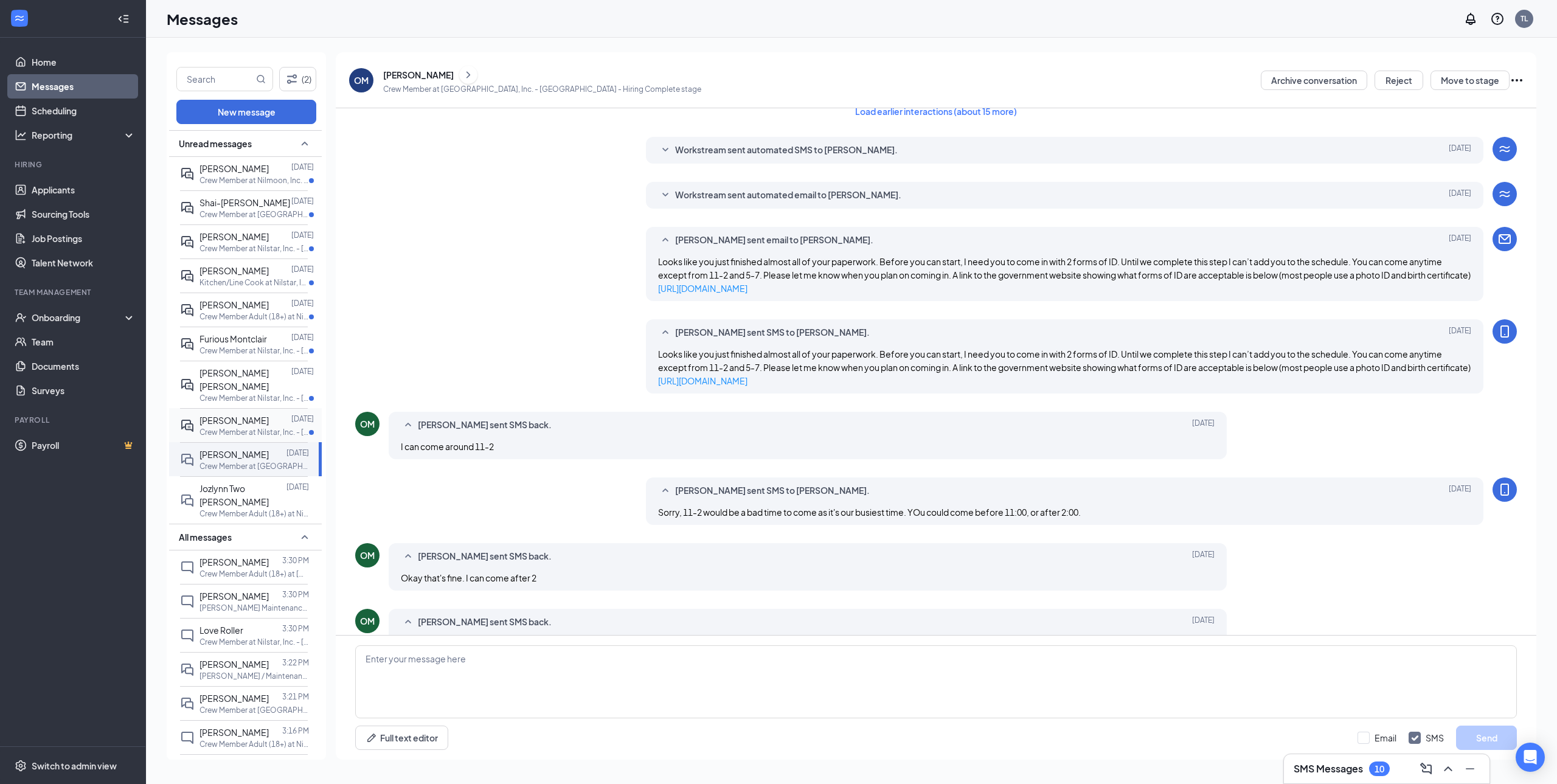
click at [235, 432] on p "Crew Member at Nilstar, Inc. - [GEOGRAPHIC_DATA]" at bounding box center [254, 432] width 109 height 10
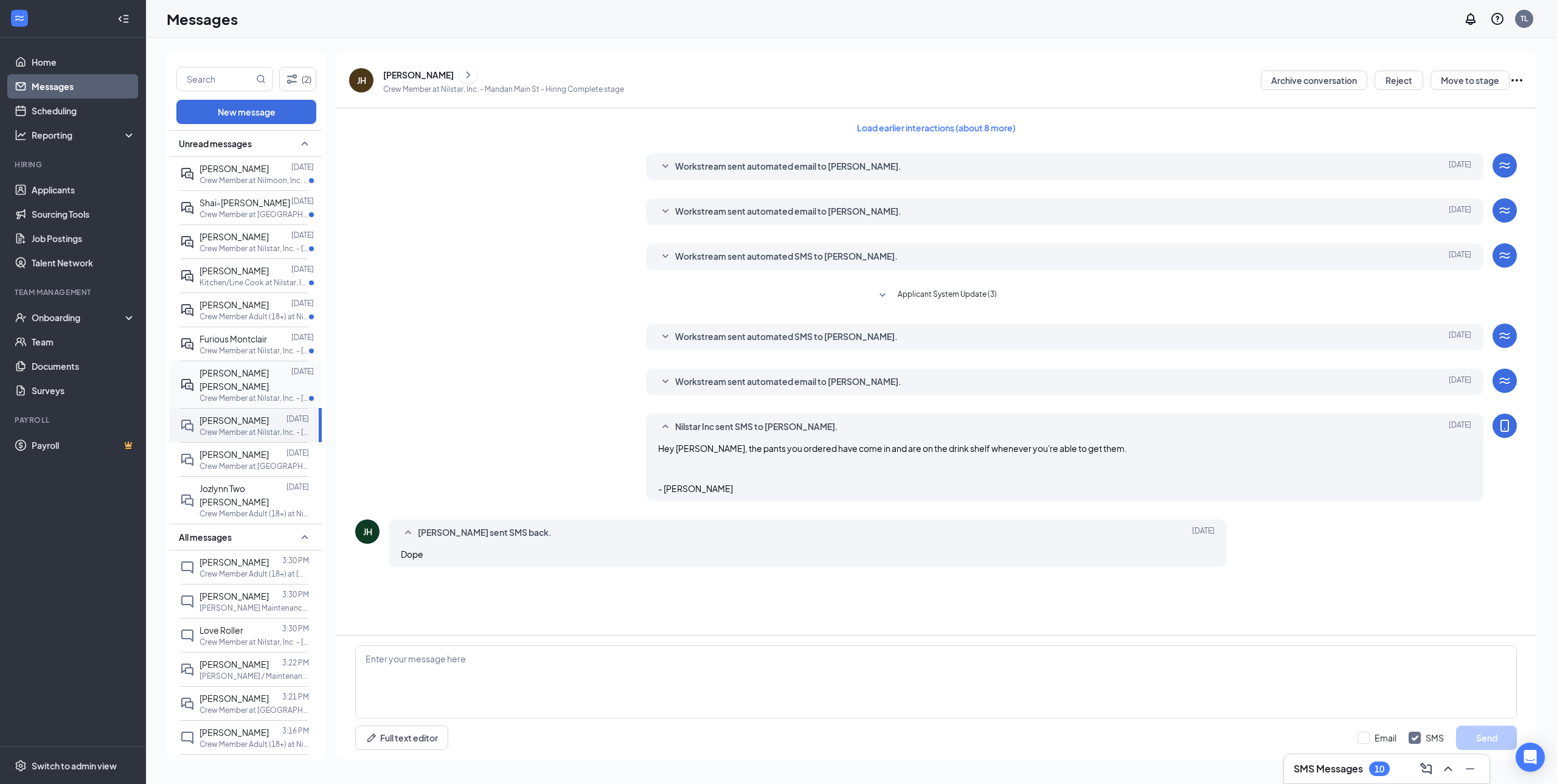
click at [231, 391] on span "[PERSON_NAME] [PERSON_NAME]" at bounding box center [234, 379] width 69 height 24
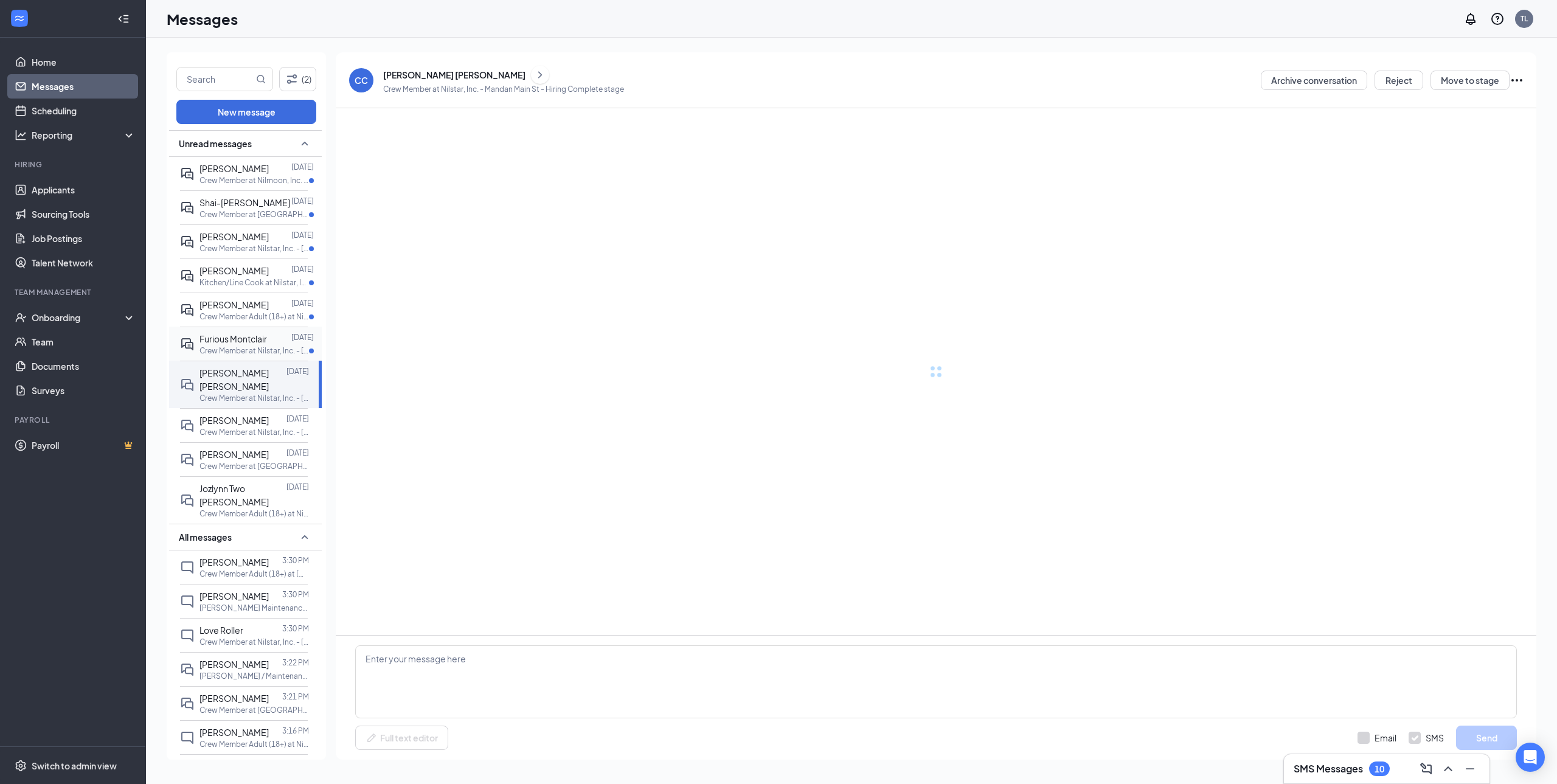
click at [231, 344] on span "Furious Montclair" at bounding box center [233, 338] width 67 height 11
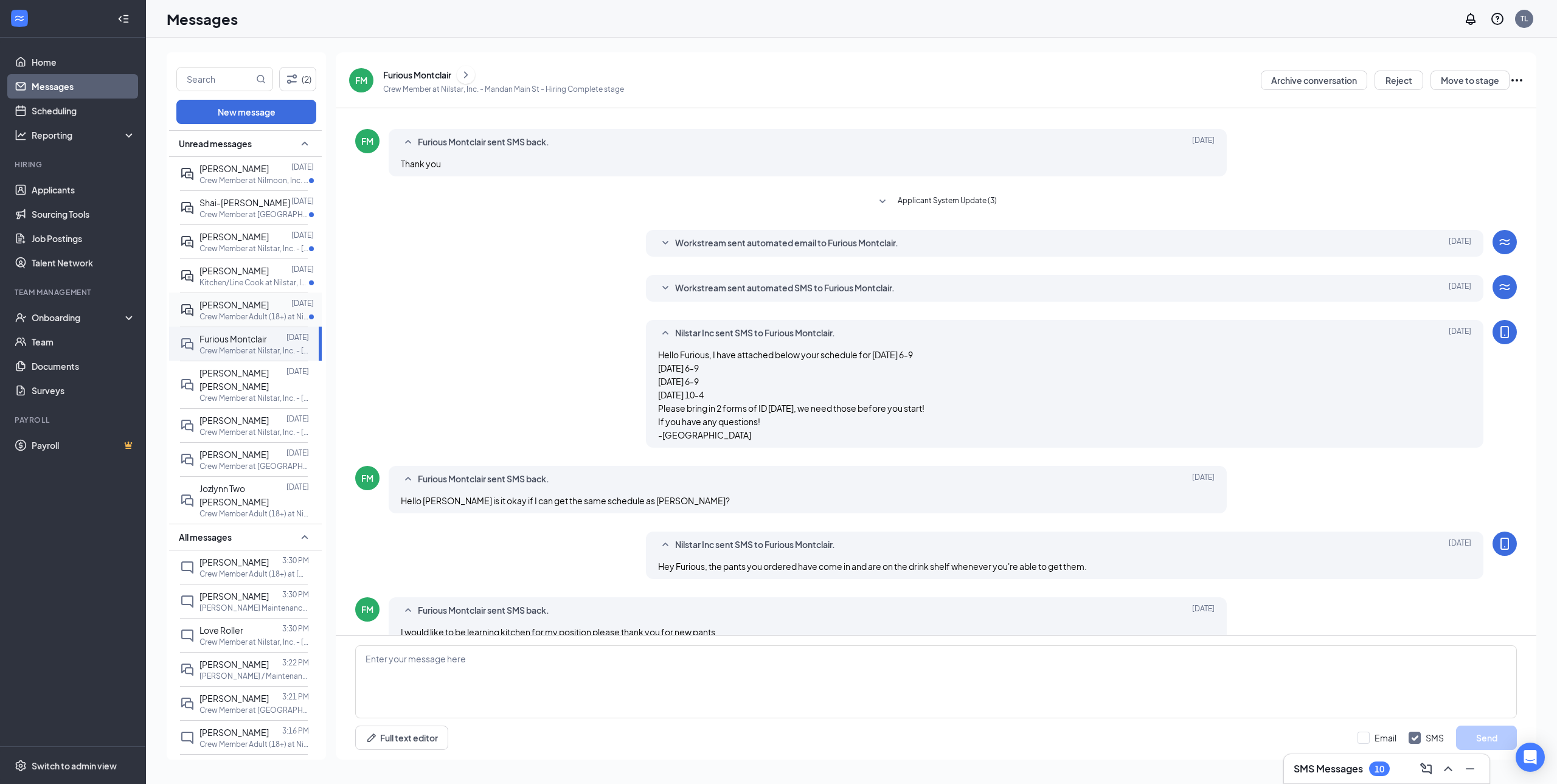
click at [237, 321] on p "Crew Member Adult (18+) at Nilstar, Inc. - [GEOGRAPHIC_DATA]" at bounding box center [254, 316] width 109 height 10
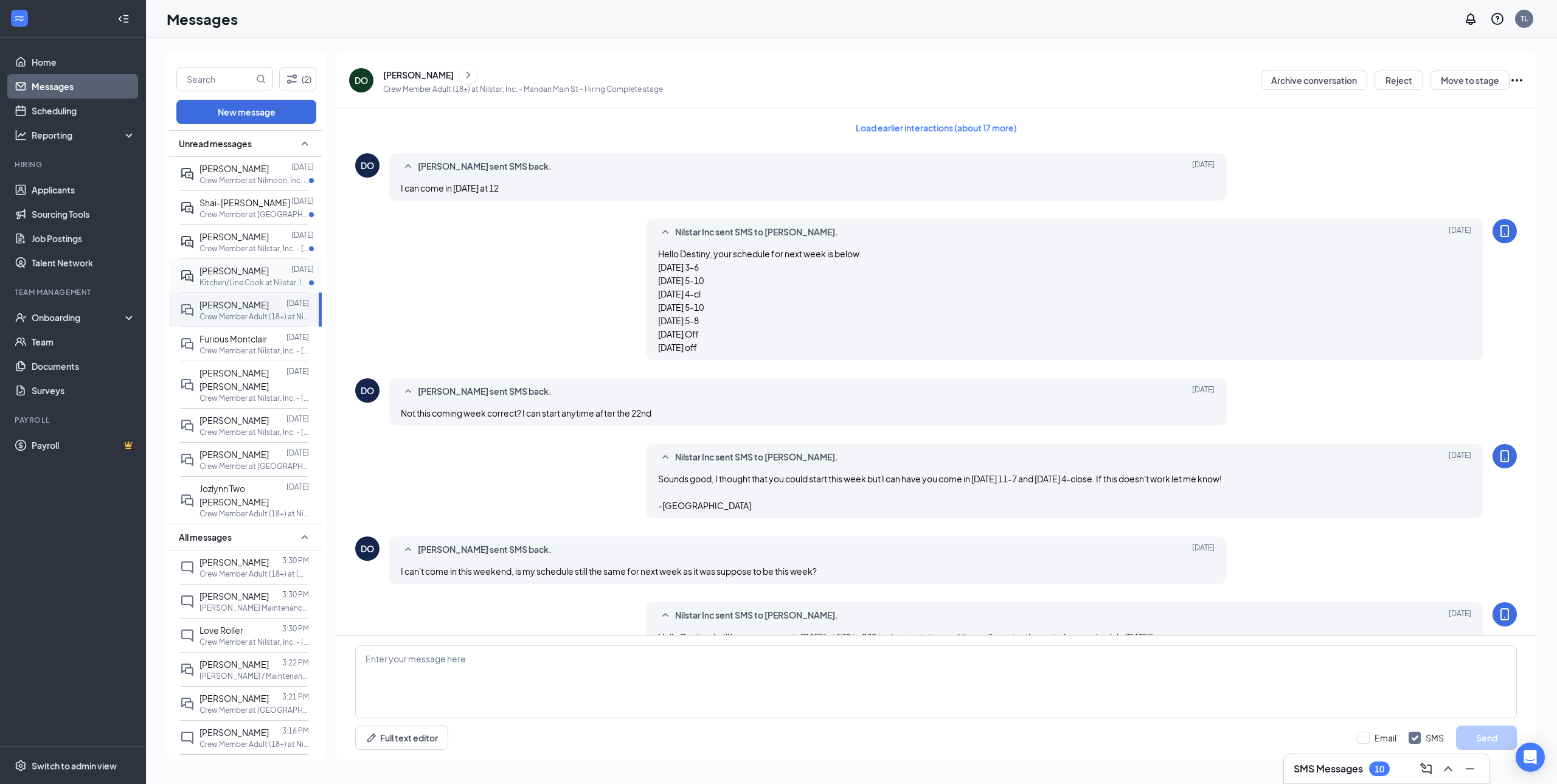
click at [239, 276] on span "[PERSON_NAME]" at bounding box center [234, 270] width 69 height 11
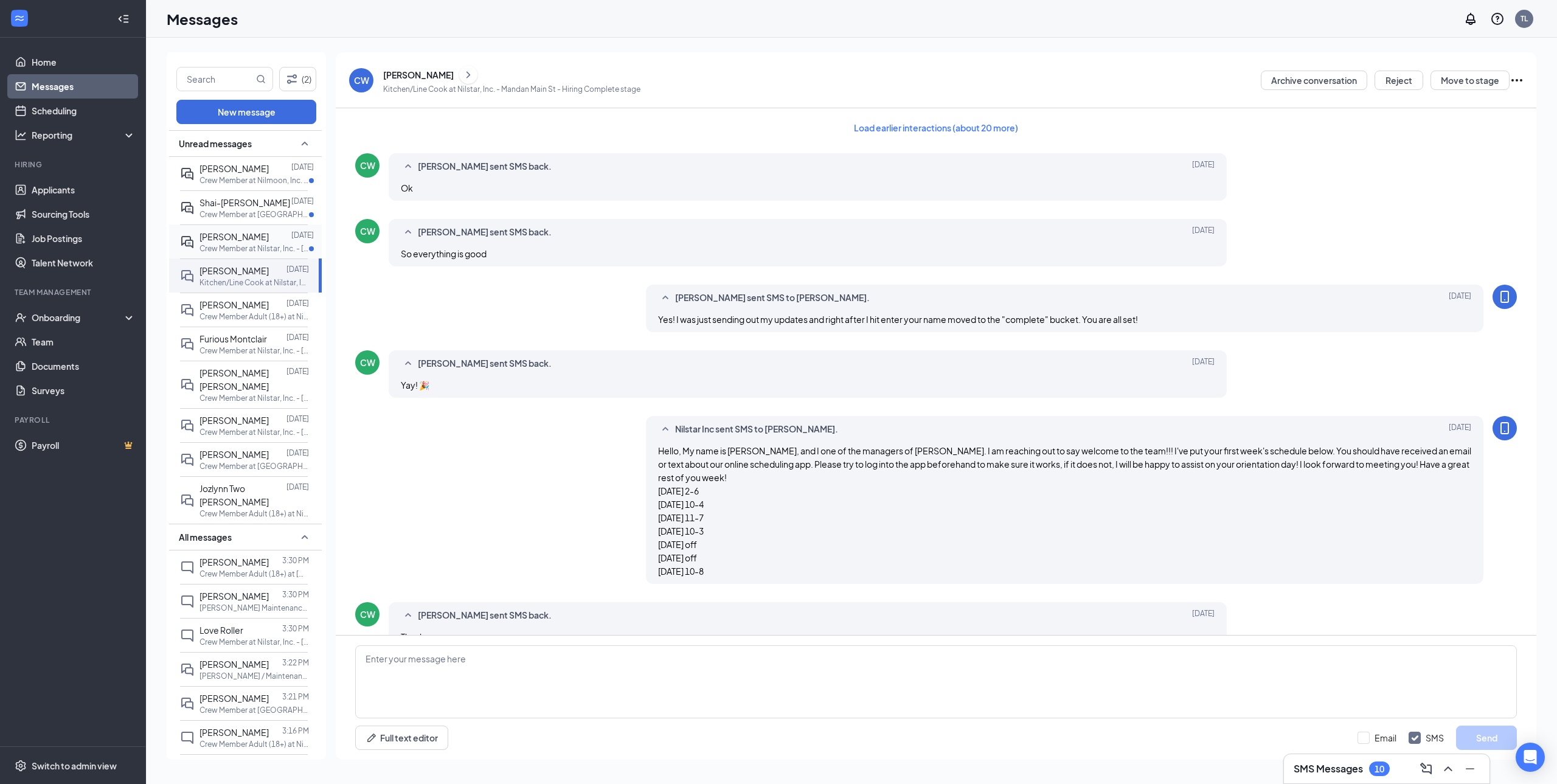
scroll to position [62, 0]
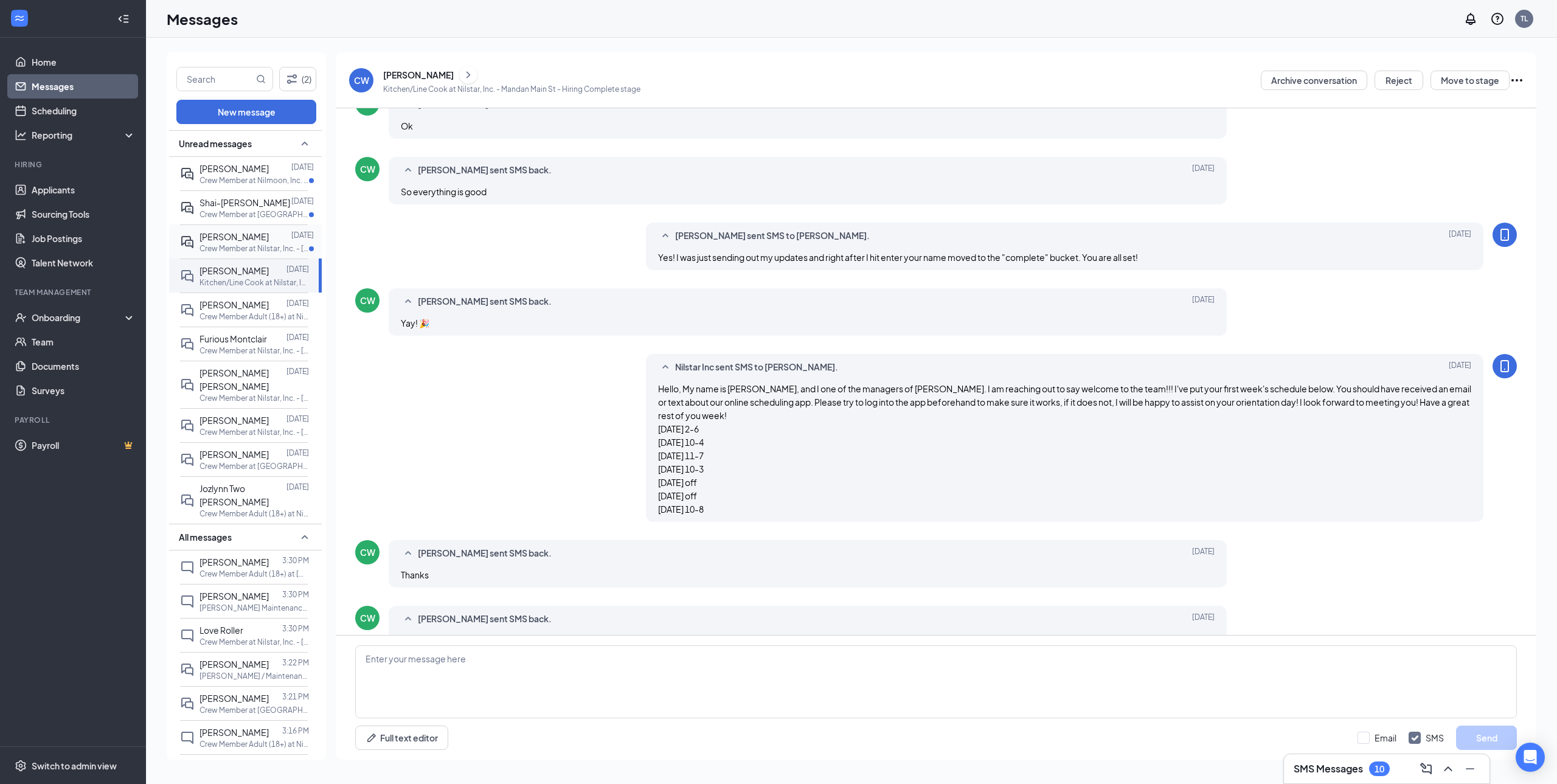
click at [237, 242] on span "[PERSON_NAME]" at bounding box center [234, 236] width 69 height 11
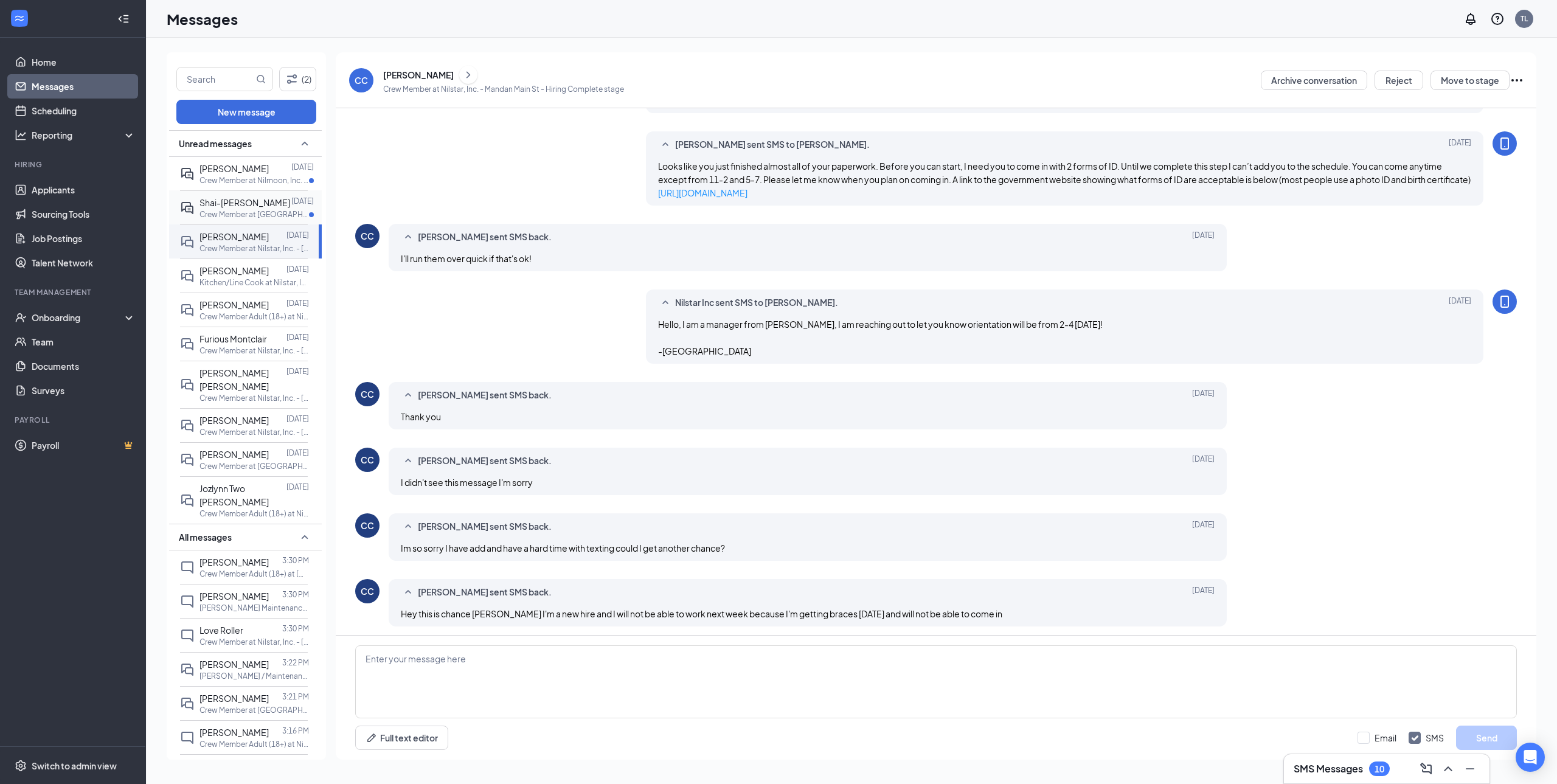
scroll to position [262, 0]
click at [230, 209] on div "Shai-[PERSON_NAME]" at bounding box center [245, 202] width 91 height 13
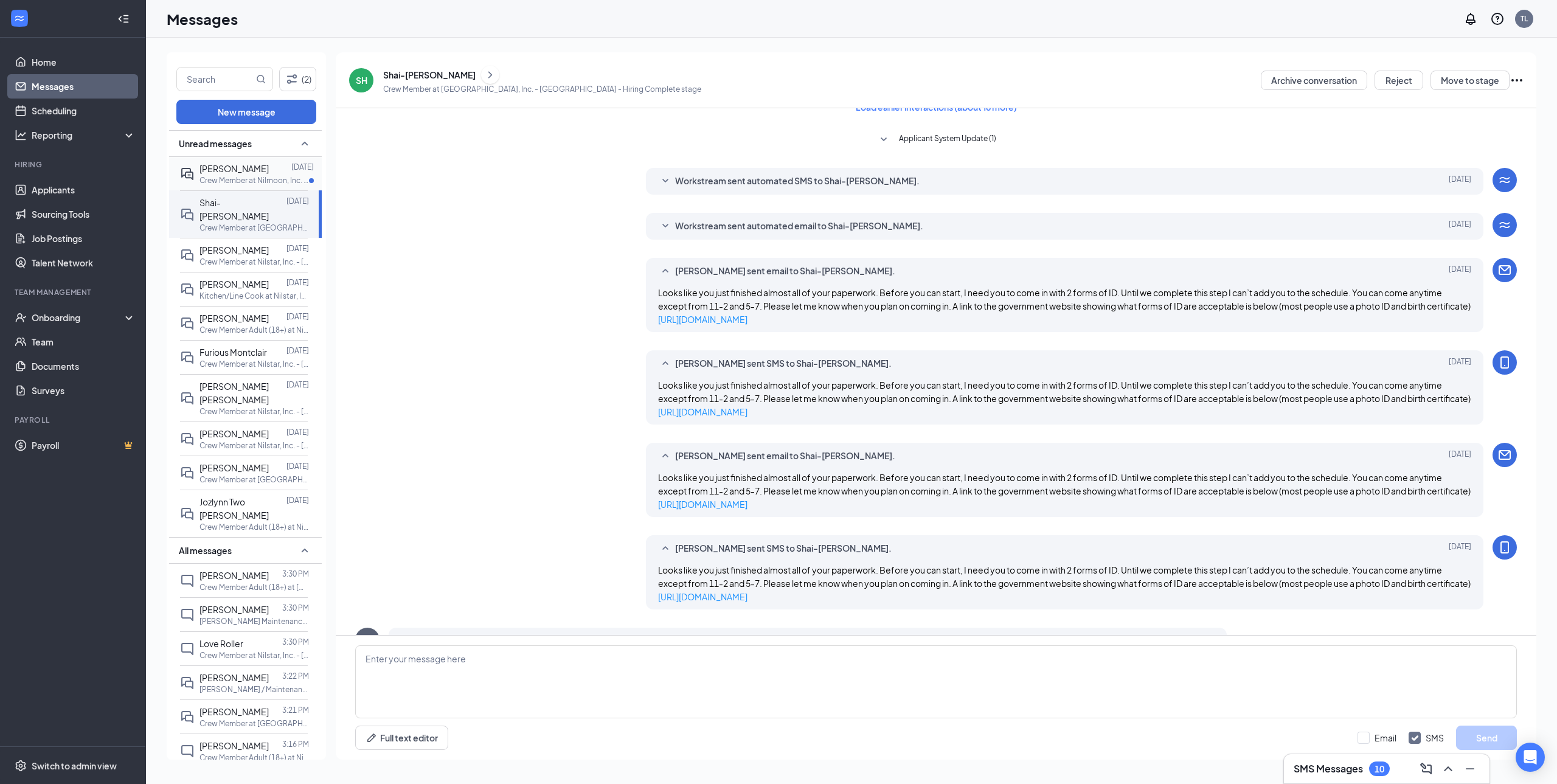
click at [236, 173] on span "[PERSON_NAME]" at bounding box center [234, 168] width 69 height 11
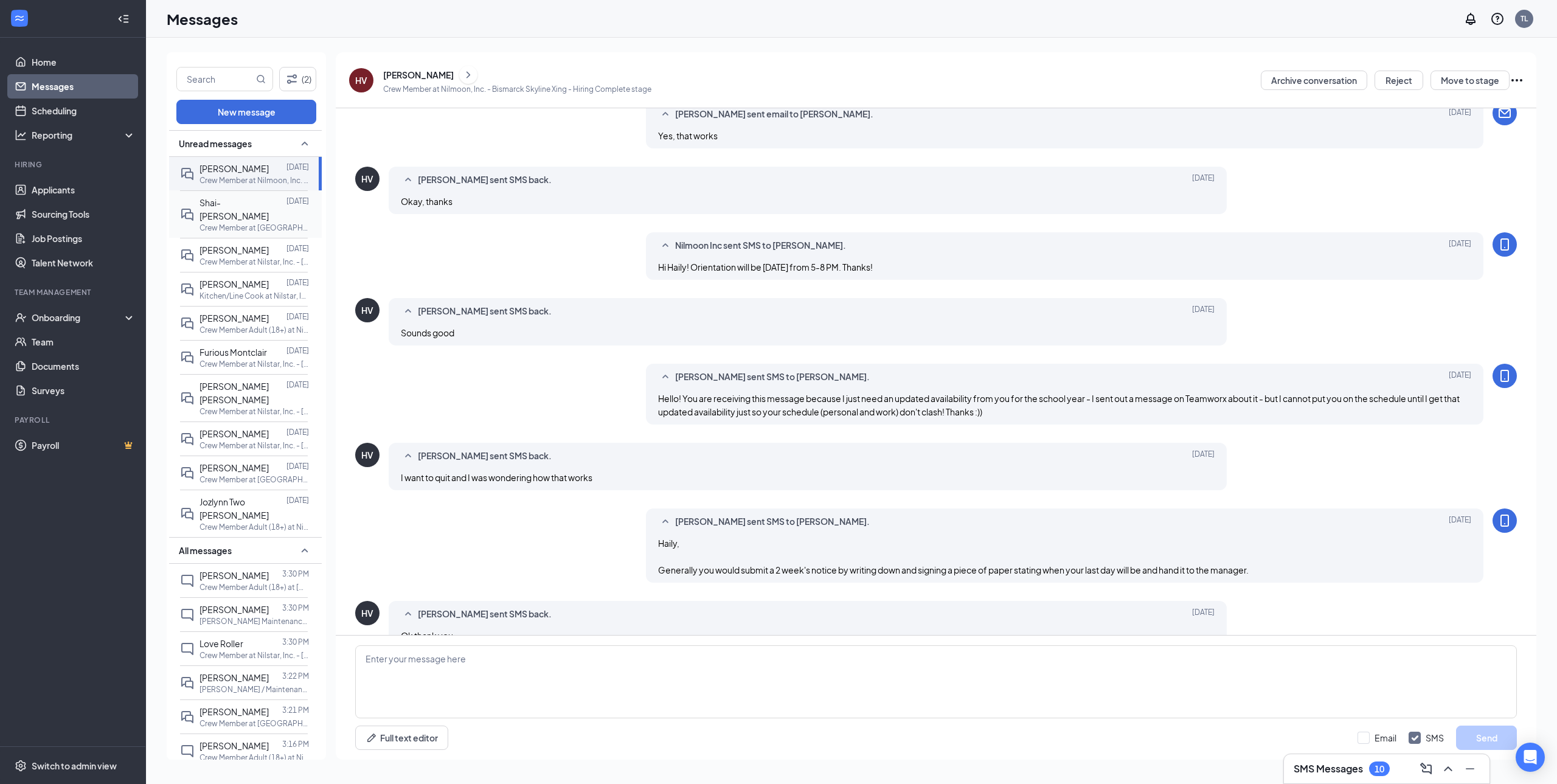
scroll to position [209, 0]
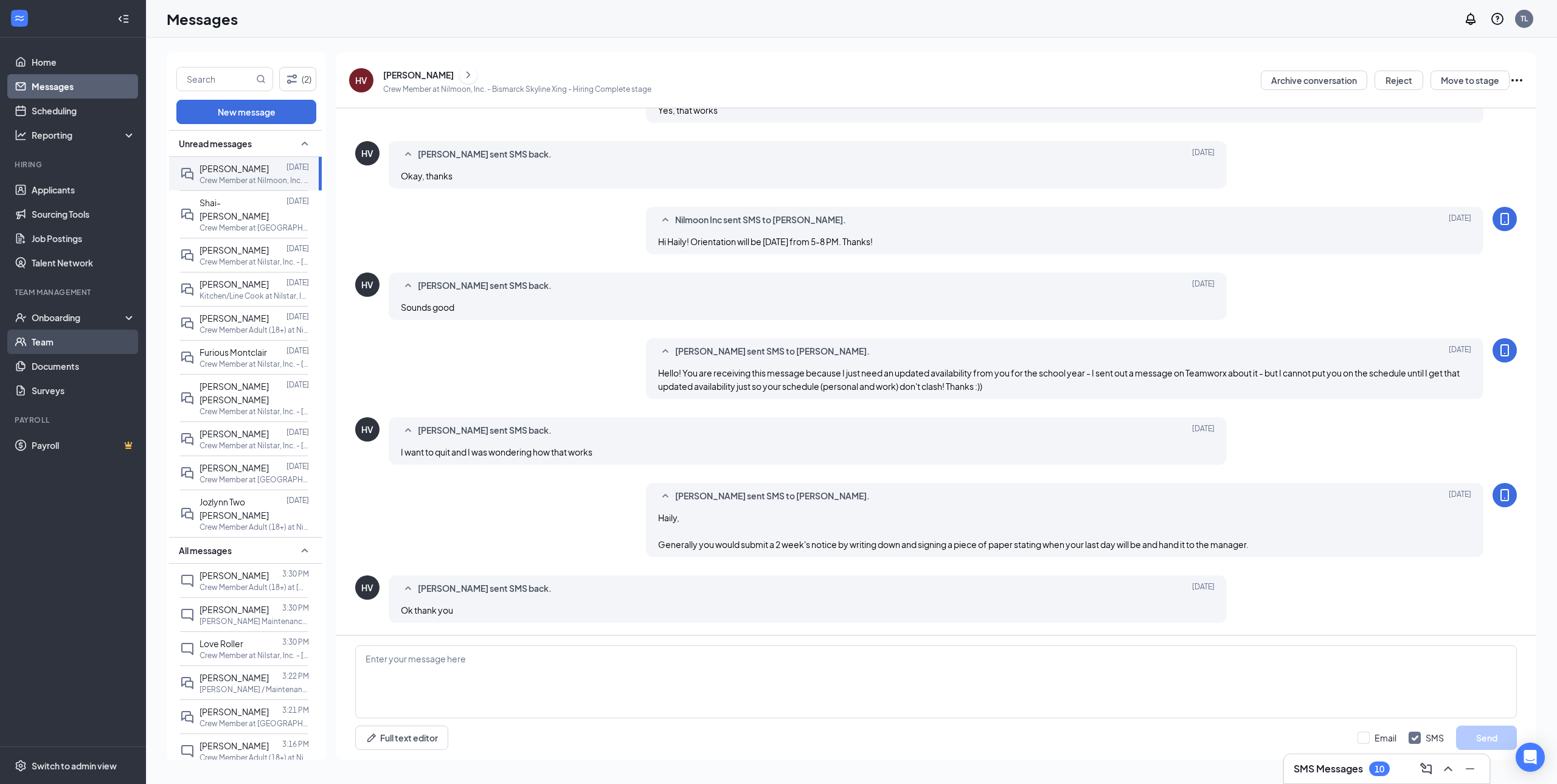
click at [63, 345] on link "Team" at bounding box center [84, 341] width 104 height 24
